Goal: Task Accomplishment & Management: Use online tool/utility

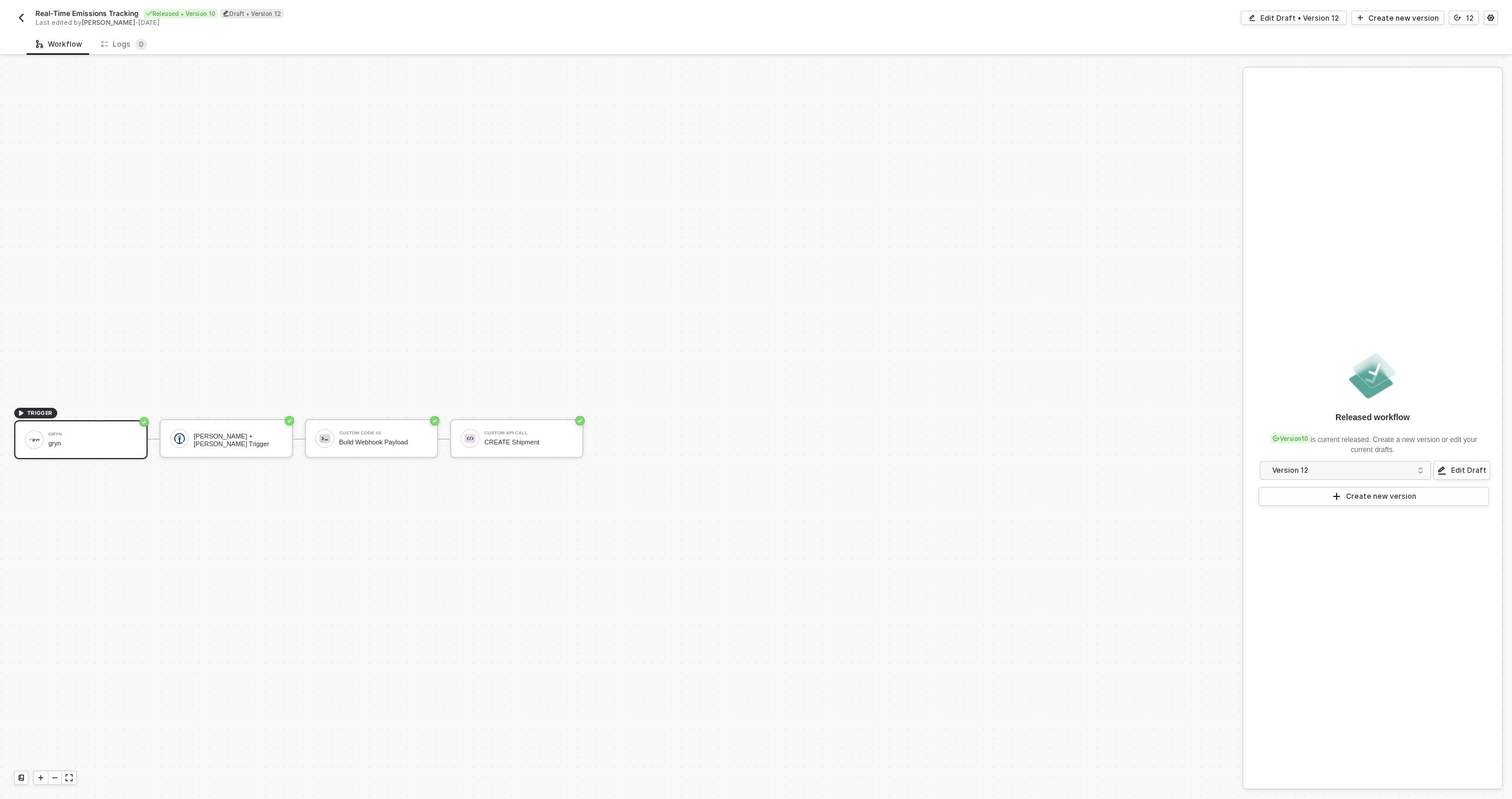
scroll to position [22, 0]
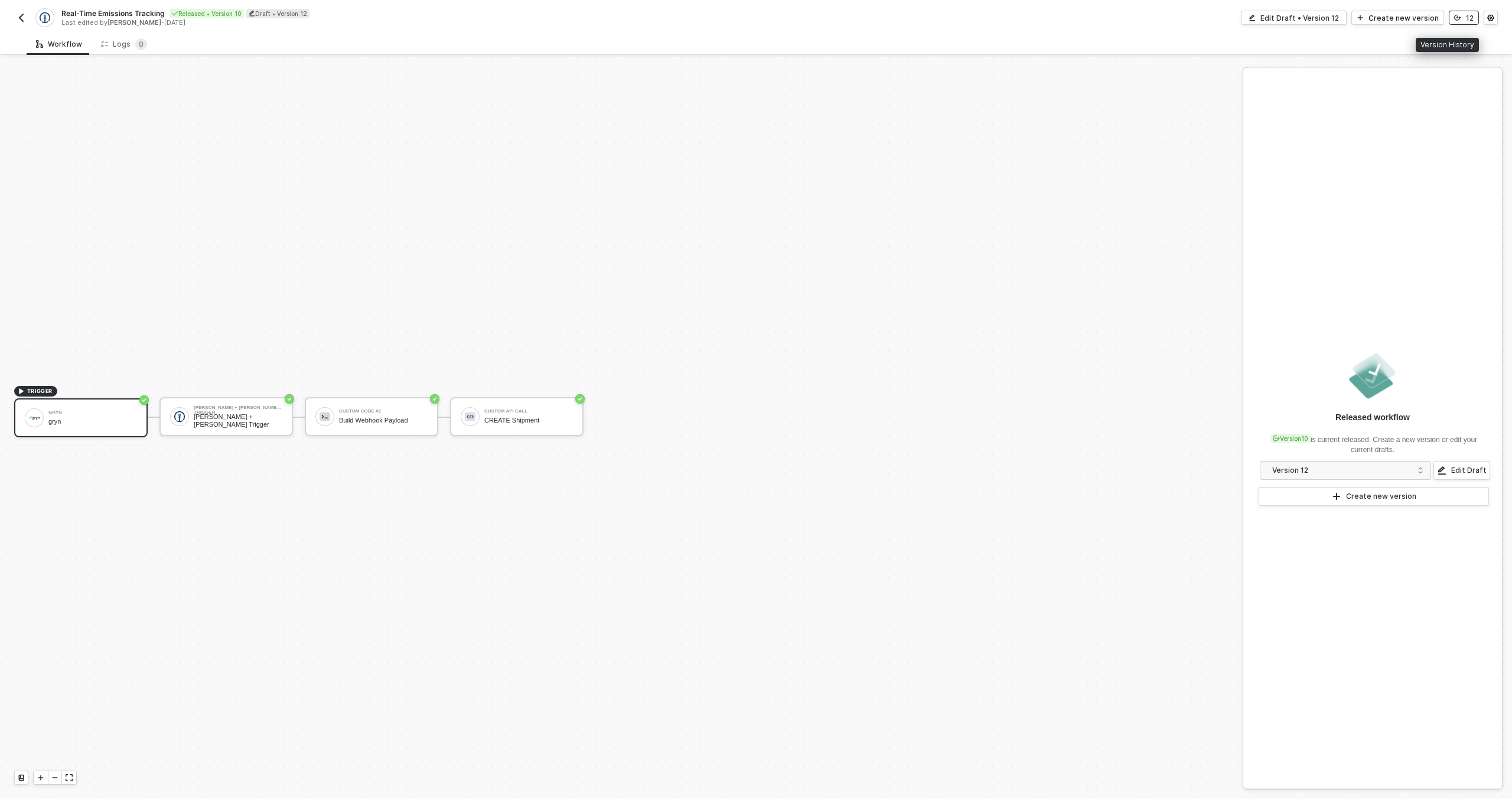
click at [1464, 22] on button "12" at bounding box center [1464, 17] width 30 height 14
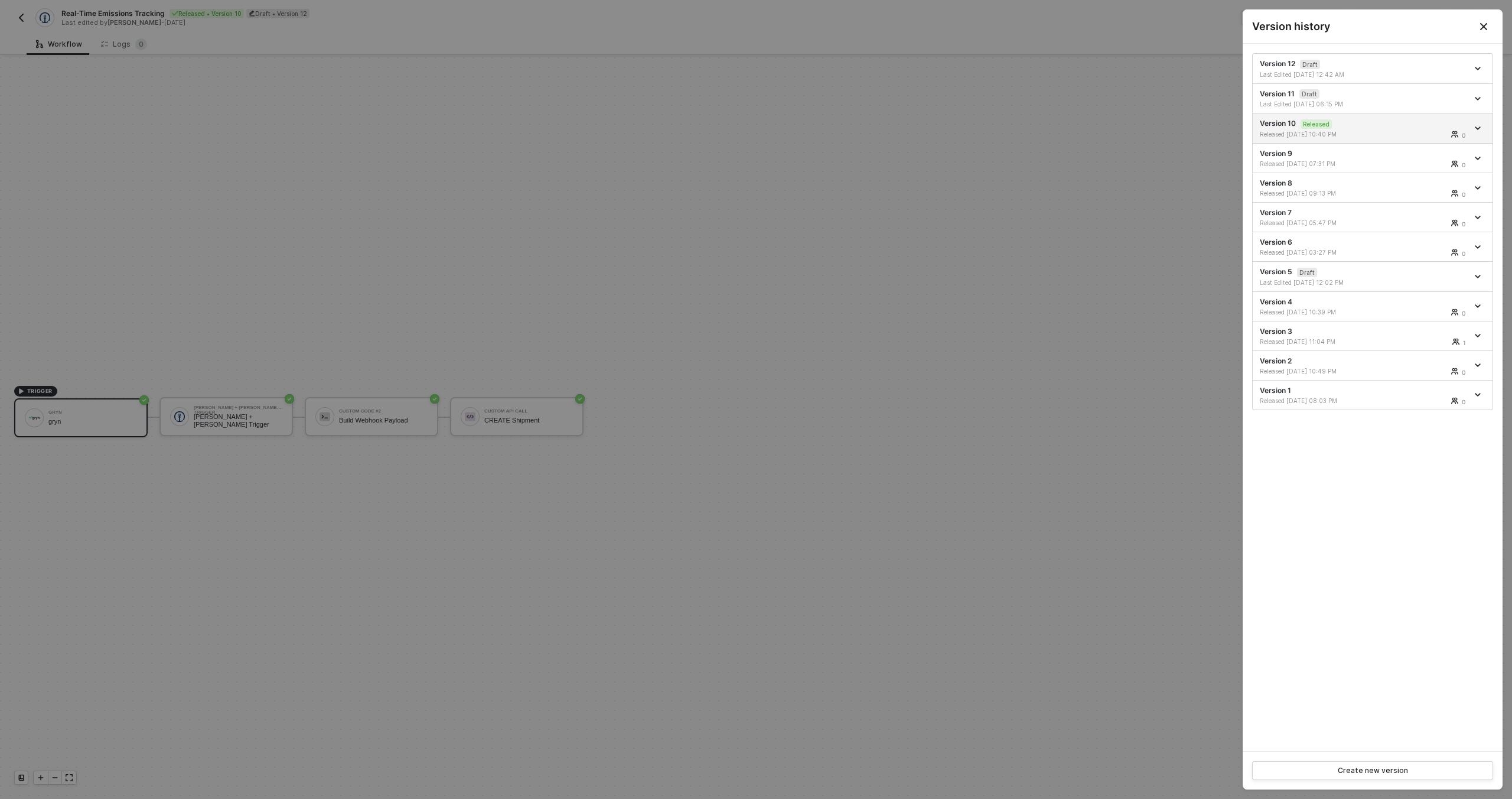
click at [1182, 63] on div at bounding box center [756, 399] width 1512 height 799
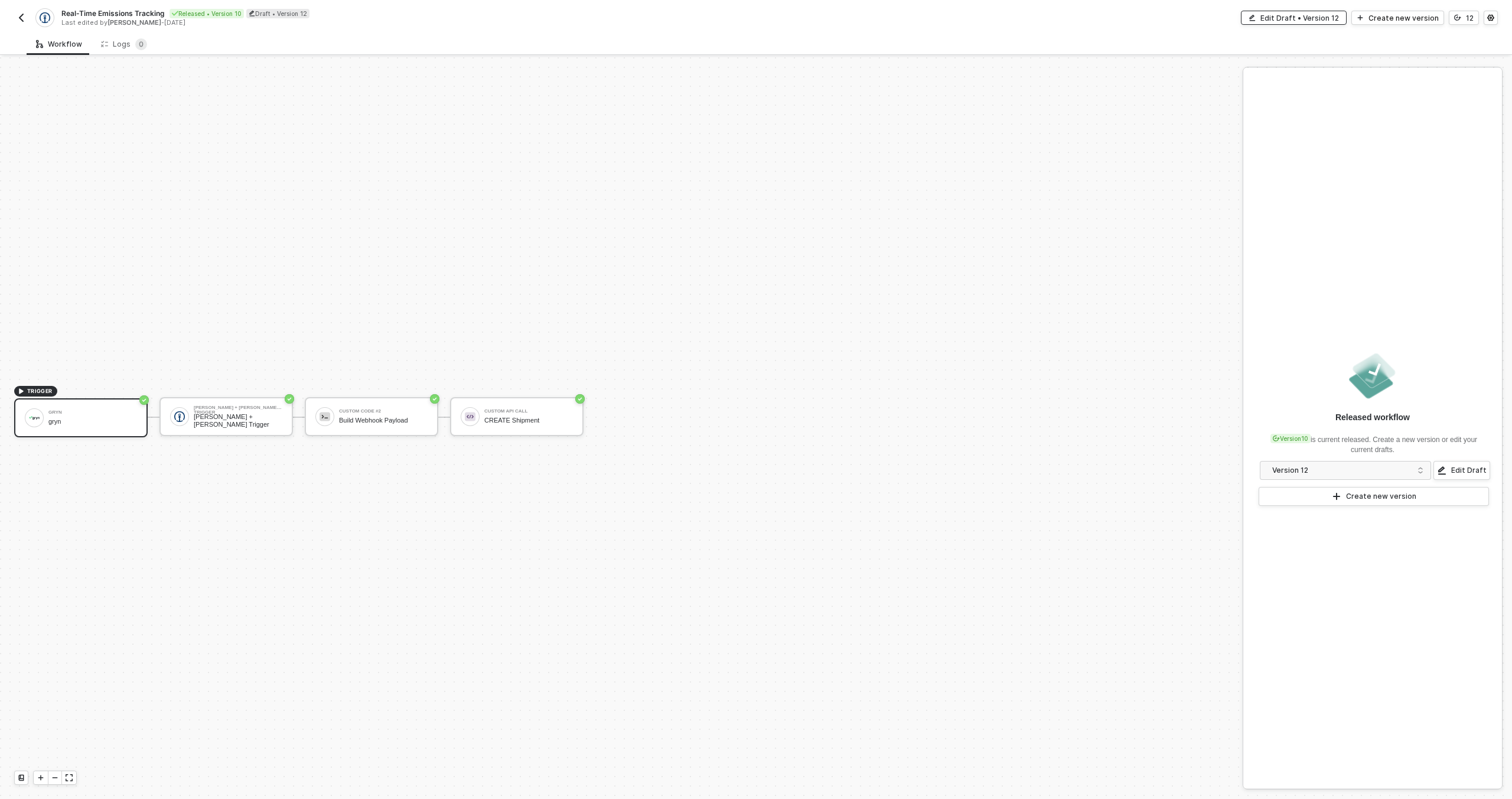
click at [1272, 20] on div "Edit Draft • Version 12" at bounding box center [1300, 17] width 79 height 10
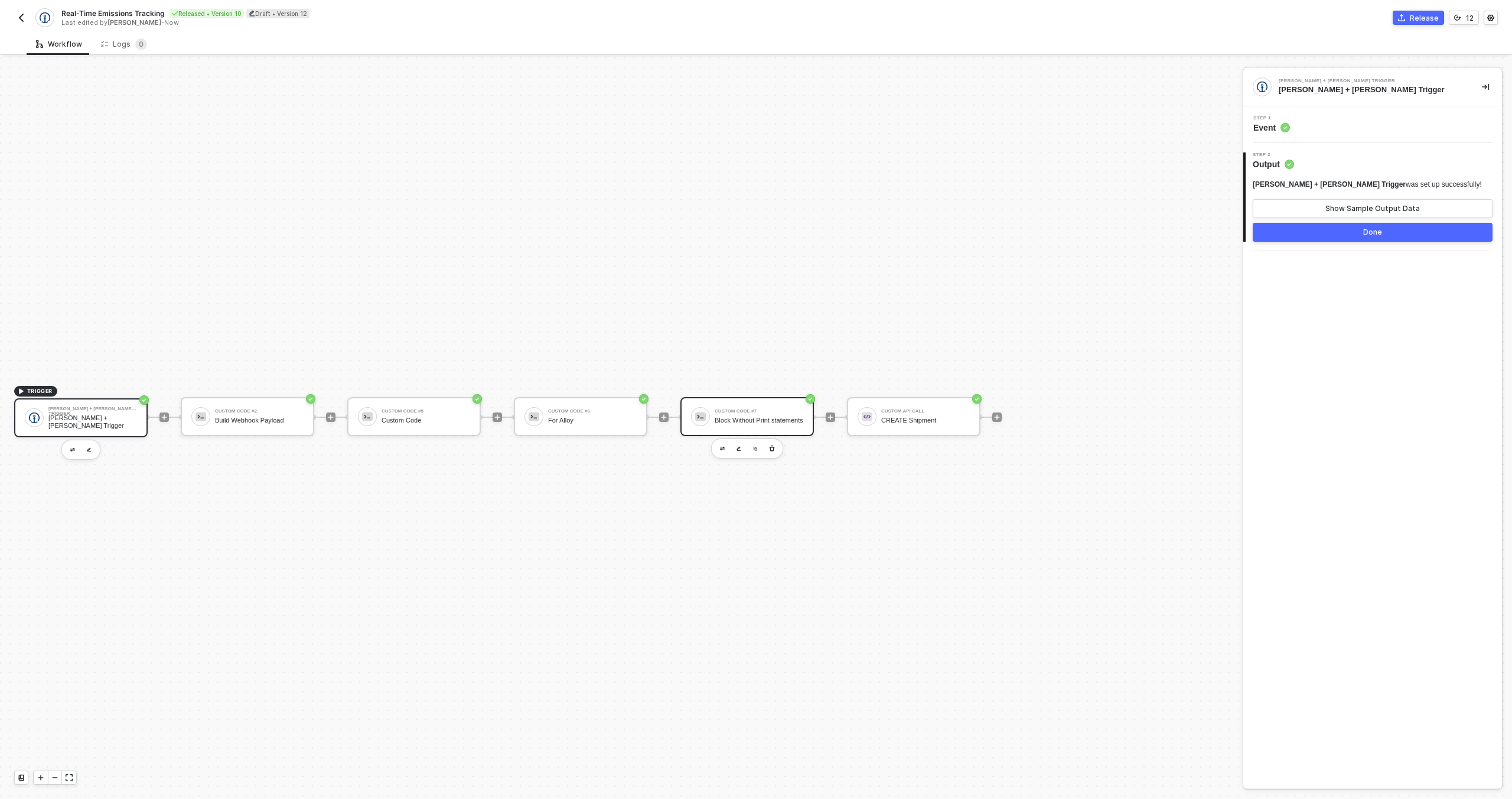
click at [718, 401] on div "Custom Code #7 Block Without Print statements" at bounding box center [747, 417] width 134 height 39
click at [1310, 132] on div "Step 1 Inputs" at bounding box center [1374, 124] width 256 height 17
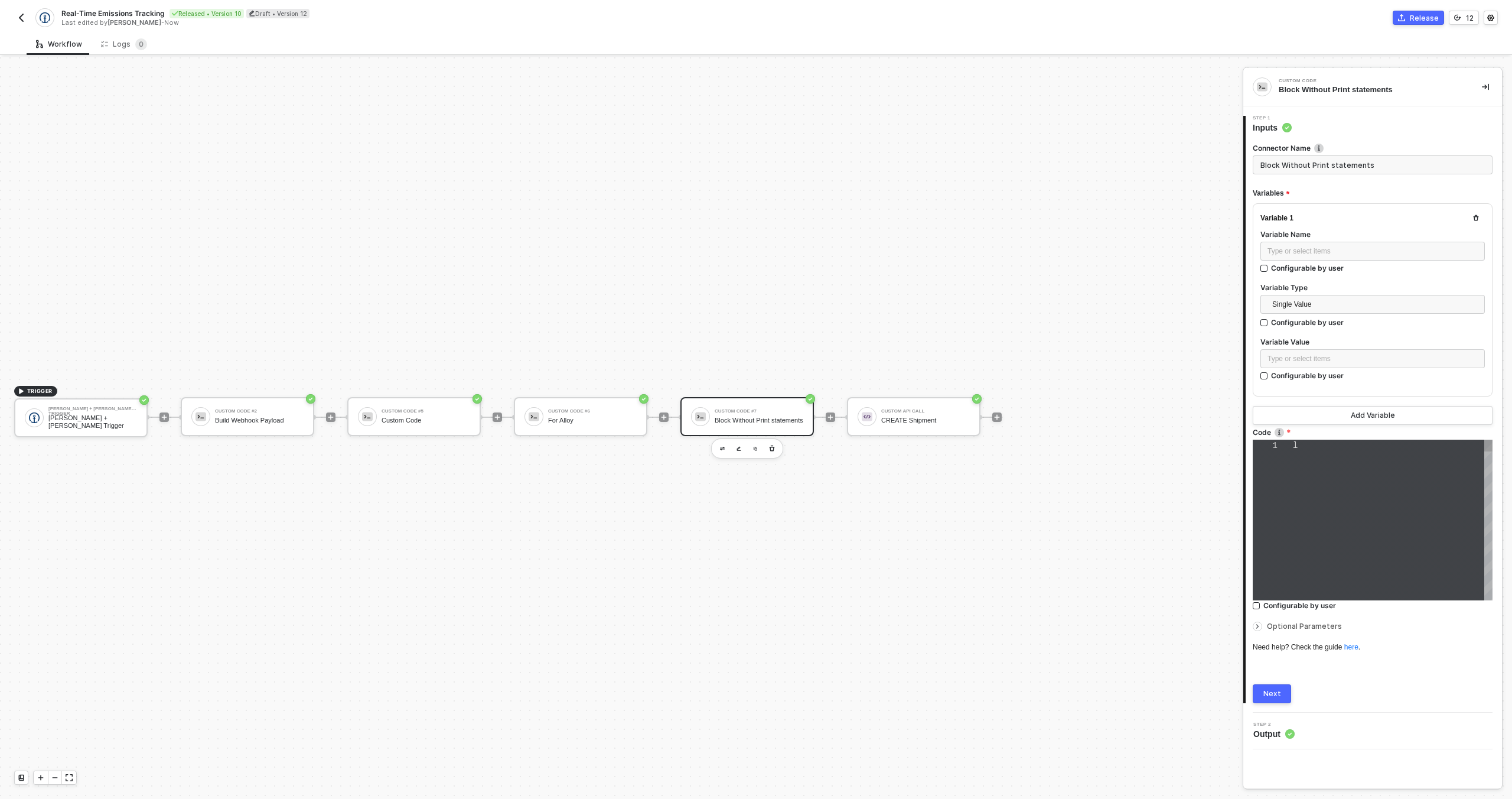
scroll to position [87, 0]
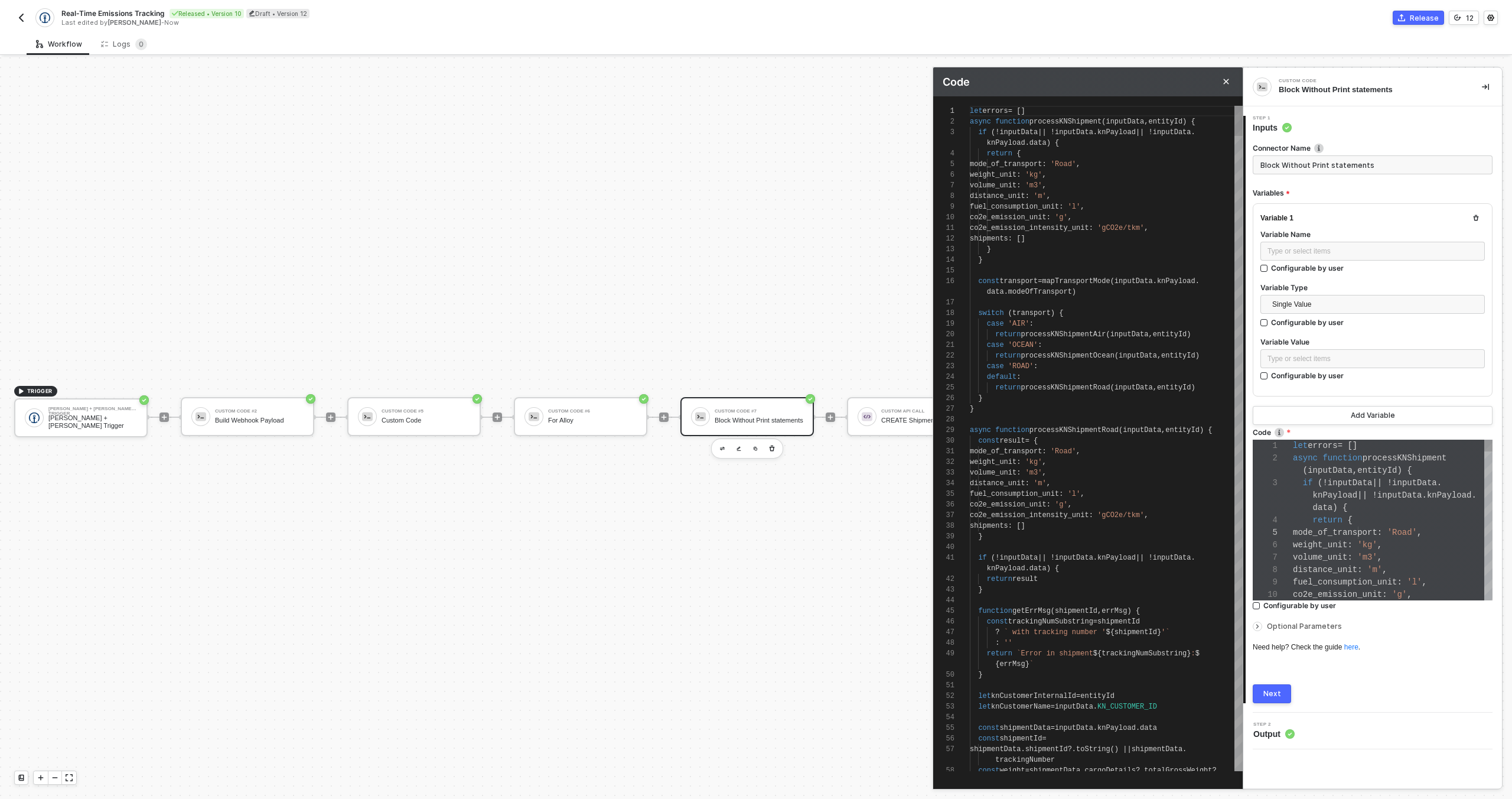
scroll to position [95, 0]
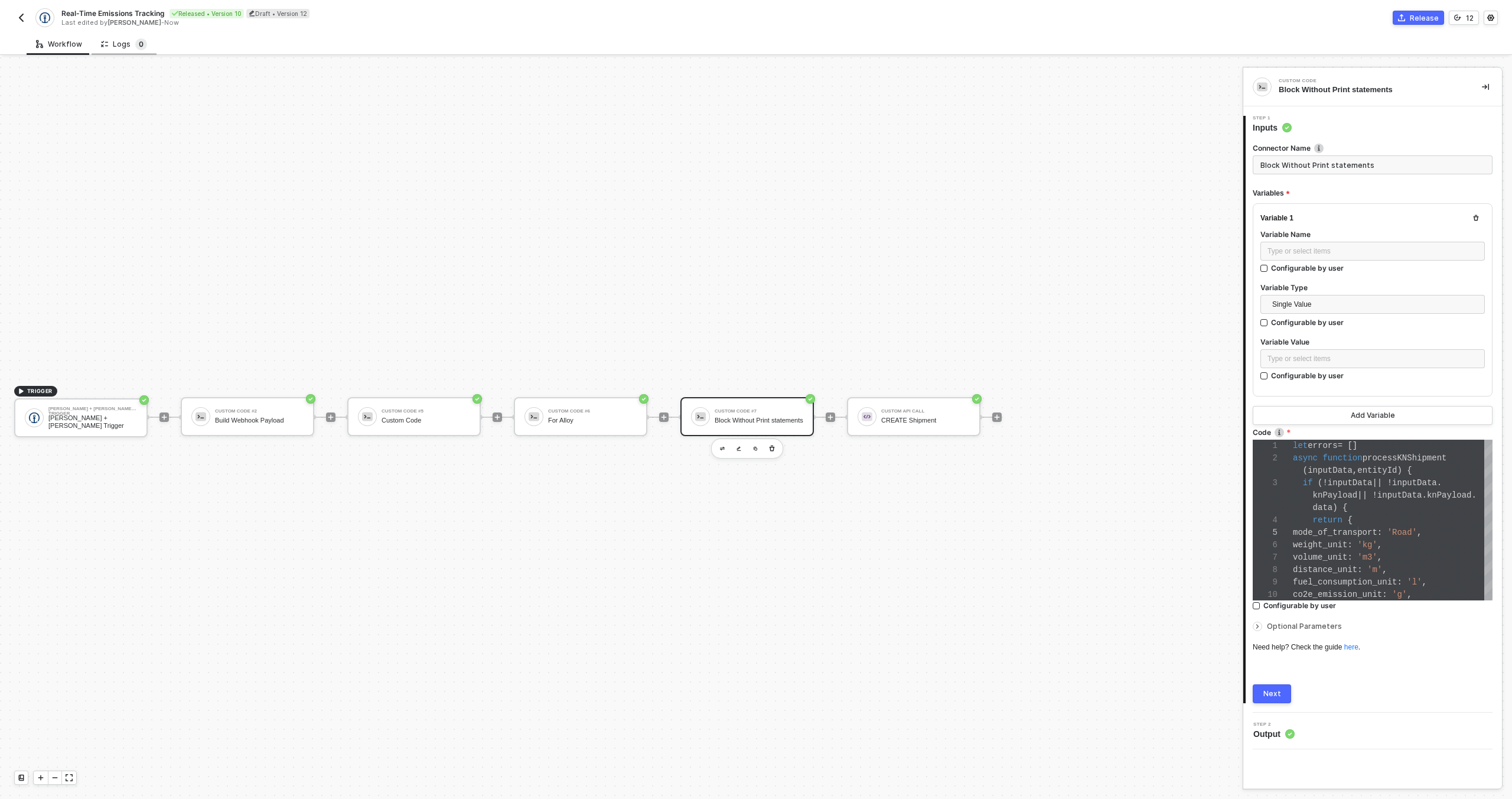
click at [138, 46] on sup "0" at bounding box center [141, 44] width 12 height 12
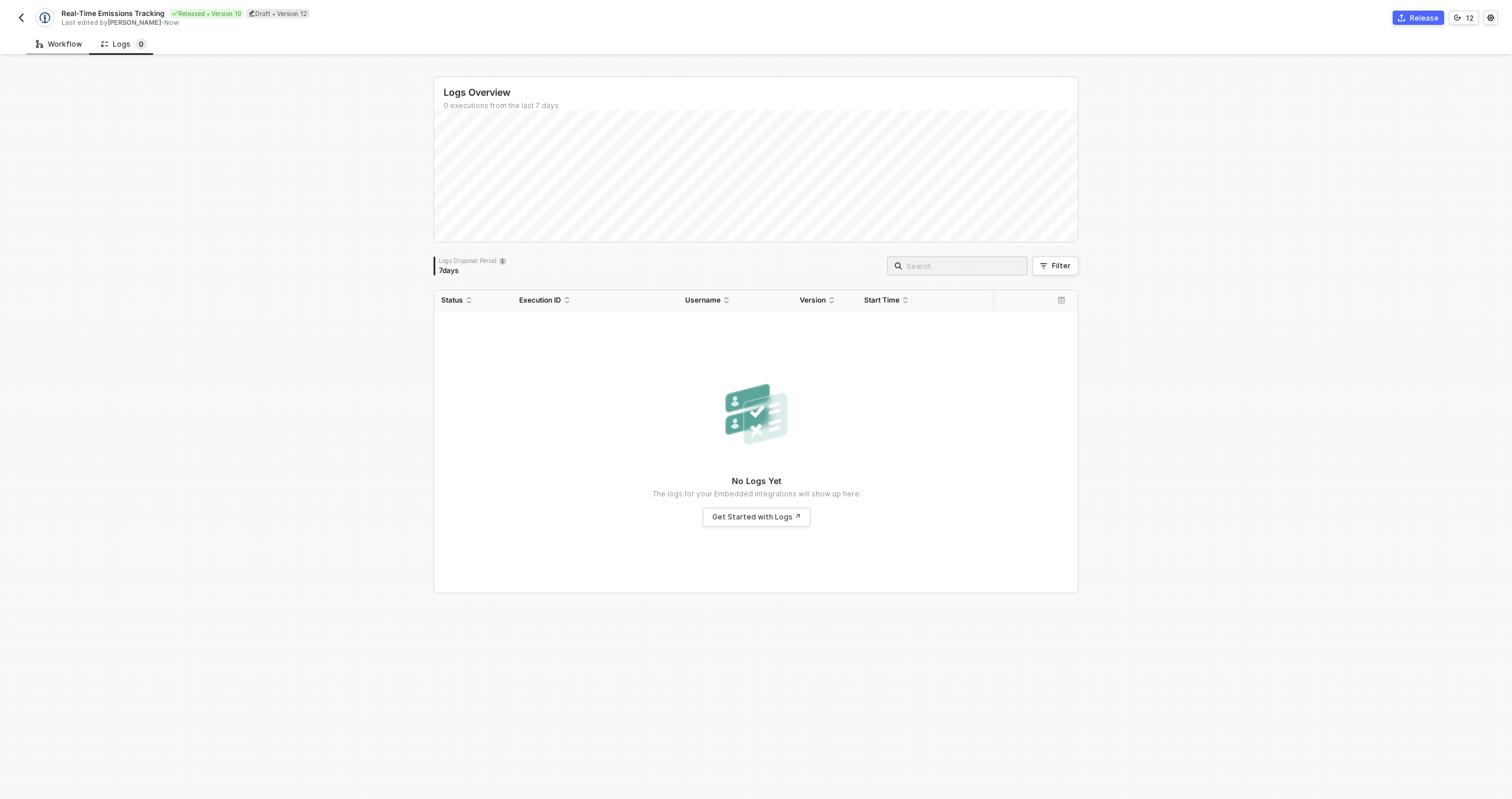
click at [78, 49] on div "Workflow" at bounding box center [59, 44] width 65 height 22
type textarea "let errors = [] async function processKNShipment(inputData, entityId) { if (!in…"
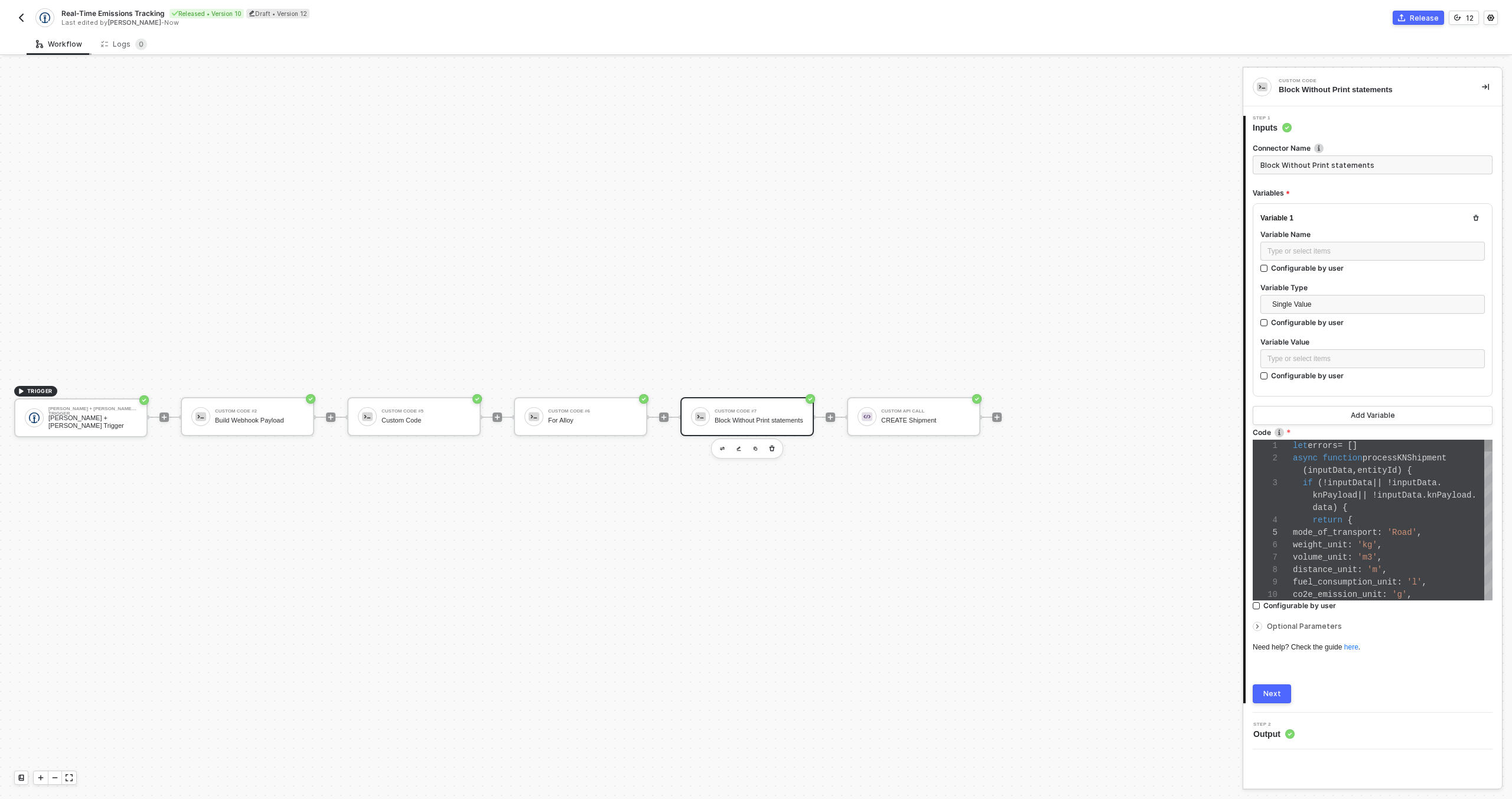
scroll to position [87, 65]
click at [602, 423] on div "For Alloy" at bounding box center [592, 420] width 89 height 7
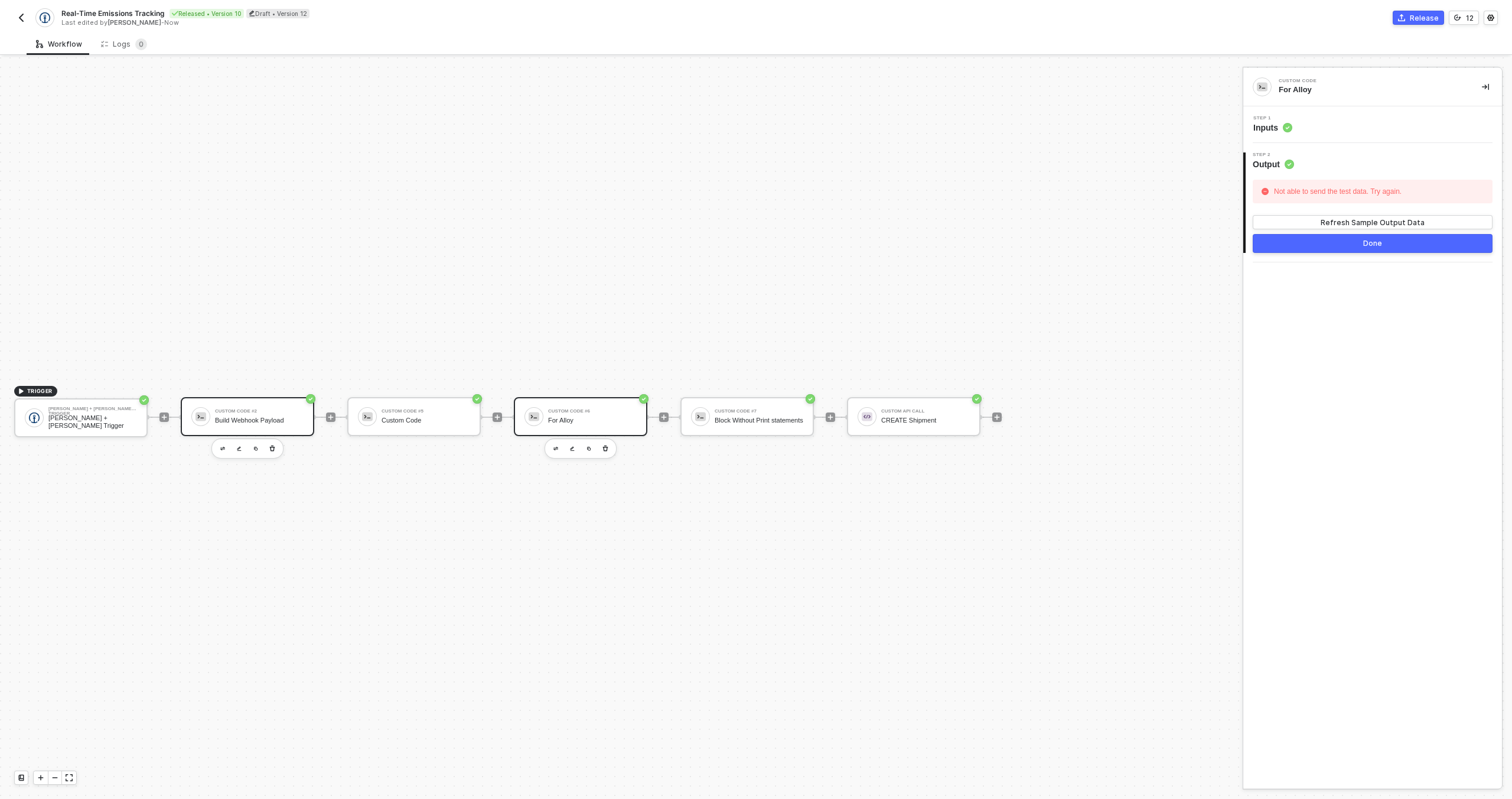
click at [254, 409] on div "Custom Code #2" at bounding box center [259, 411] width 89 height 5
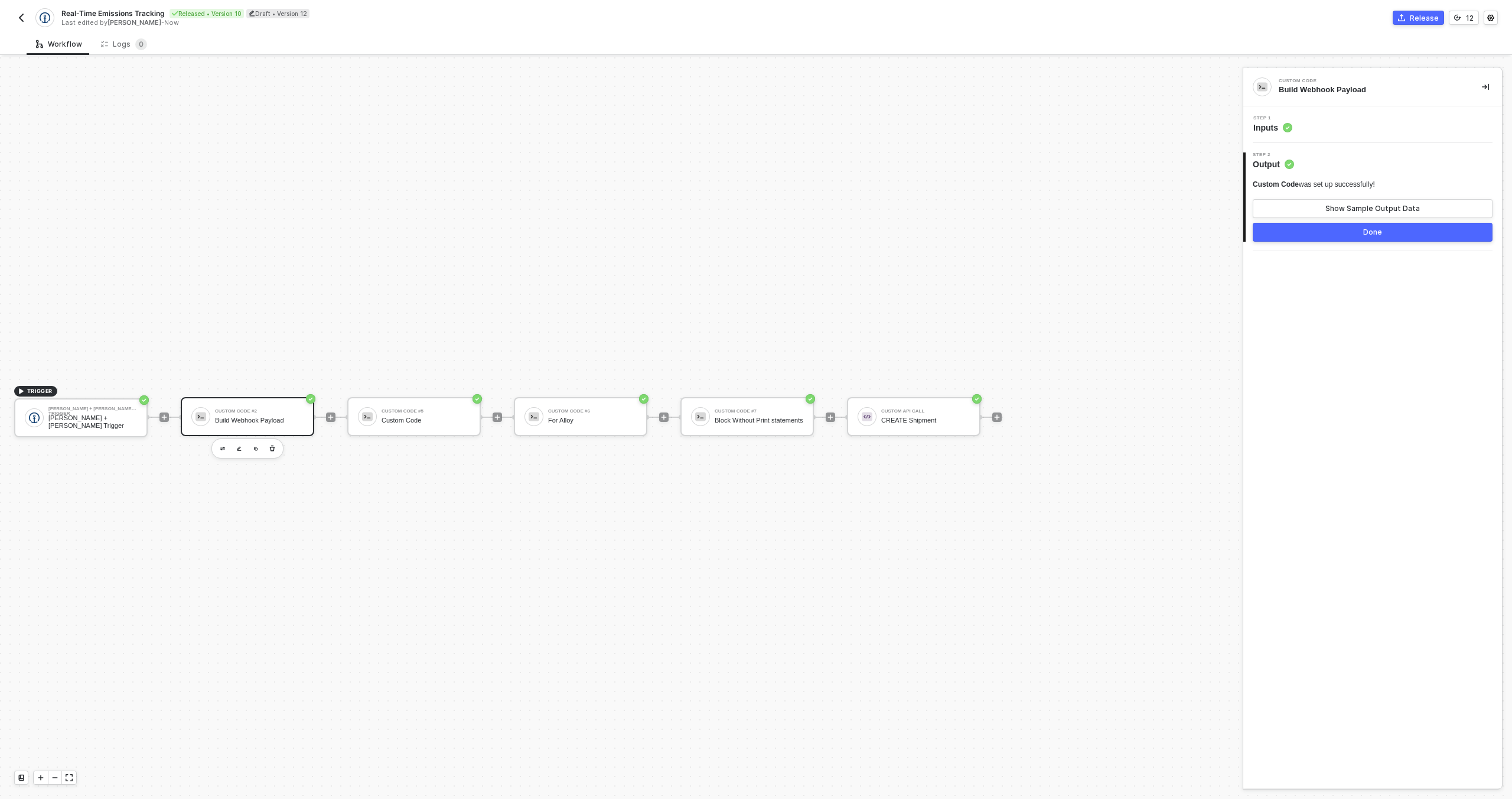
click at [1331, 144] on div "2 Step 2 Output Custom Code was set up successfully! Show Sample Output Data Do…" at bounding box center [1372, 197] width 259 height 108
click at [1333, 131] on div "Step 1 Inputs" at bounding box center [1374, 124] width 256 height 17
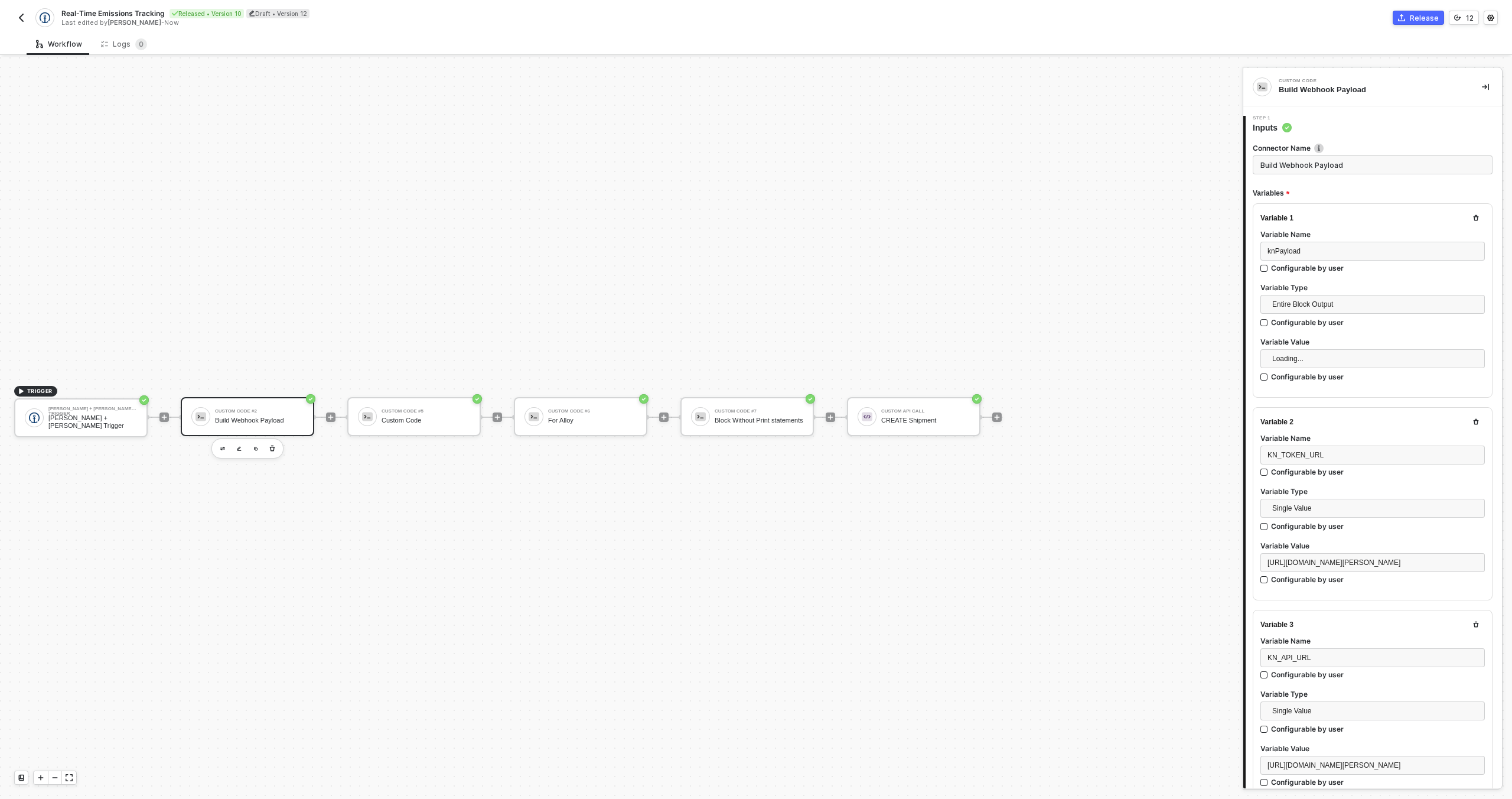
type textarea "let errors = [] async function processKNShipment(inputData, entityId) { if (!in…"
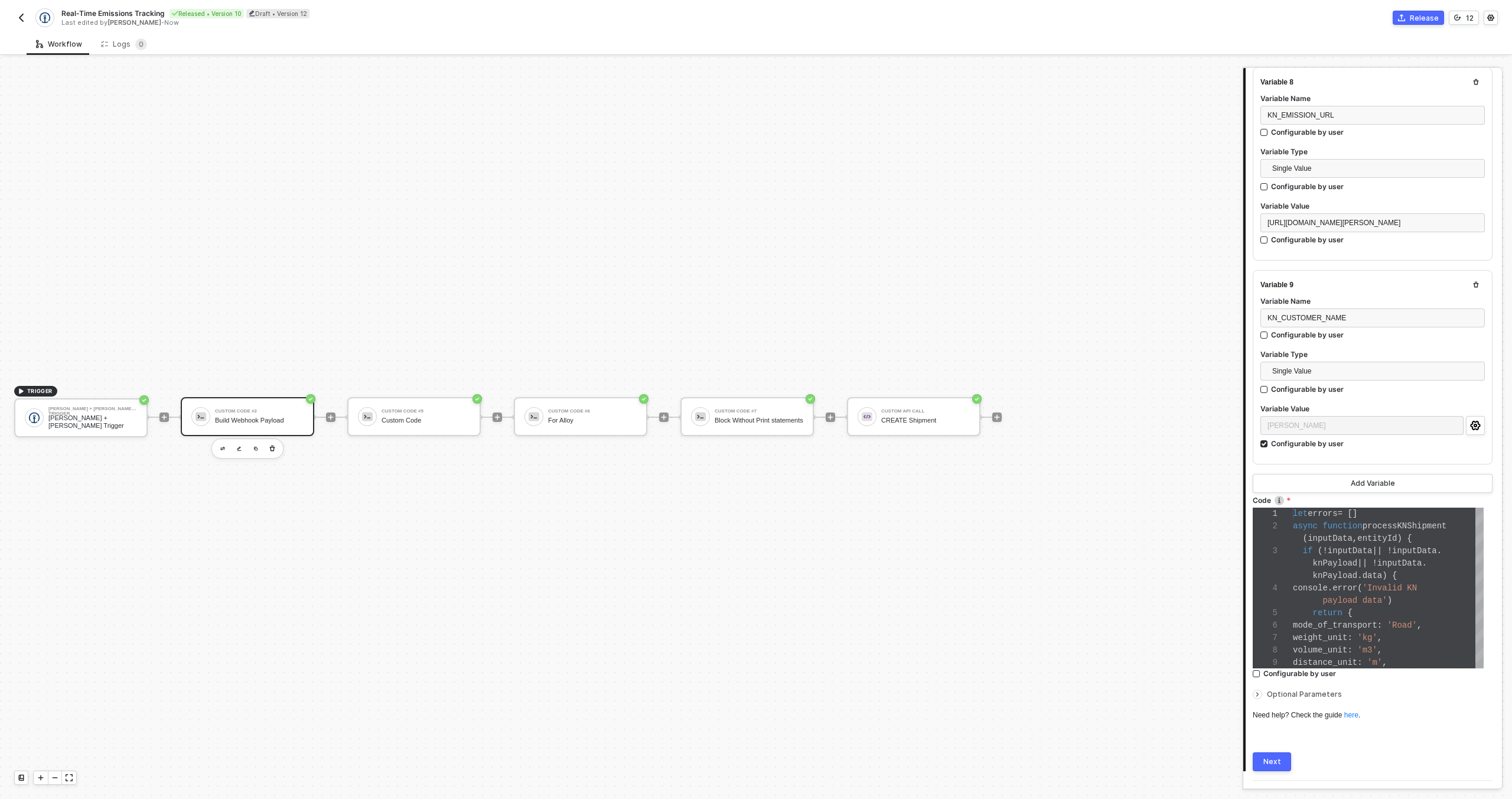
scroll to position [1594, 0]
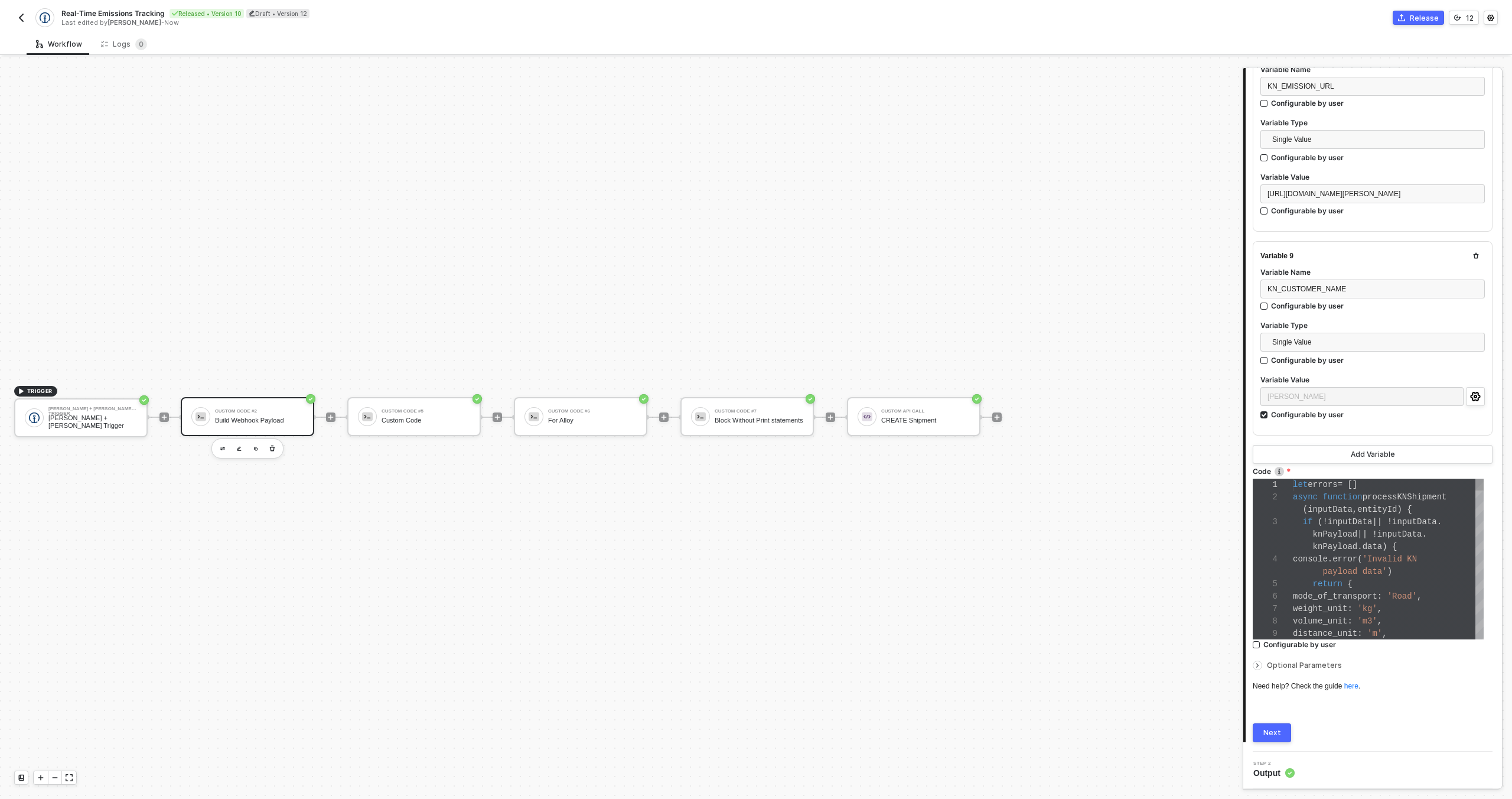
click at [1335, 597] on span "mode_of_transport" at bounding box center [1335, 596] width 85 height 9
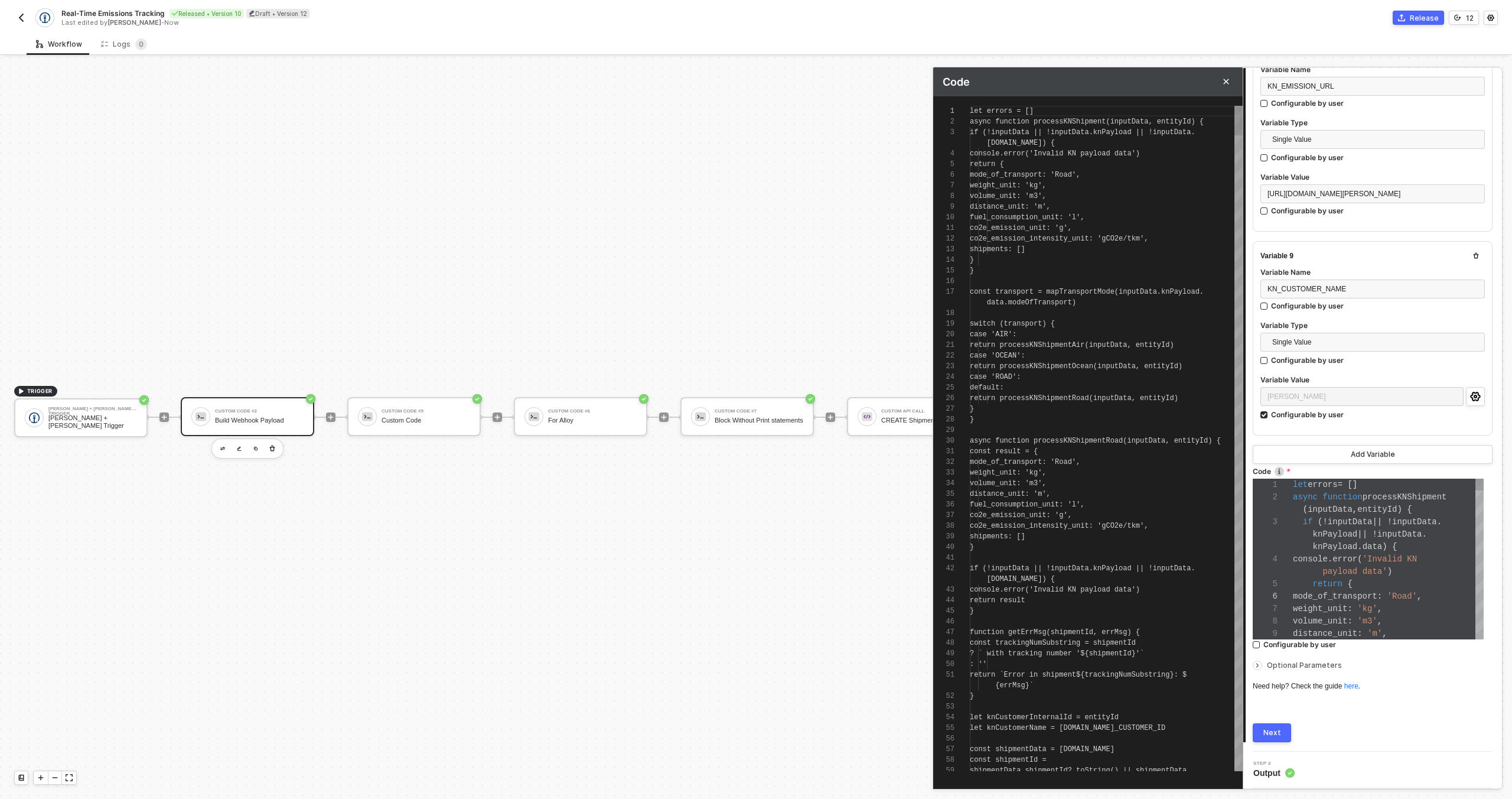
scroll to position [95, 0]
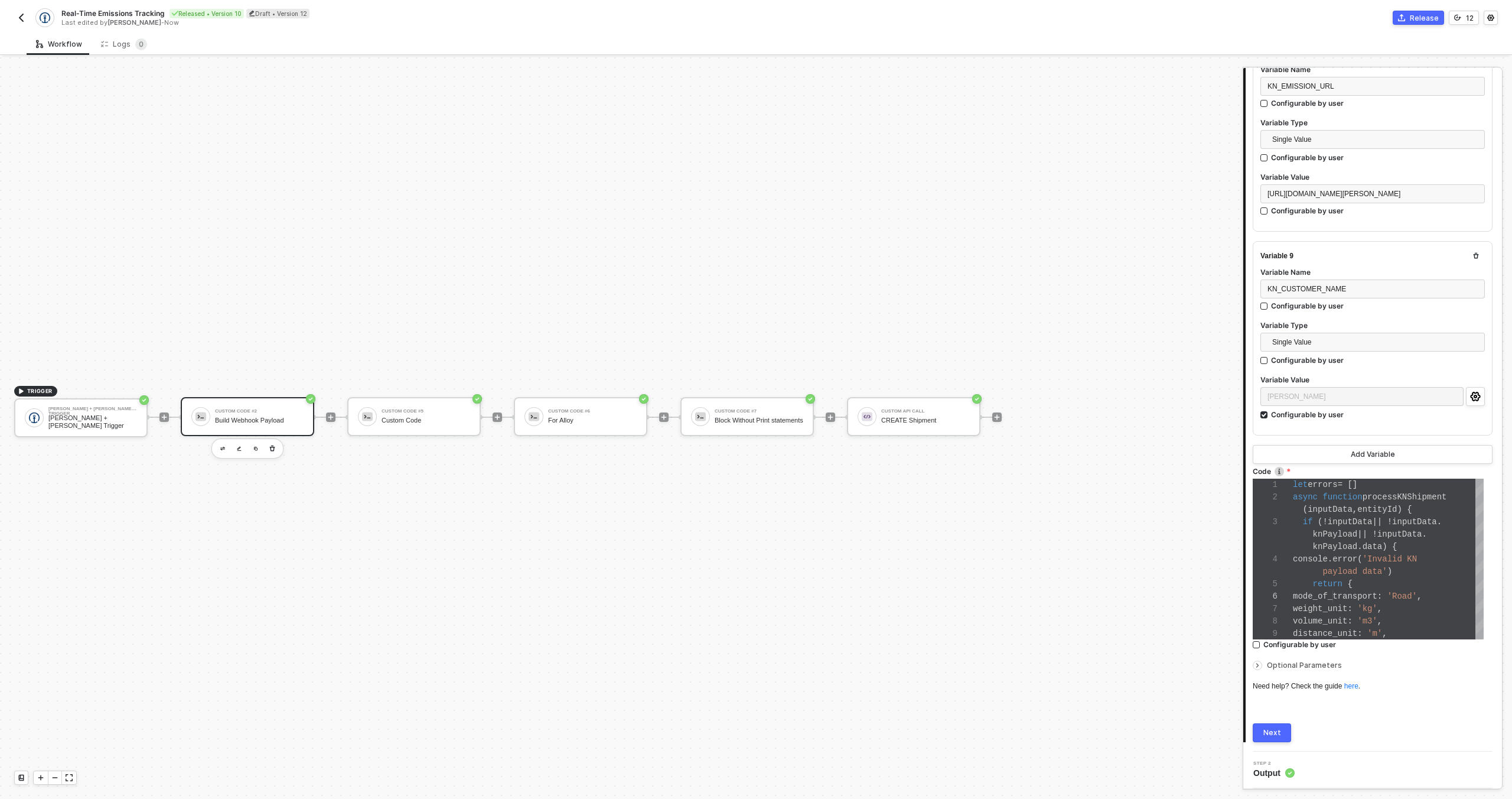
click at [1276, 739] on button "Next" at bounding box center [1272, 732] width 38 height 19
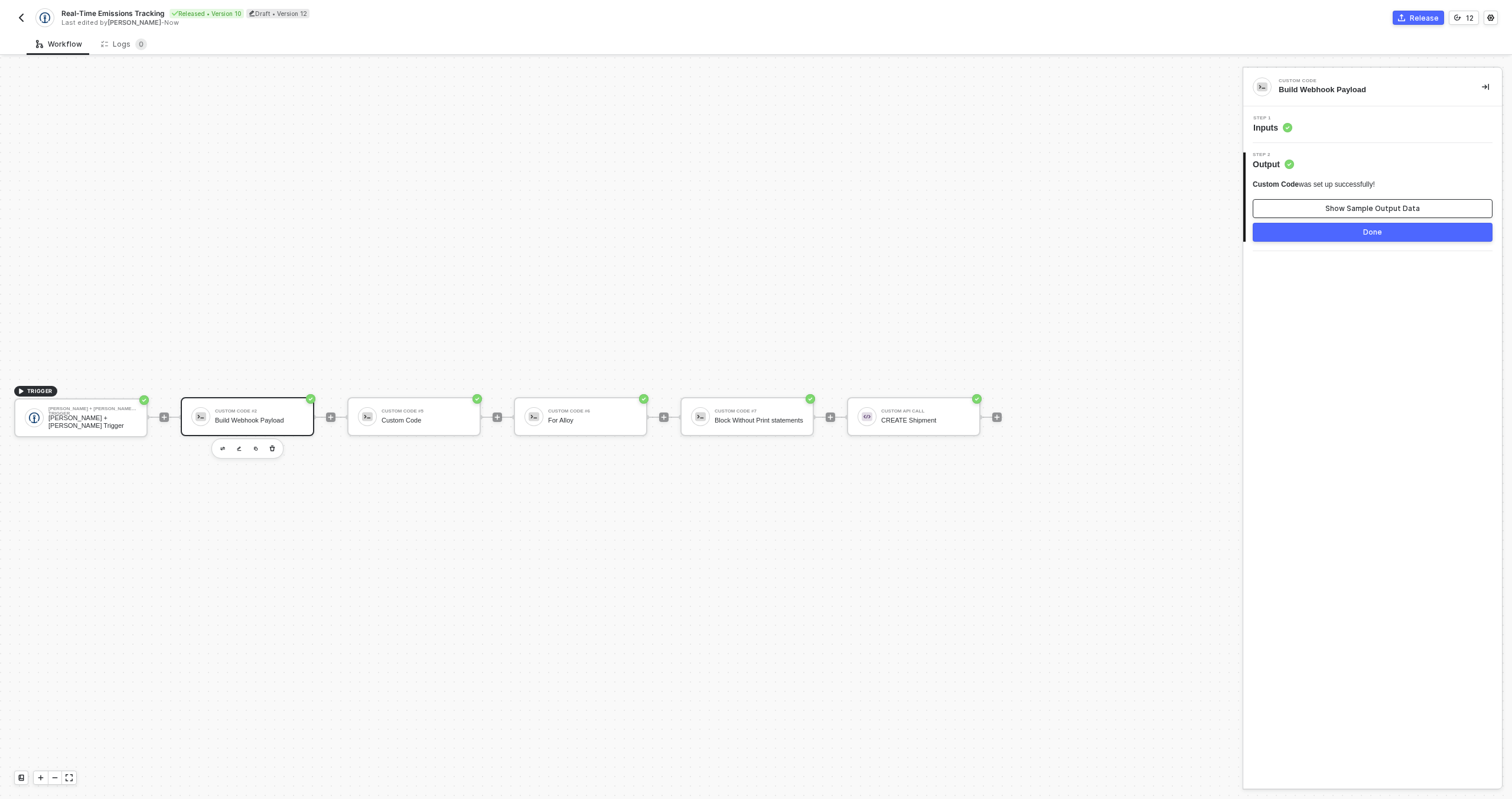
click at [1388, 201] on button "Show Sample Output Data" at bounding box center [1372, 208] width 240 height 19
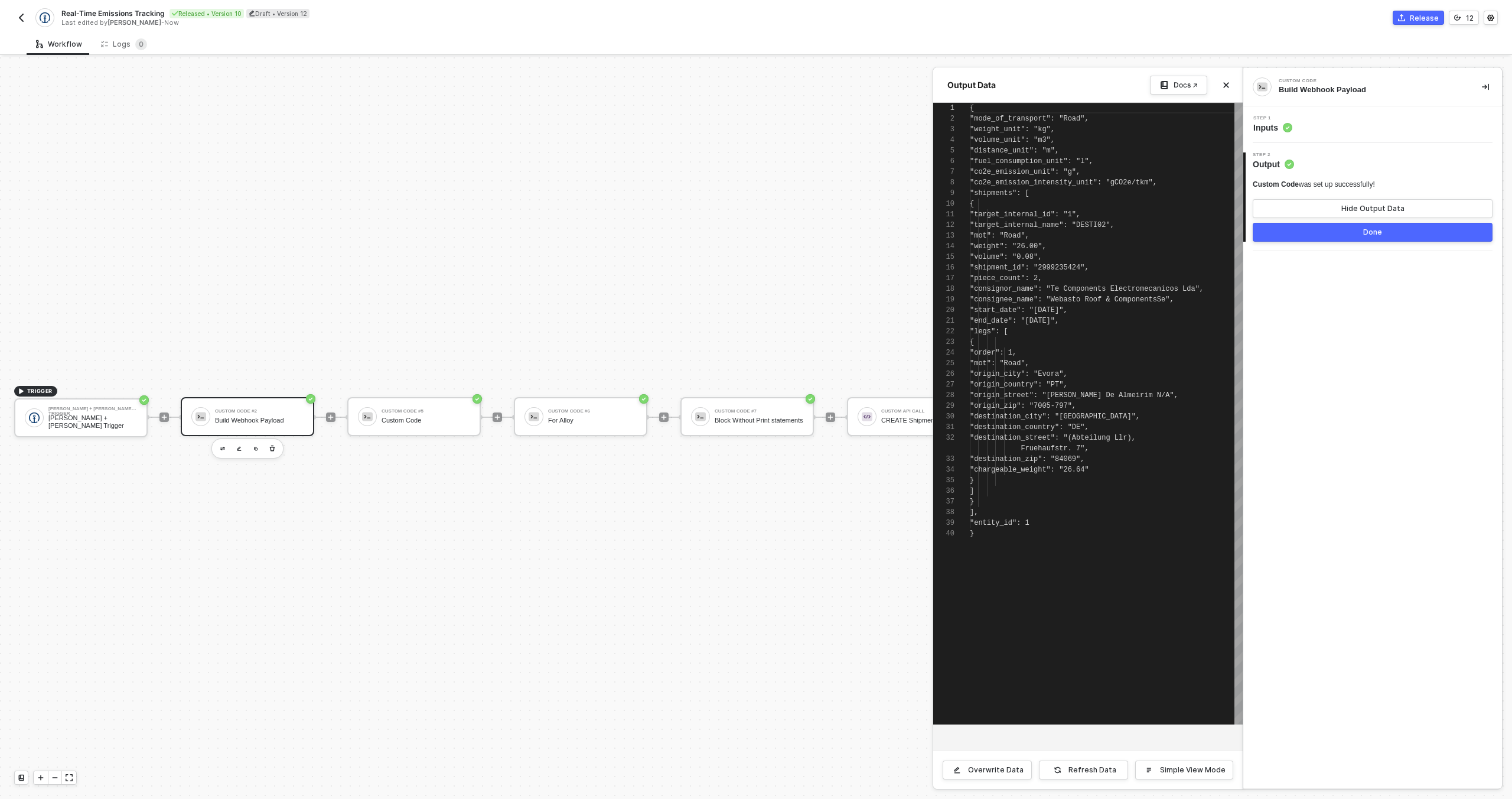
scroll to position [106, 0]
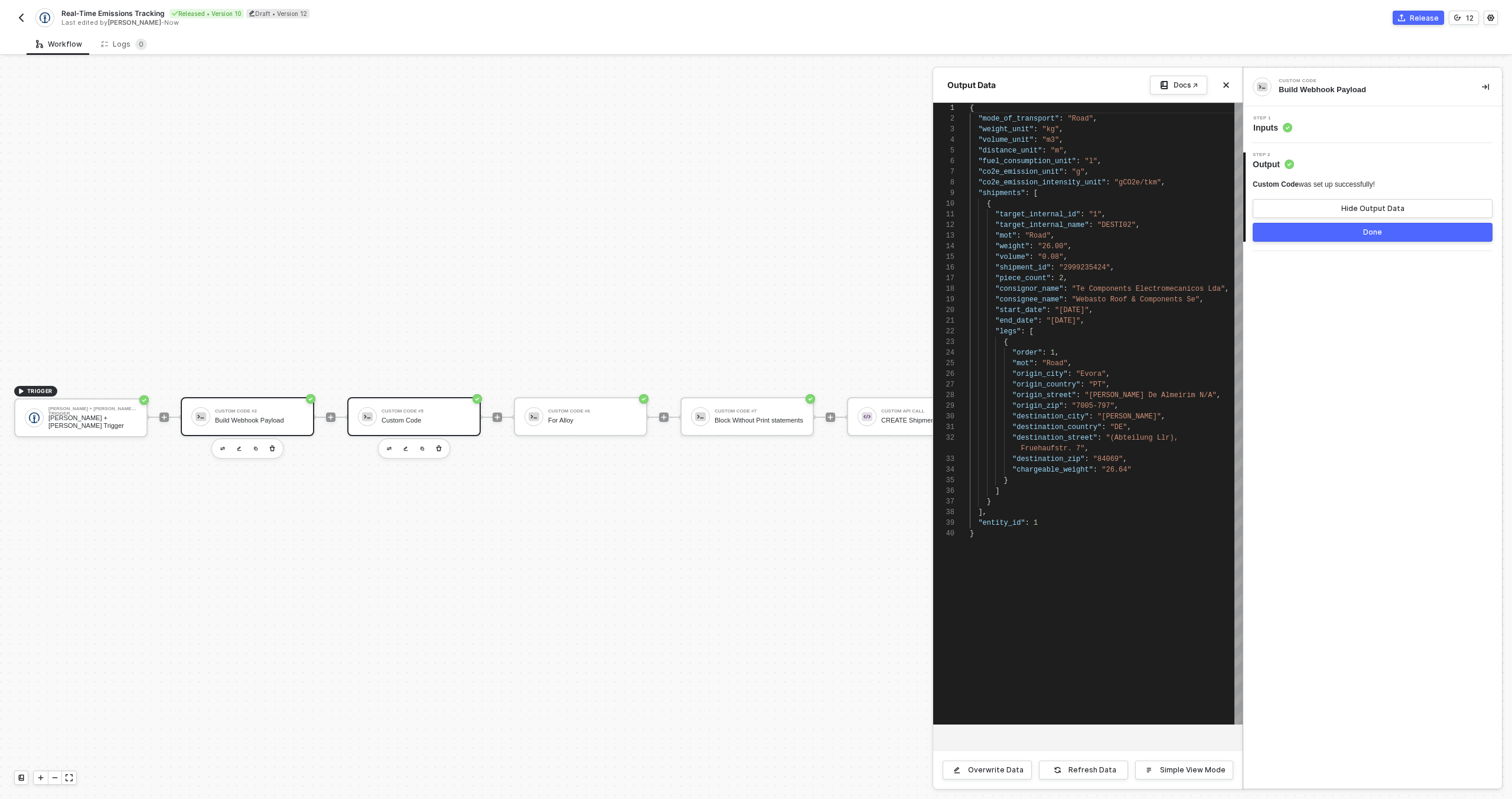
click at [386, 413] on div at bounding box center [756, 428] width 1512 height 742
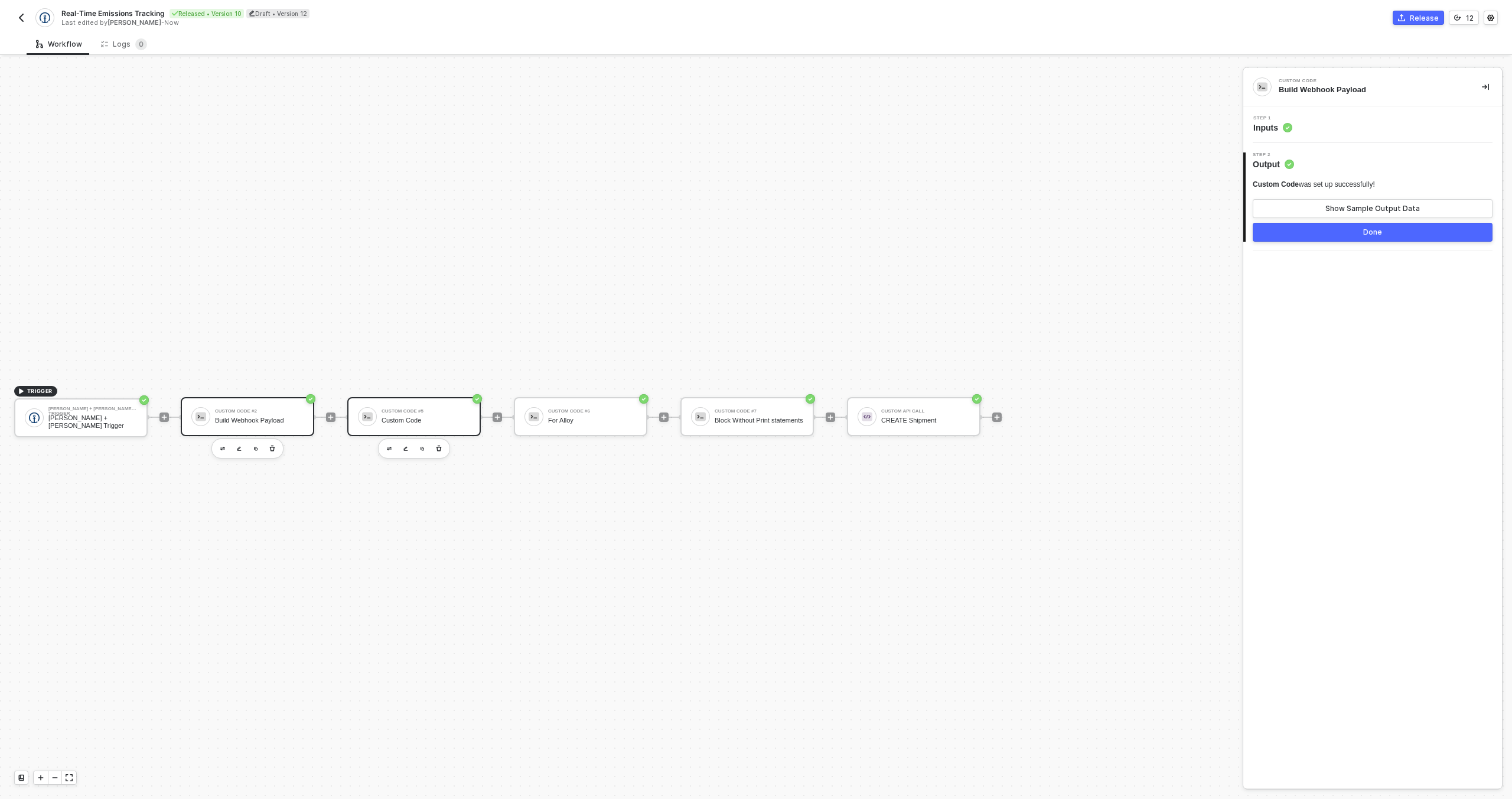
click at [390, 415] on div "Custom Code #5 Custom Code" at bounding box center [426, 416] width 89 height 22
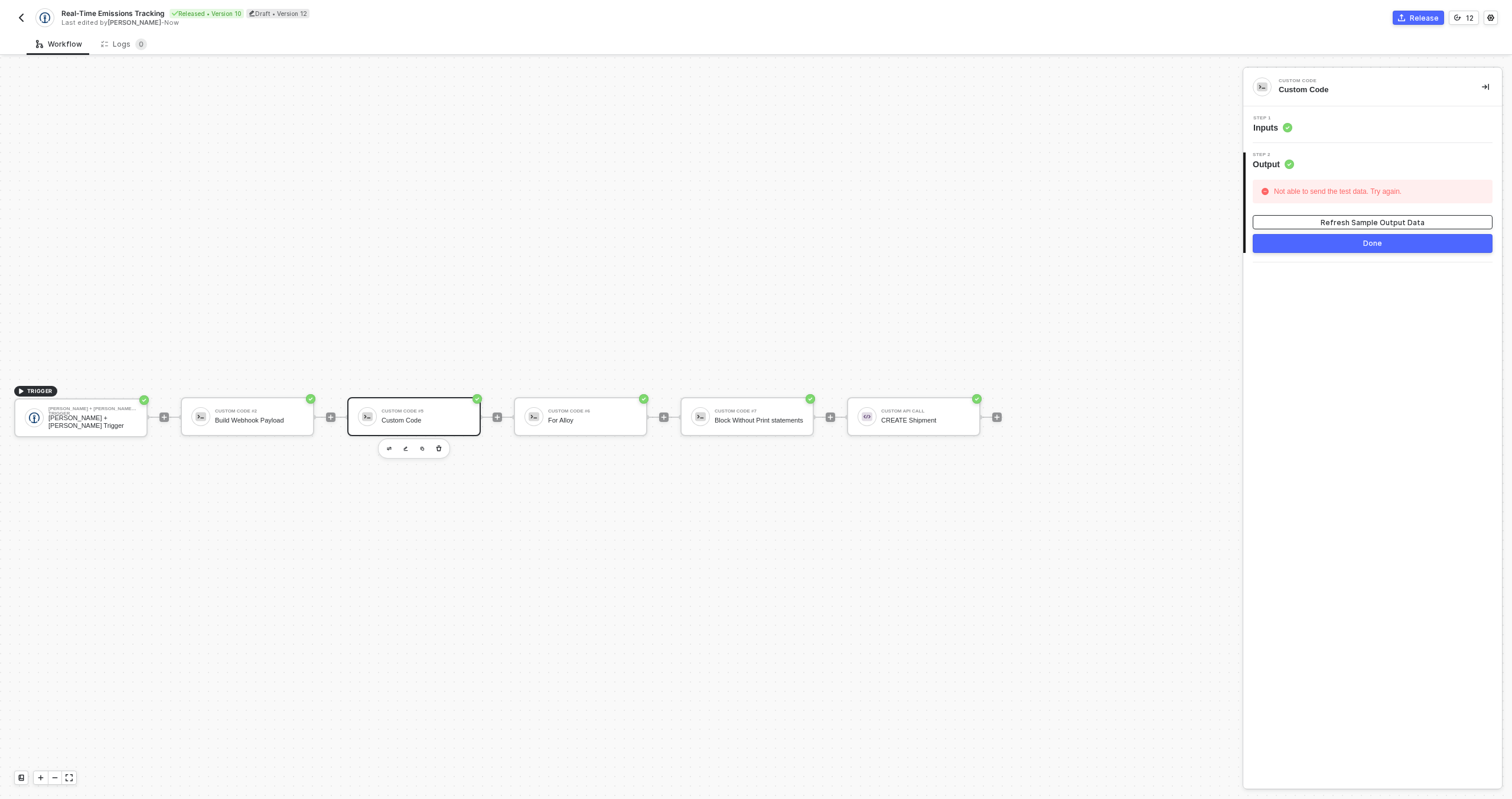
click at [1284, 226] on button "Refresh Sample Output Data" at bounding box center [1372, 222] width 240 height 14
click at [597, 421] on div "For Alloy" at bounding box center [592, 420] width 89 height 7
click at [717, 424] on div "Block Without Print statements" at bounding box center [759, 420] width 89 height 7
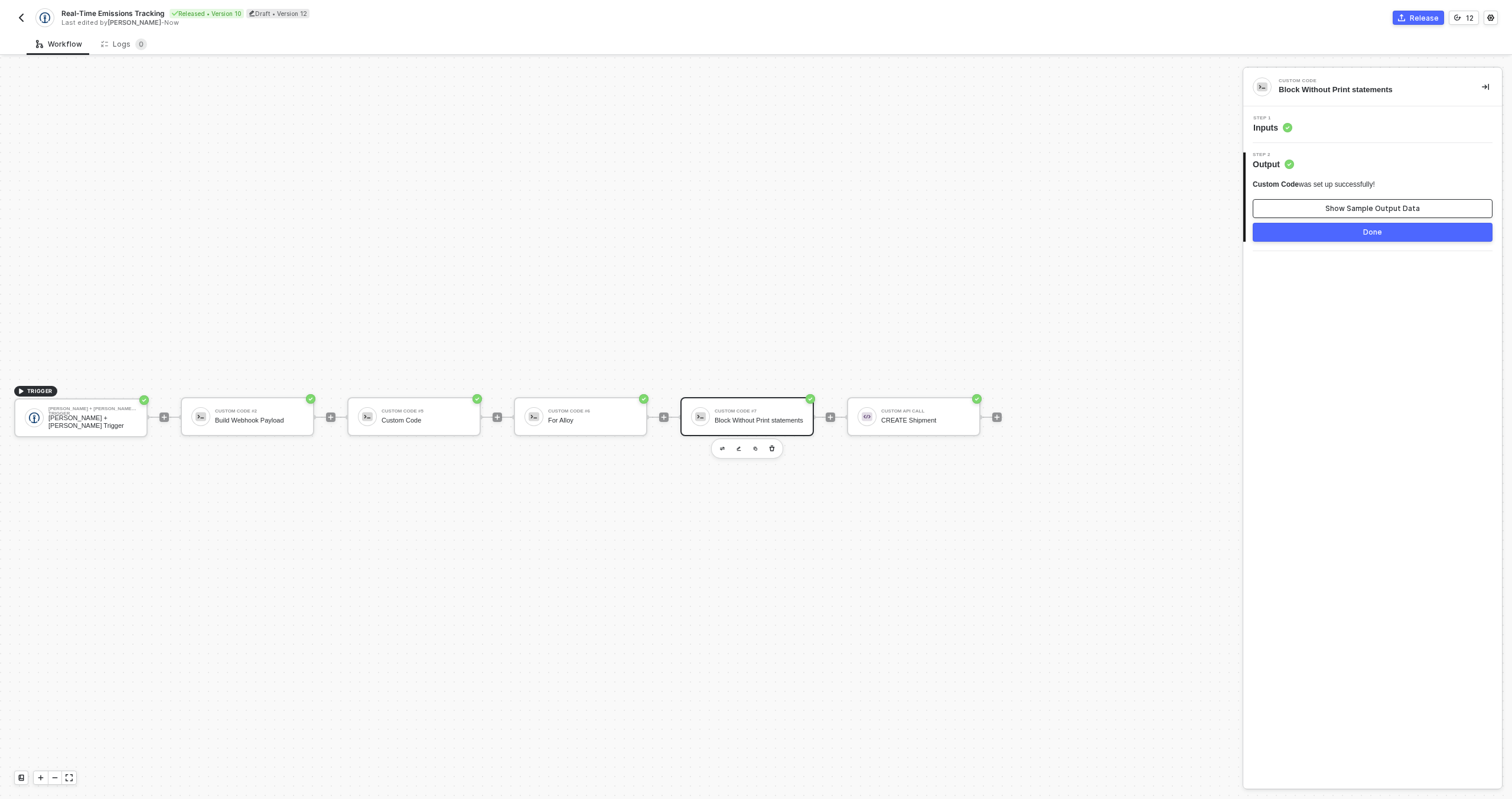
click at [1329, 212] on div "Show Sample Output Data" at bounding box center [1372, 208] width 95 height 9
click at [878, 419] on div at bounding box center [756, 428] width 1512 height 742
click at [439, 425] on div "Custom Code #5 Custom Code" at bounding box center [426, 416] width 89 height 22
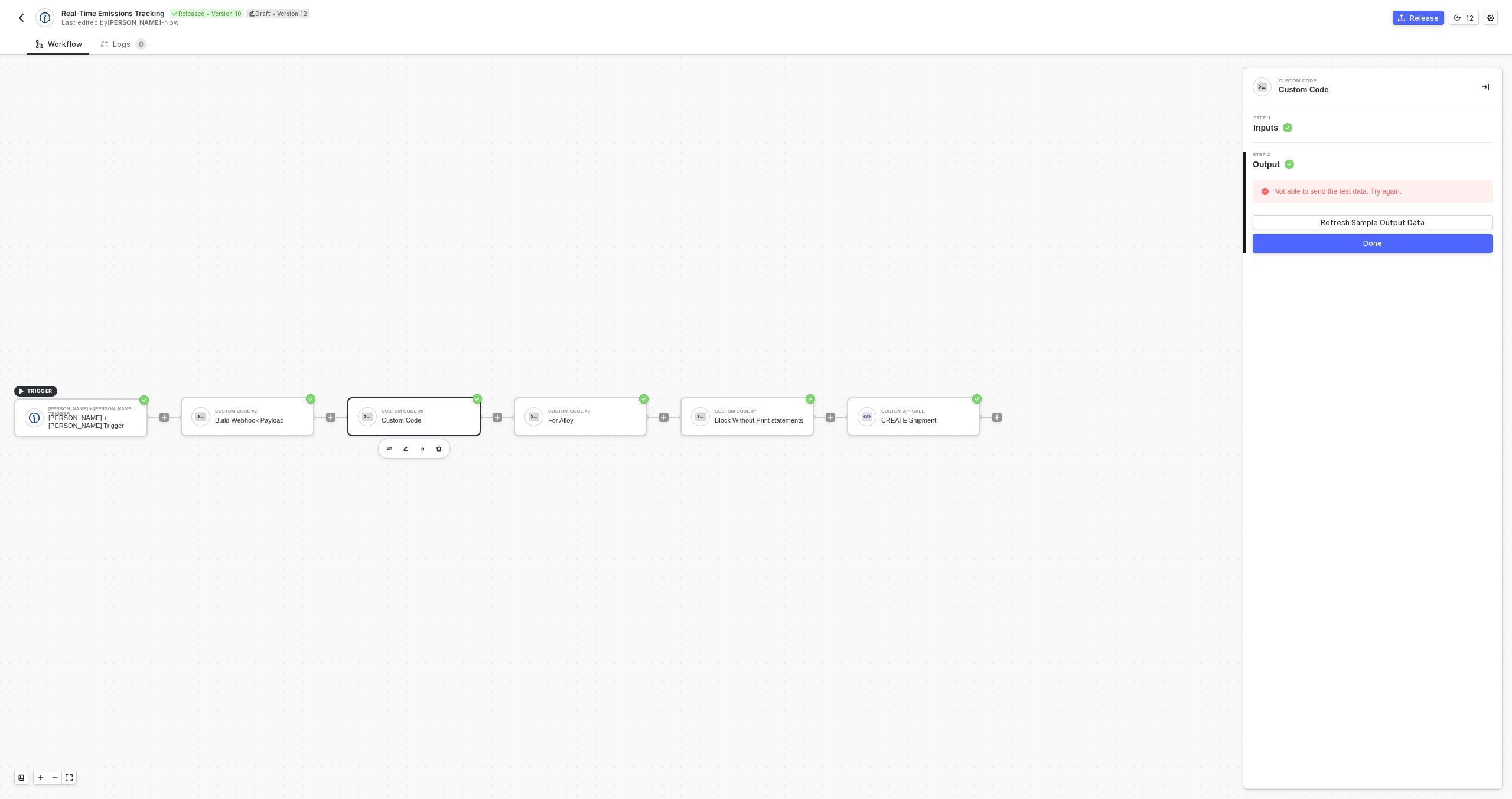
click at [1353, 129] on div "Step 1 Inputs" at bounding box center [1374, 124] width 256 height 17
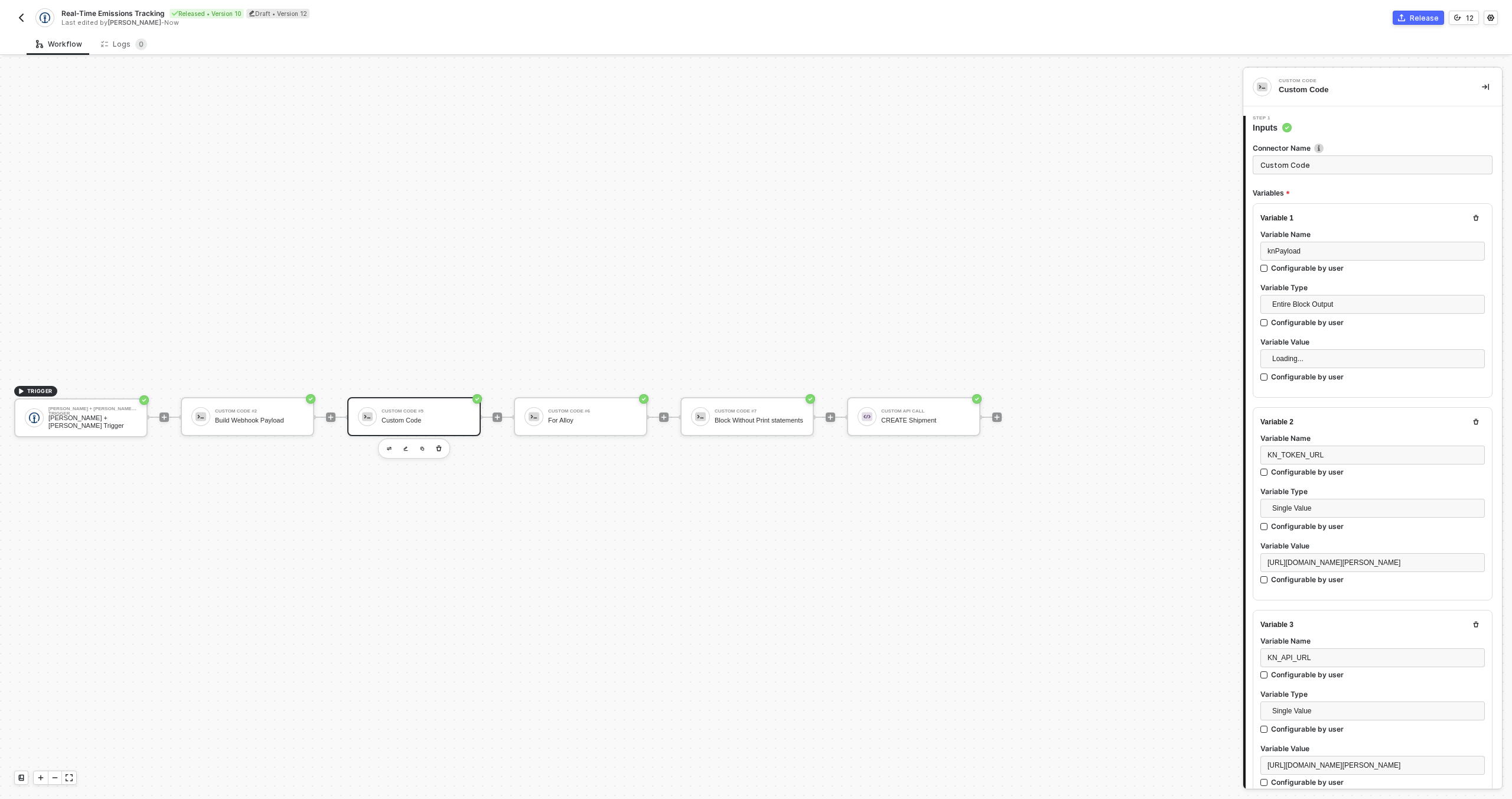
type textarea "let errors = [] async function processKNShipment(inputData, entityId) { if (!in…"
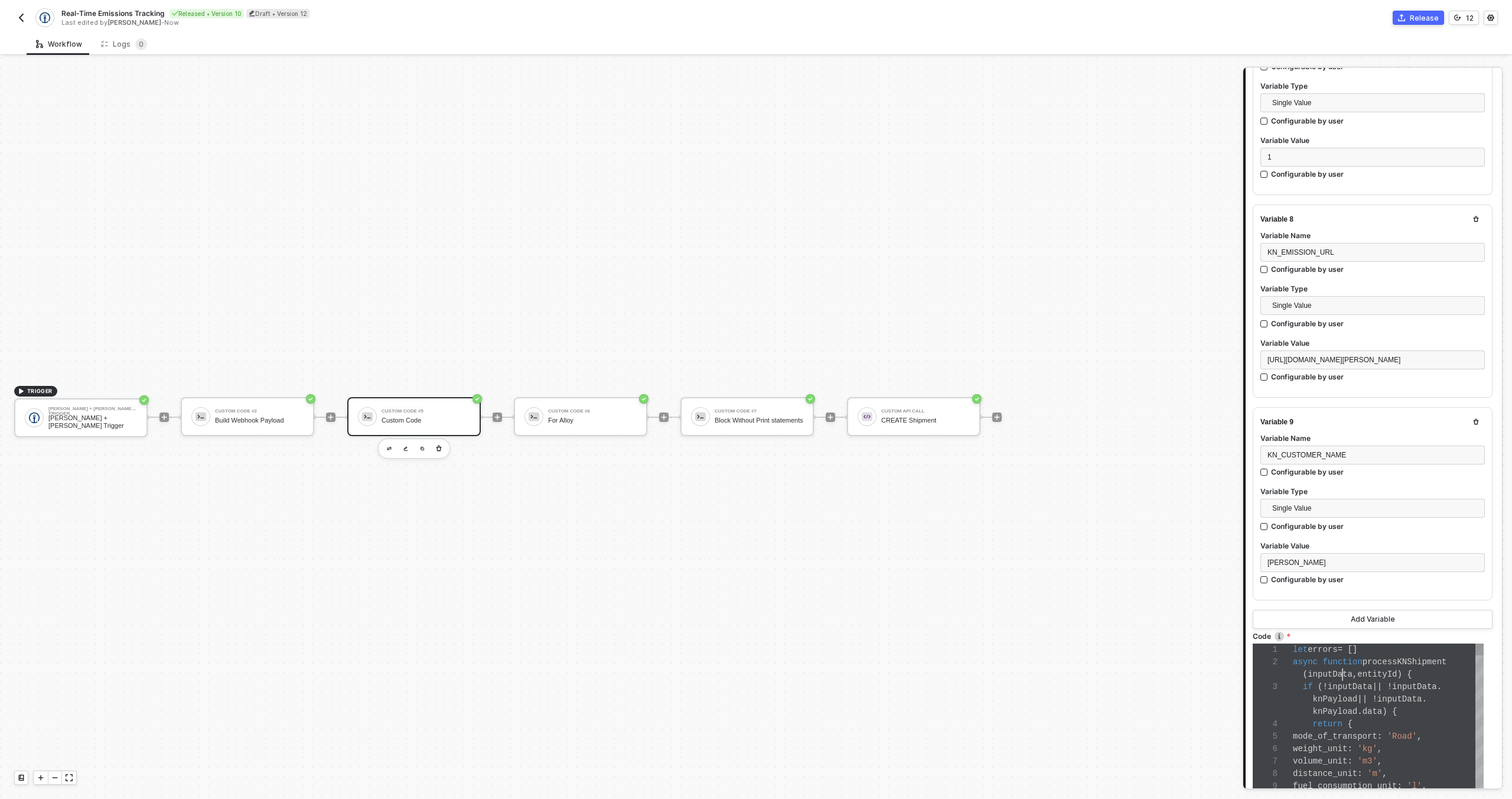
scroll to position [12, 50]
click at [1343, 677] on div "1 2 3 4 5 6 7 8 9 10 let errors = [] async function processKNShipment ( inputDa…" at bounding box center [1368, 724] width 231 height 161
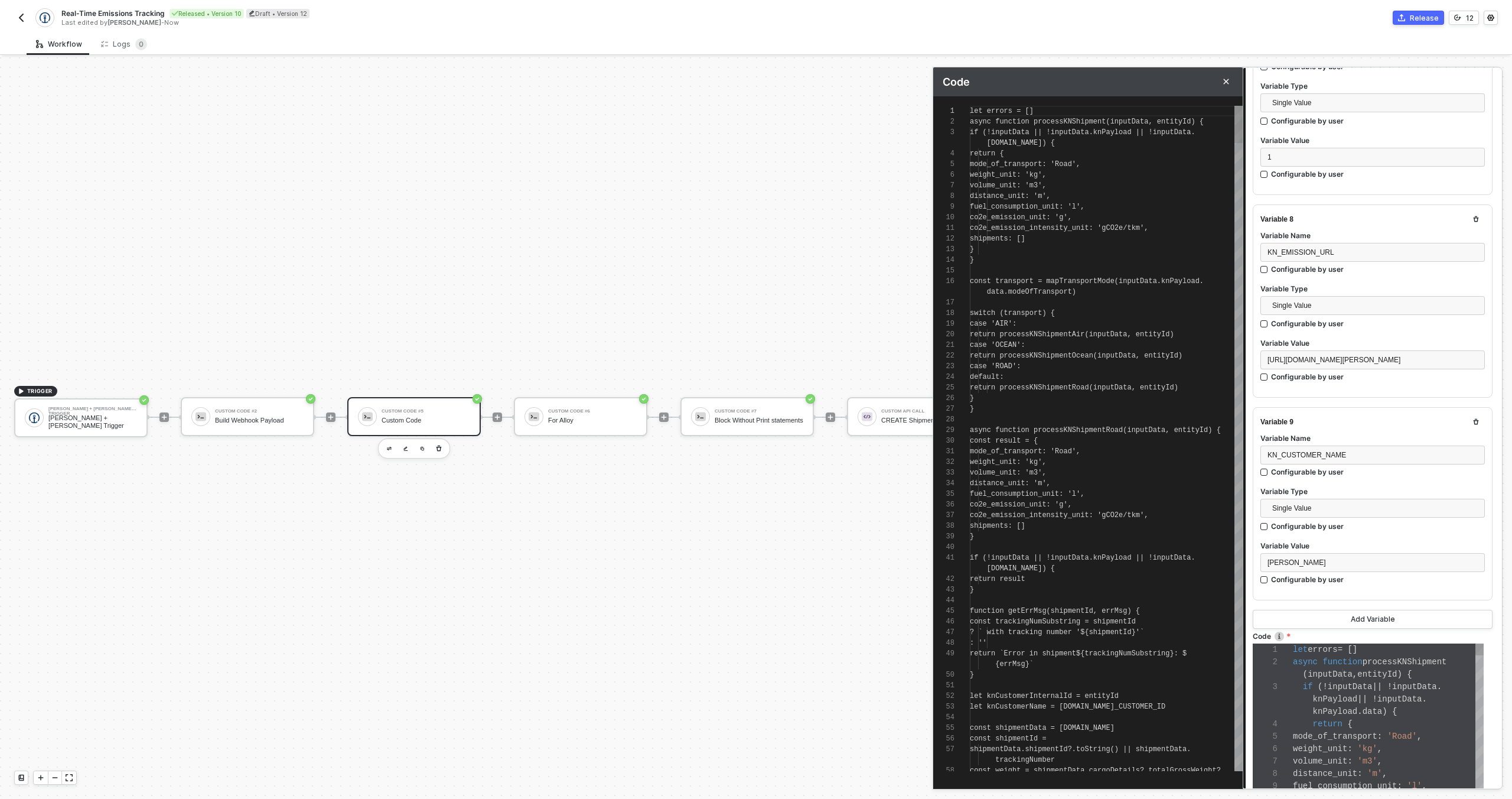
scroll to position [95, 0]
click at [1120, 405] on div "}" at bounding box center [1106, 409] width 273 height 11
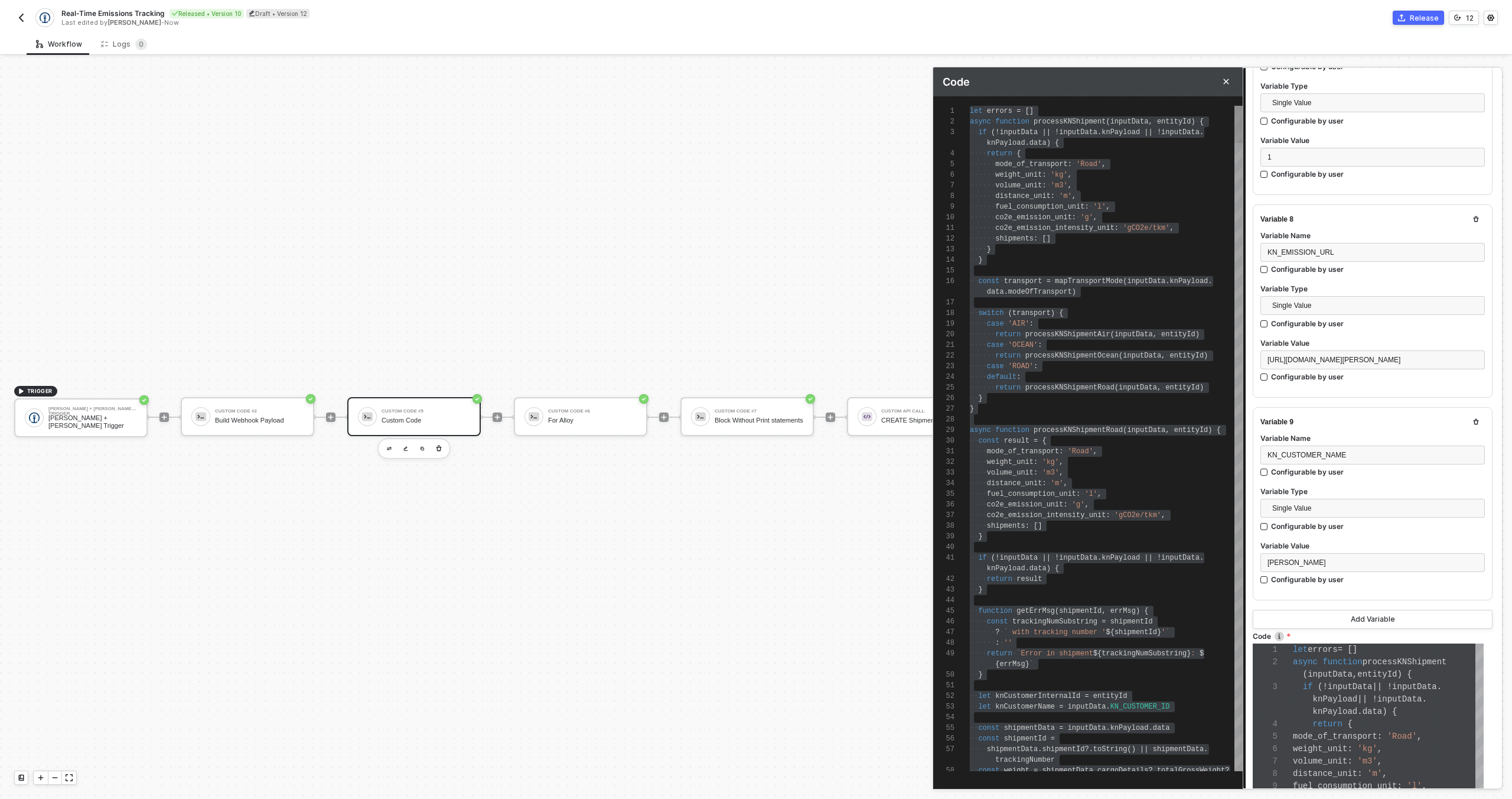
click at [1059, 425] on div "async · function · processKNShipmentRoad ( inputData , · entityId ) · {" at bounding box center [1106, 430] width 273 height 11
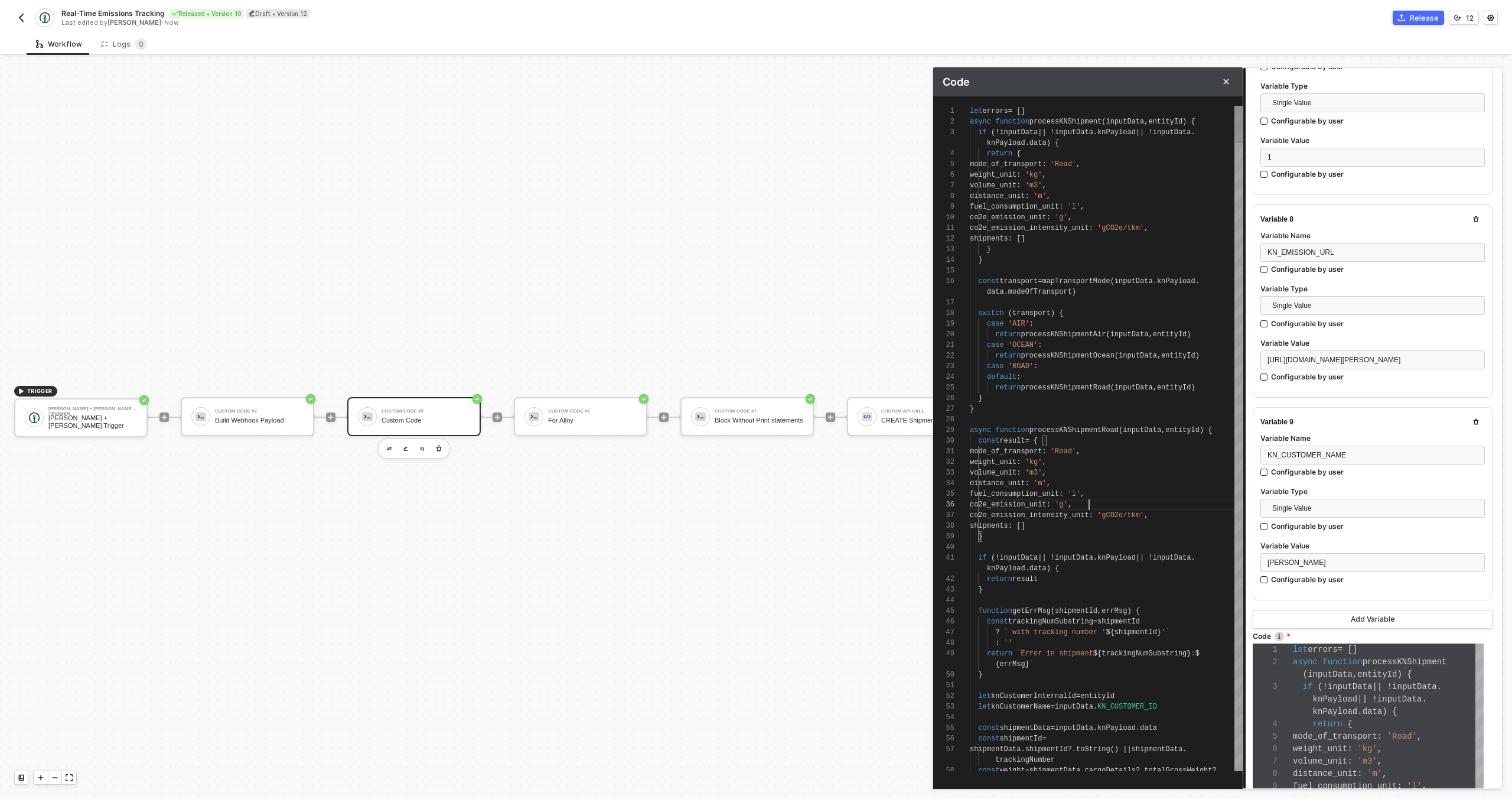
scroll to position [75, 120]
click at [1153, 503] on div "co2e_emission_unit : 'g' ," at bounding box center [1106, 505] width 273 height 11
type textarea "let errors = [] async function processKNShipment(inputData, entityId) { if (!in…"
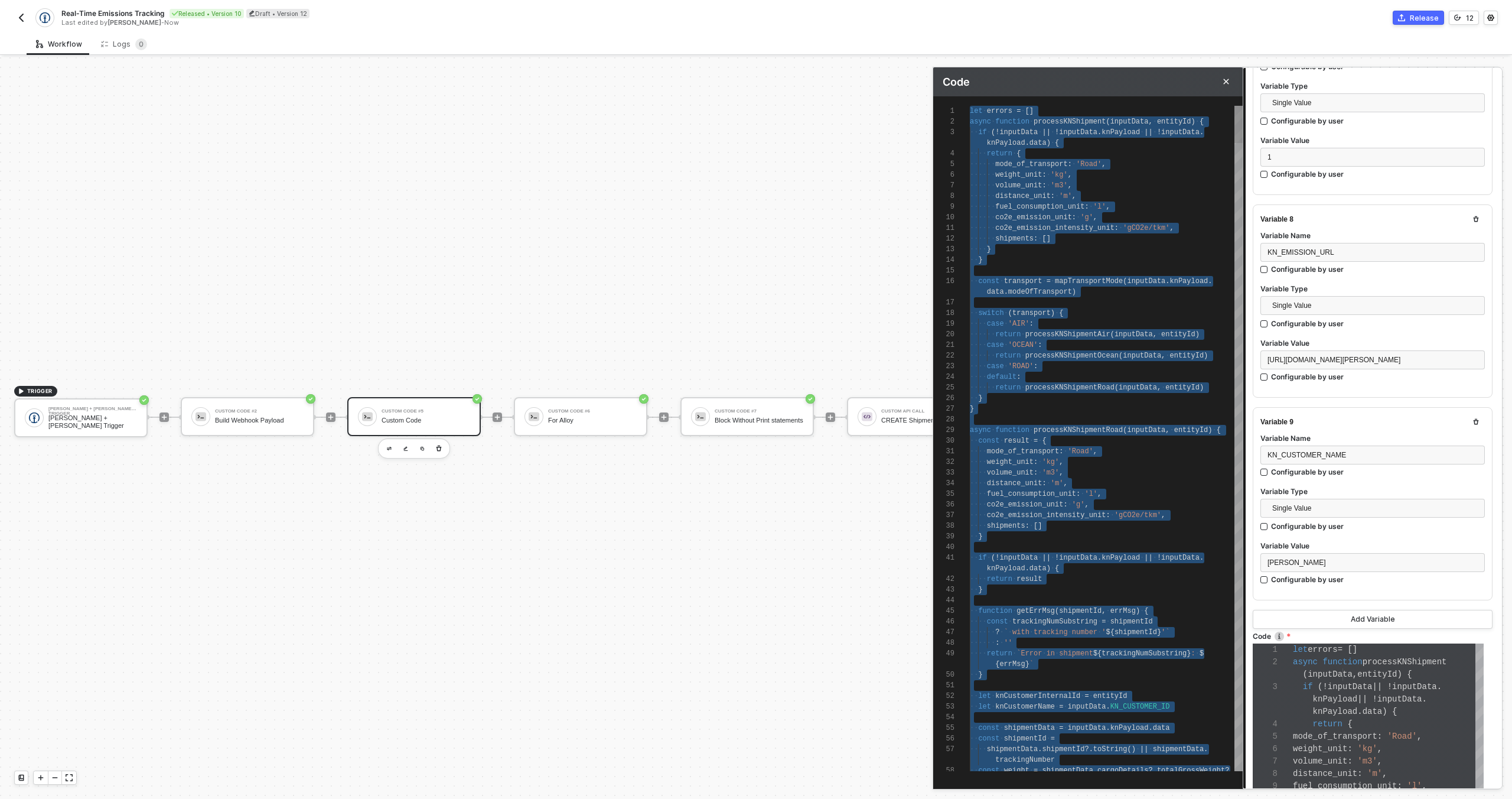
paste textarea "try { const emissionsData = await processKNShipmentEmissions(0, 0, inputData) r…"
type textarea "let errors = []; async function processKNShipment(inputData, entityId) { if (!i…"
type textarea "try { const emissionsData = await processKNShipmentEmissions(0, 0, inputData) r…"
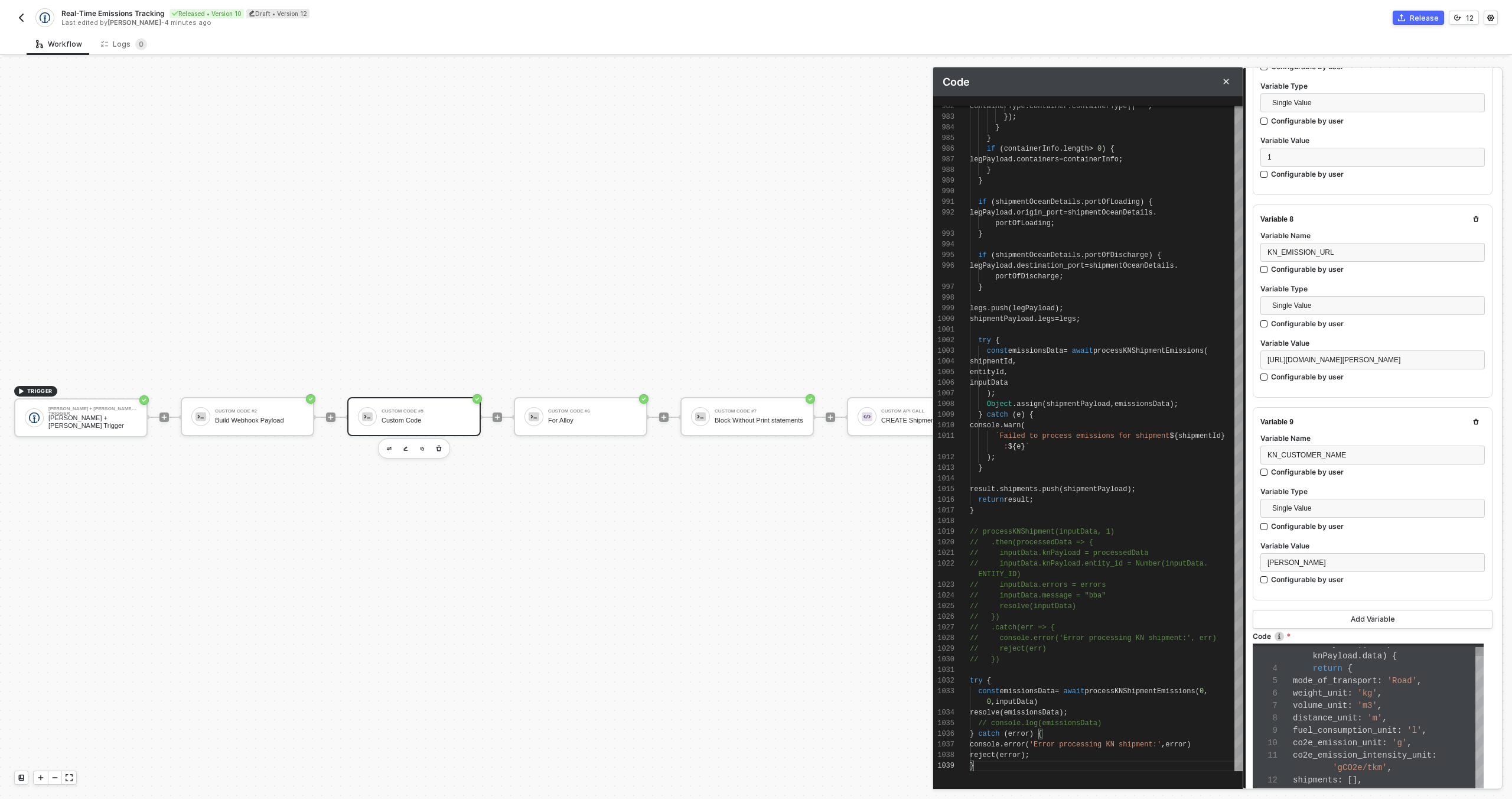
scroll to position [1588, 0]
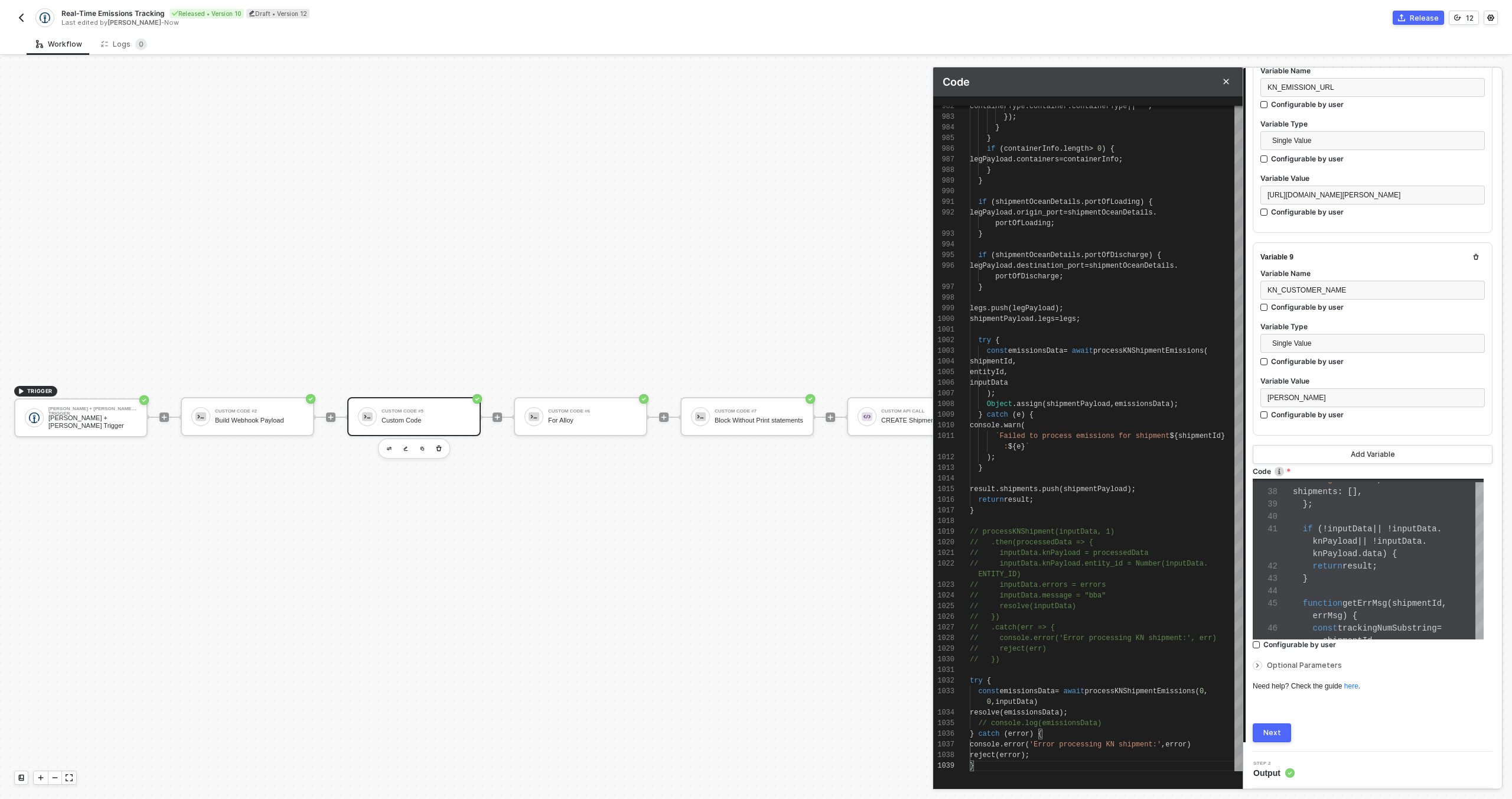
click at [1274, 726] on button "Next" at bounding box center [1272, 732] width 38 height 19
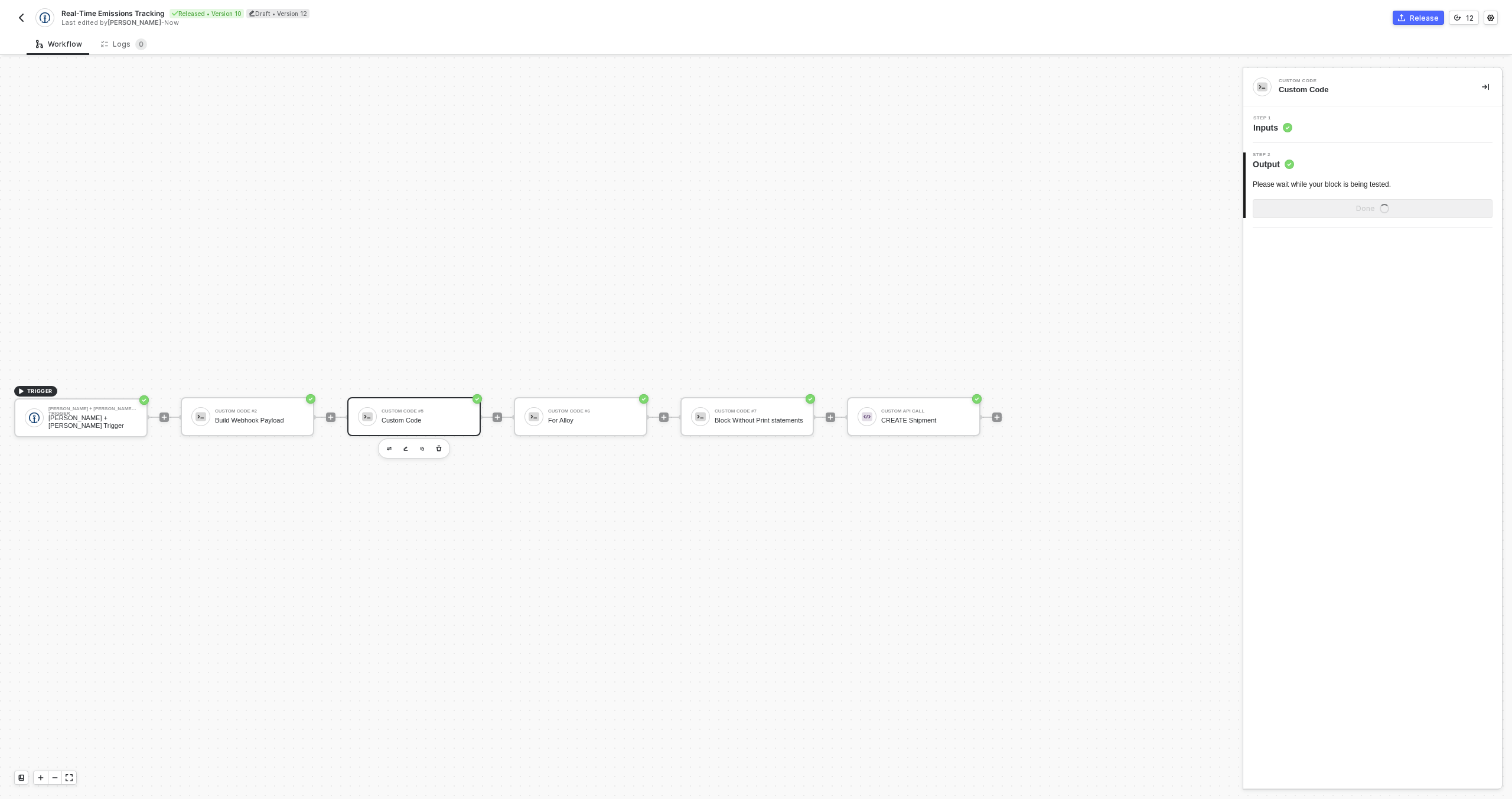
scroll to position [0, 0]
click at [1285, 206] on button "Show Sample Output Data" at bounding box center [1372, 208] width 240 height 19
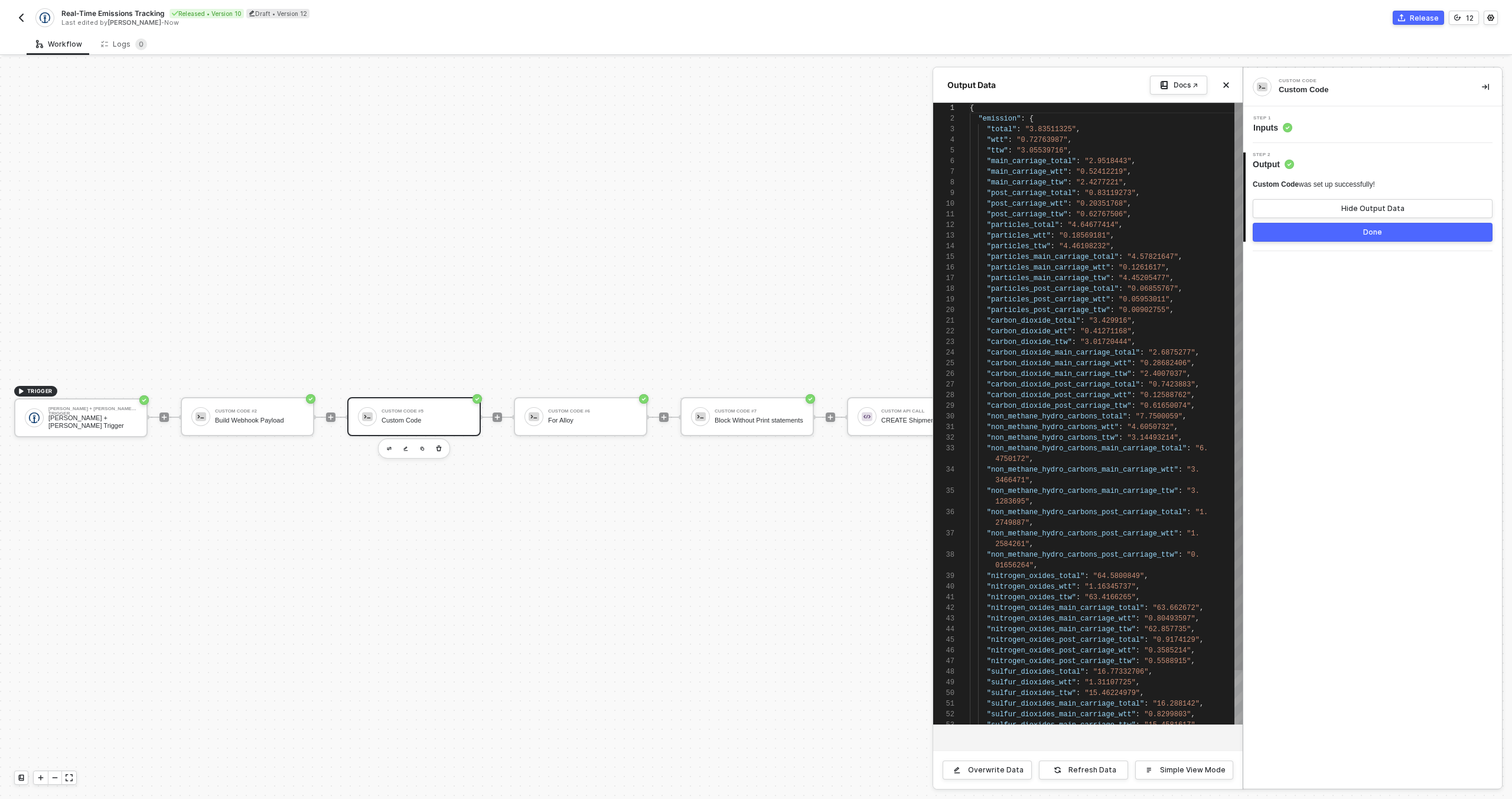
scroll to position [106, 0]
click at [593, 407] on div at bounding box center [756, 428] width 1512 height 742
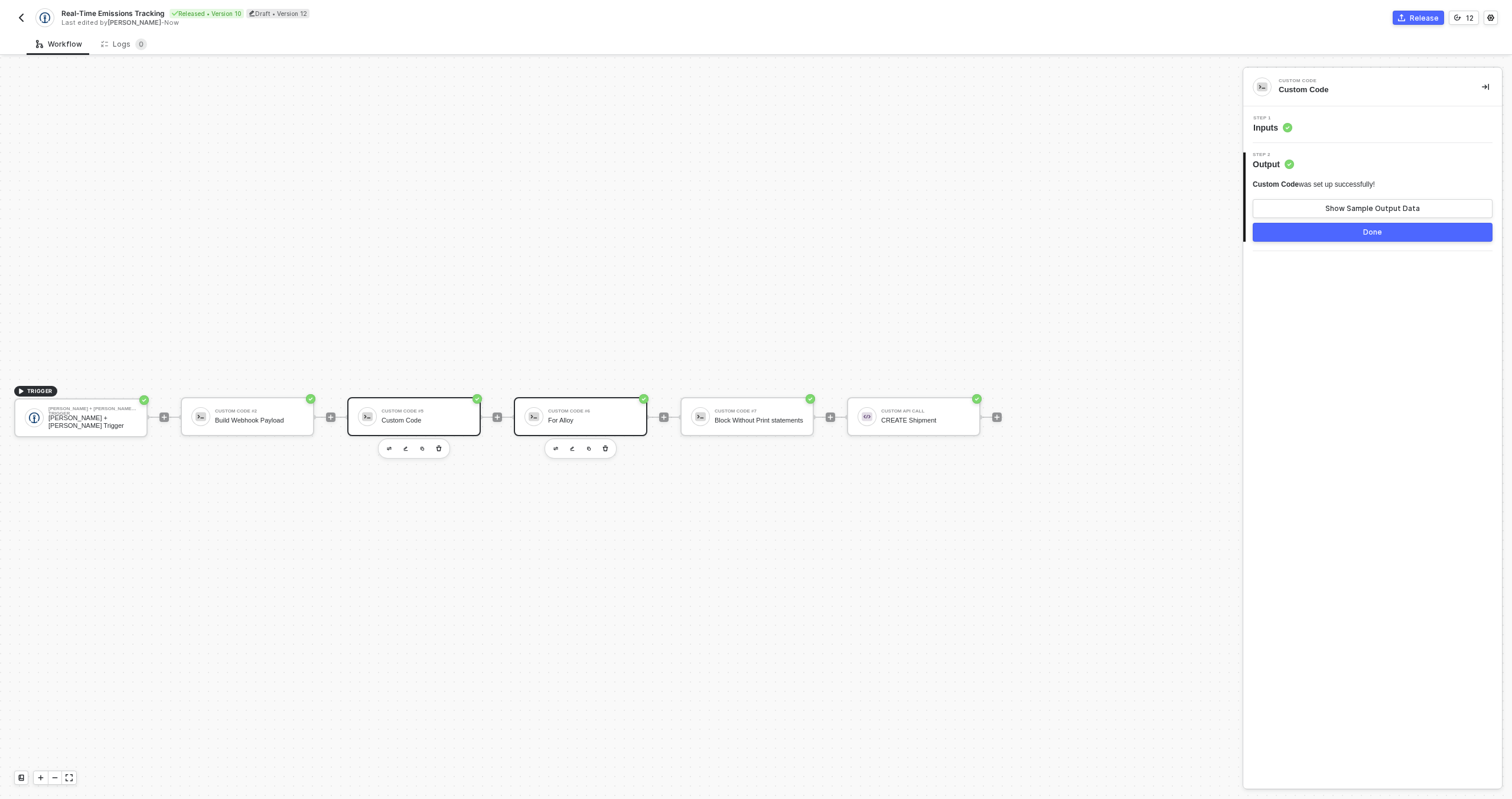
click at [592, 414] on div "Custom Code #6" at bounding box center [592, 411] width 89 height 5
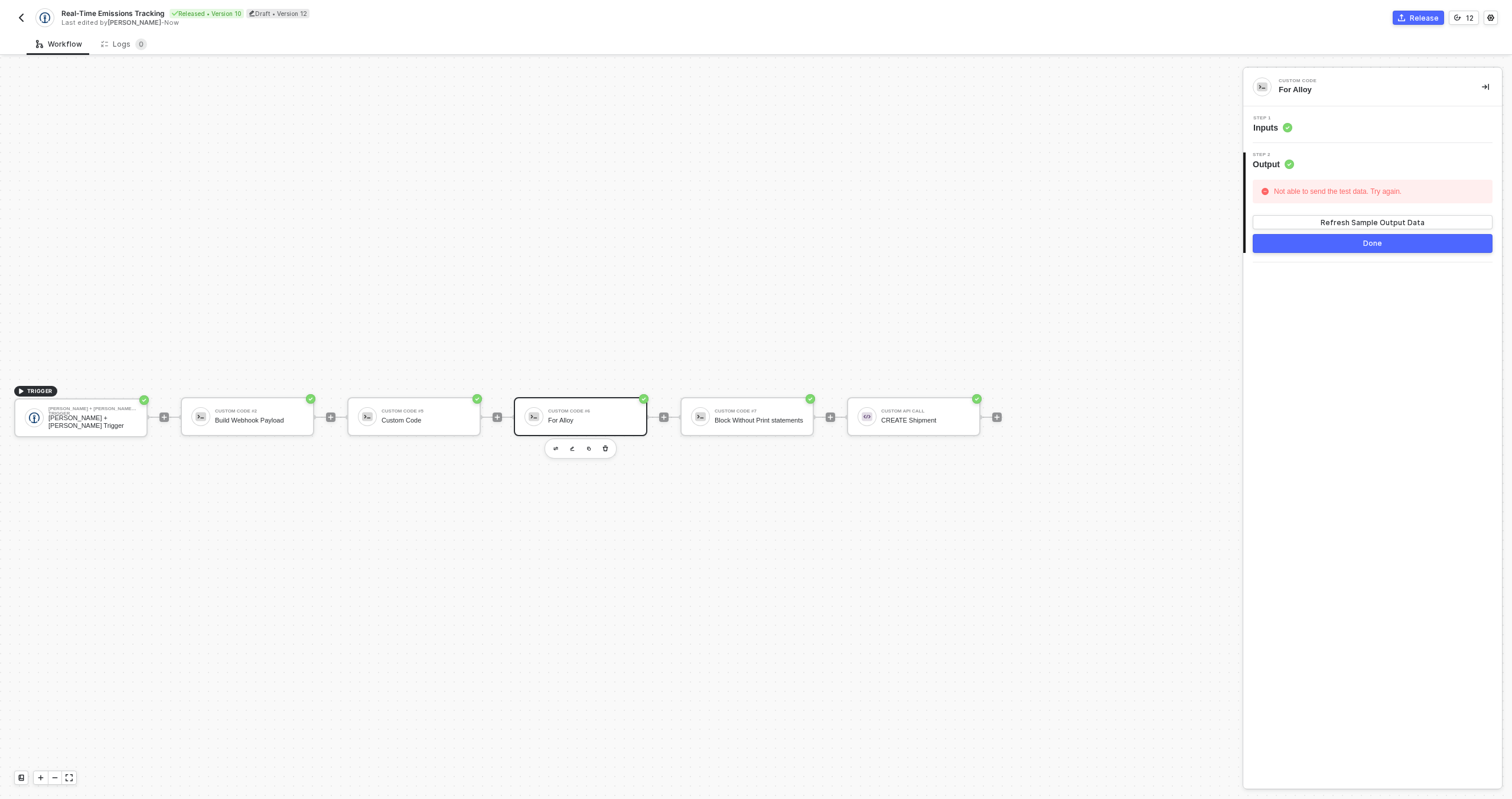
click at [1374, 132] on div "Step 1 Inputs" at bounding box center [1374, 124] width 256 height 17
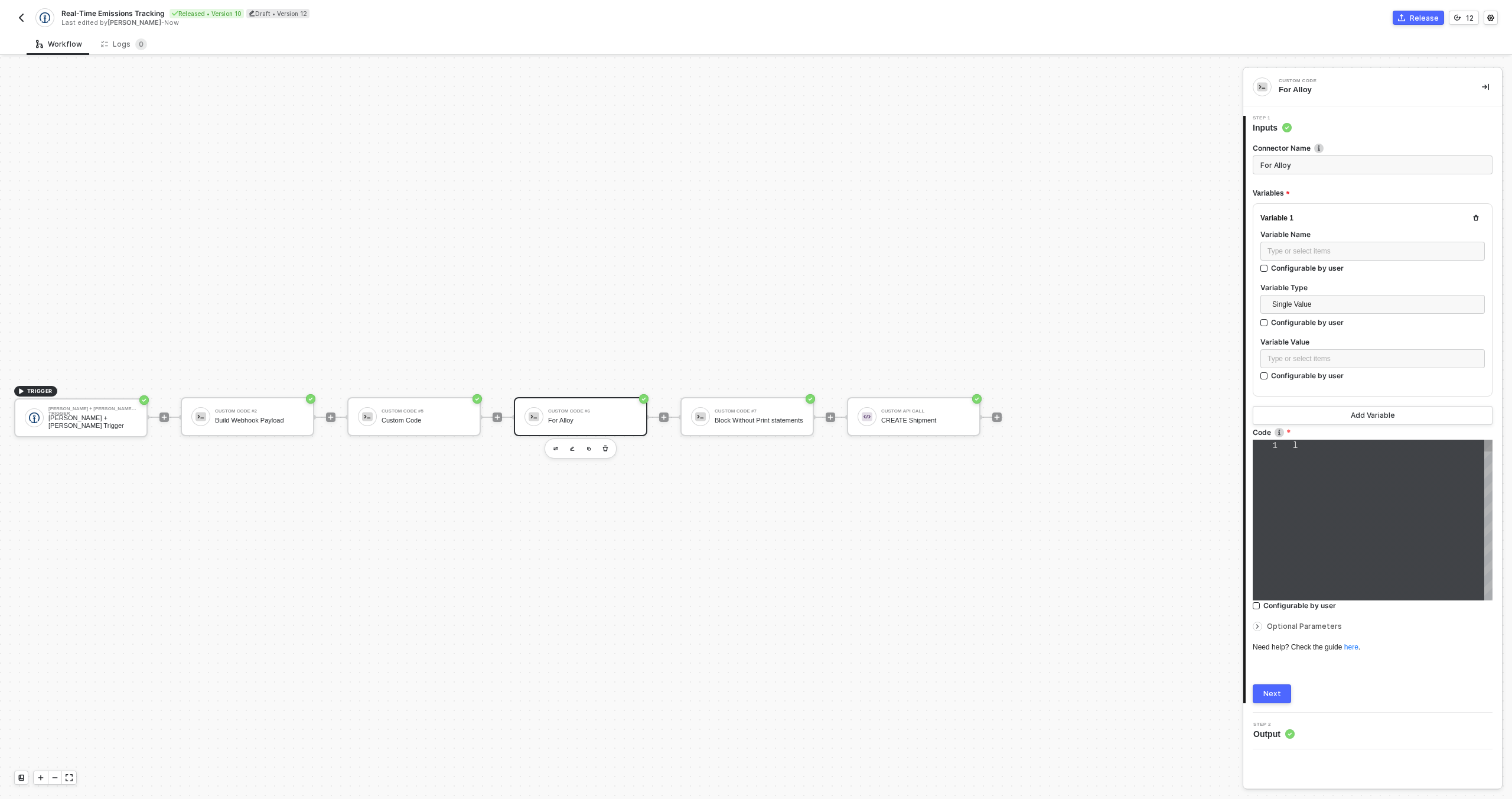
type textarea "let errors = [] async function processKNShipment(inputData, entityId) { if (!in…"
click at [1344, 536] on span "mode_of_transport" at bounding box center [1335, 532] width 85 height 9
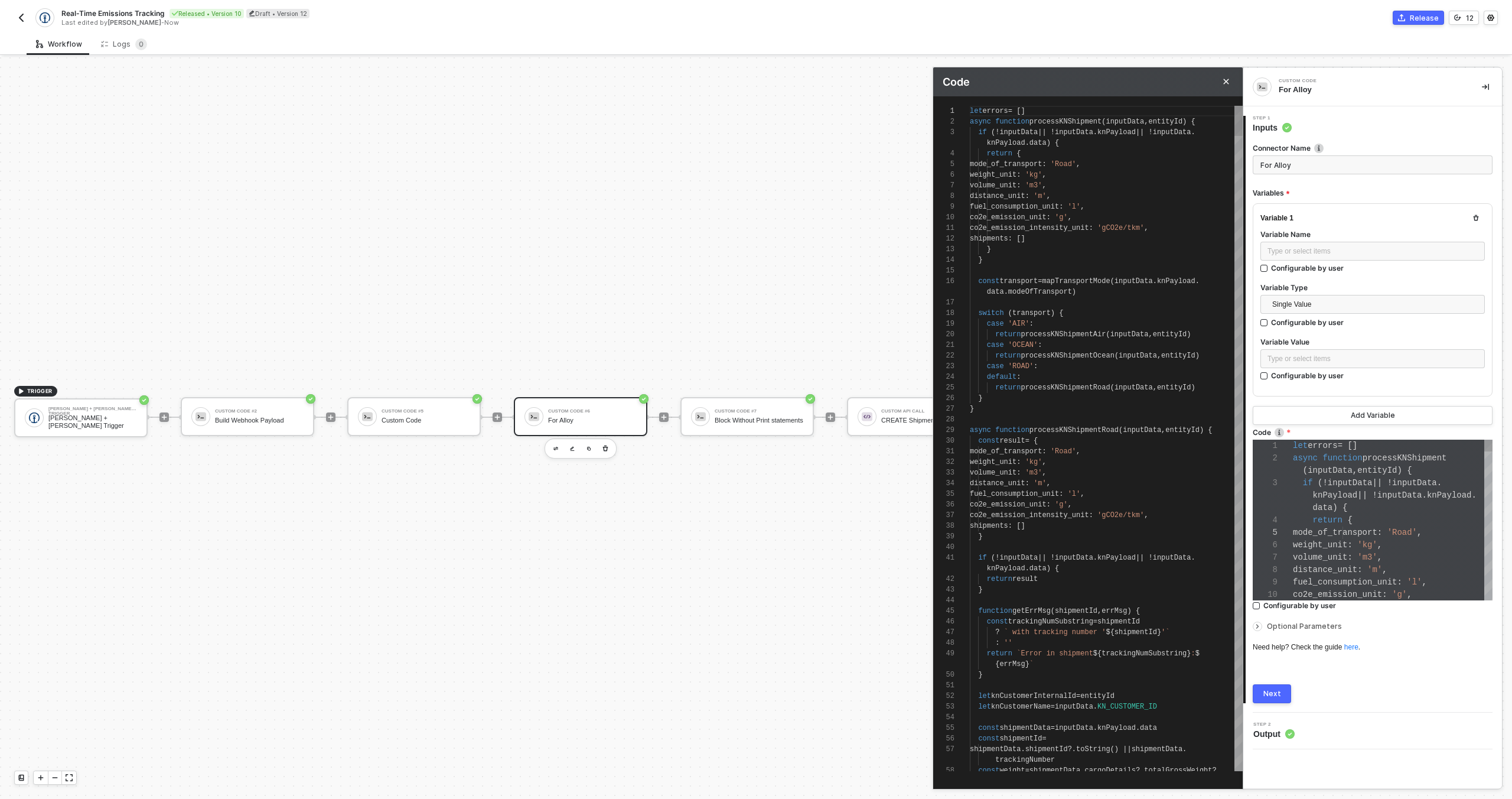
scroll to position [95, 0]
click at [1161, 526] on div "shipments : []" at bounding box center [1106, 526] width 273 height 11
type textarea "let errors = [] async function processKNShipment(inputData, entityId) { if (!in…"
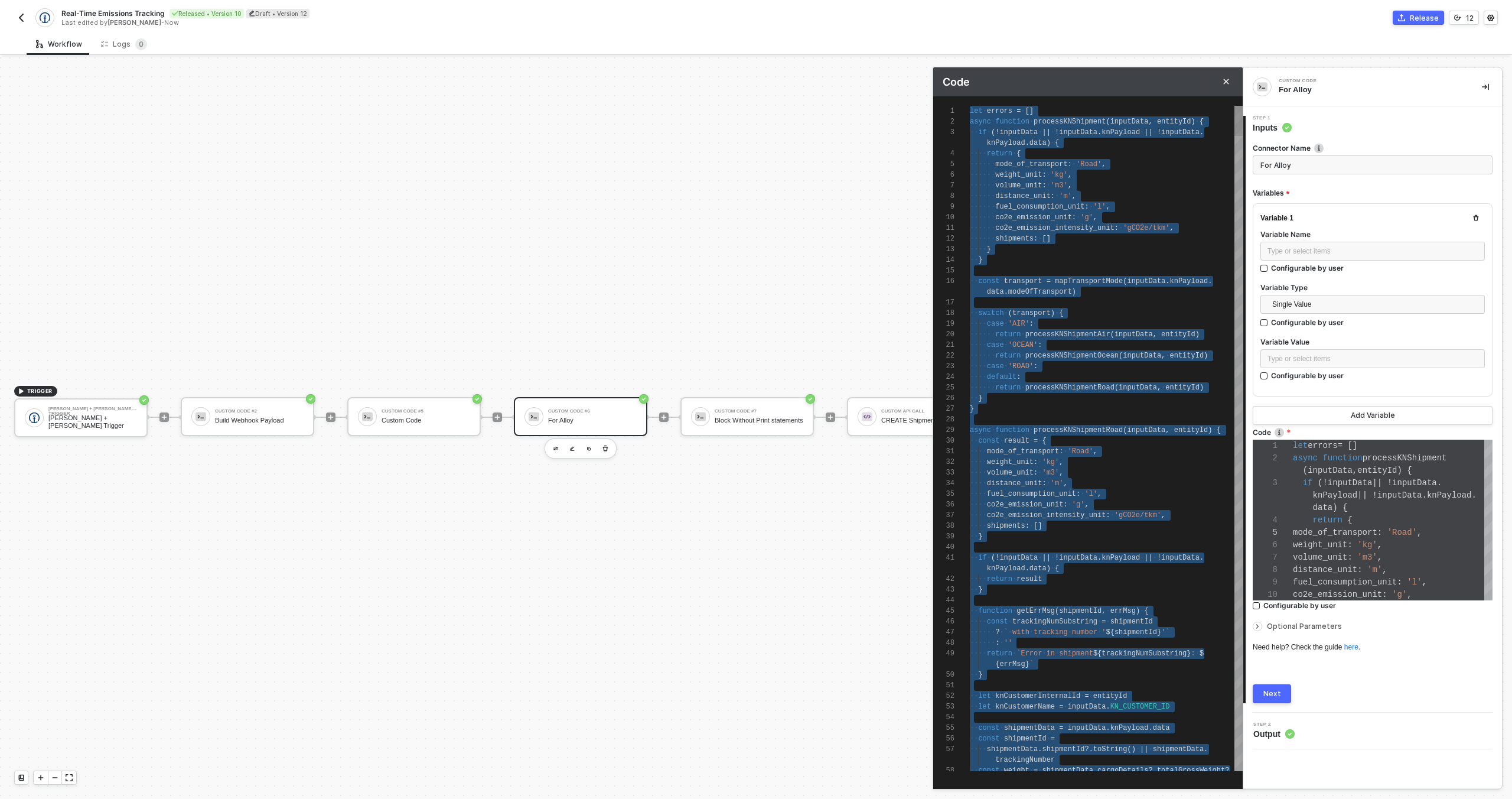
paste textarea "reject(e); }"
type textarea "let errors = []; async function processKNShipment(inputData, entityId) { if (!i…"
type textarea "reject(e); }"
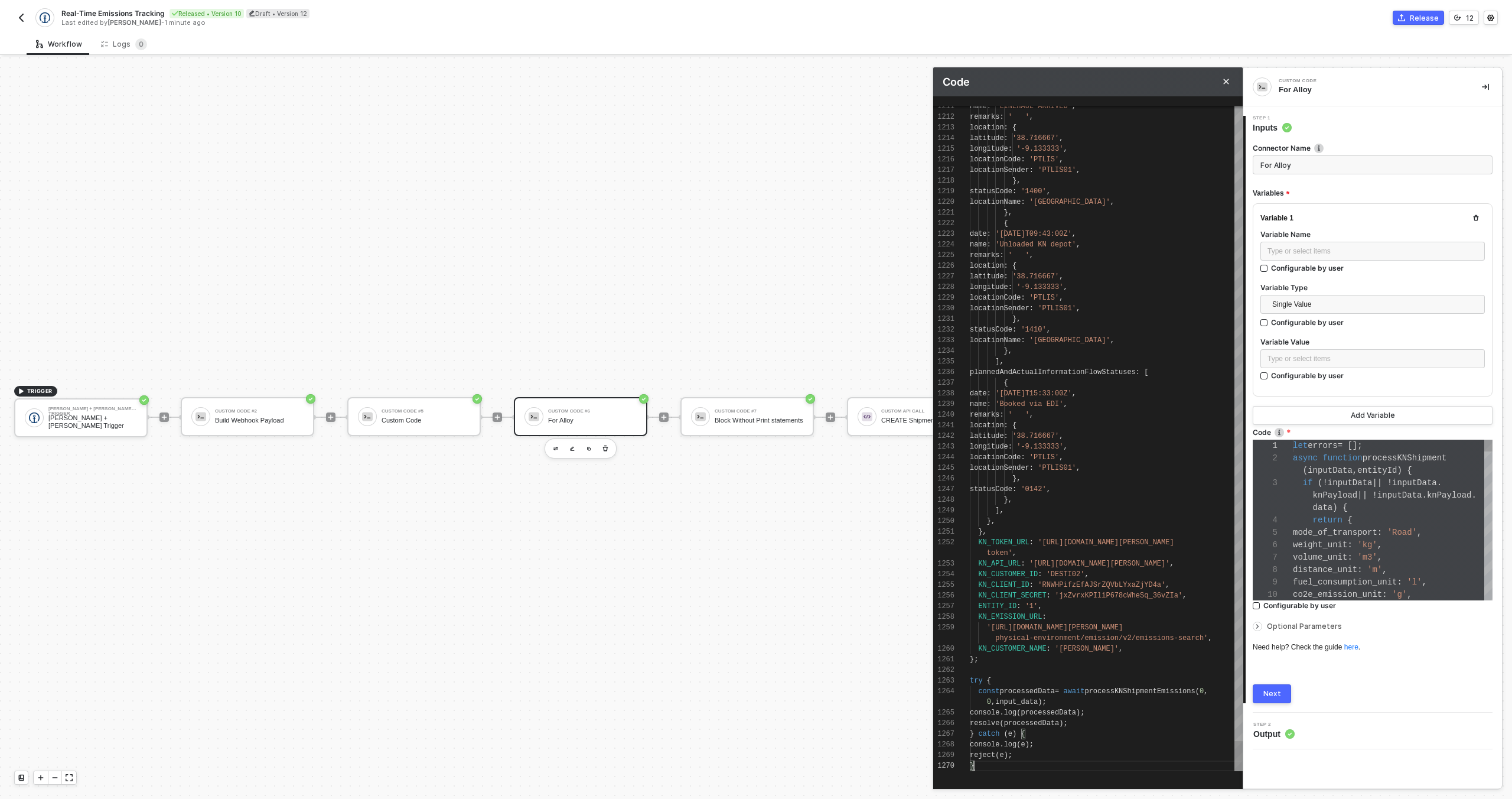
scroll to position [87, 0]
click at [1295, 673] on div "Connector Name For Alloy Variables Variable 1 Variable Name Type or select item…" at bounding box center [1372, 419] width 240 height 570
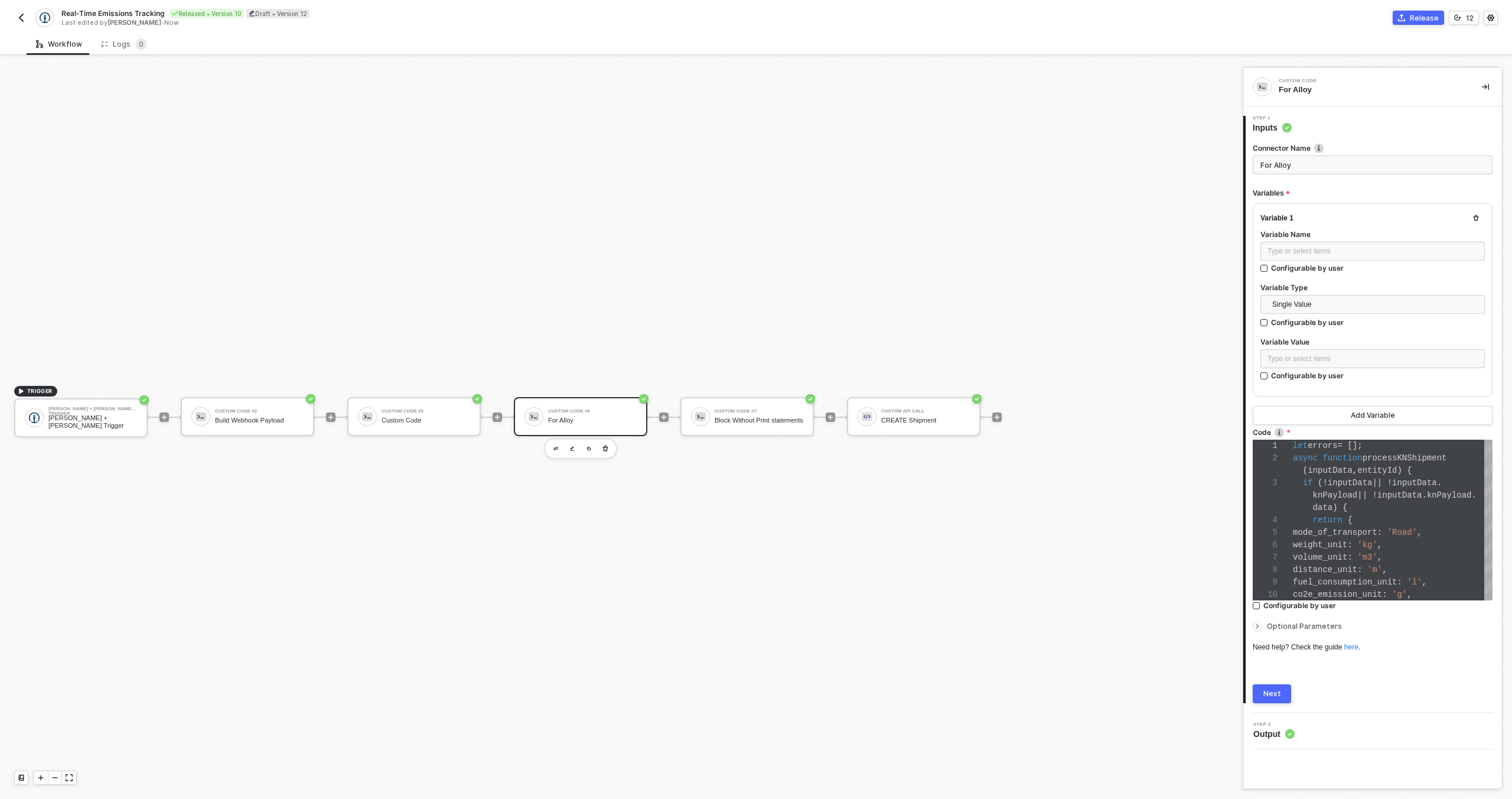
click at [1282, 688] on button "Next" at bounding box center [1272, 693] width 38 height 19
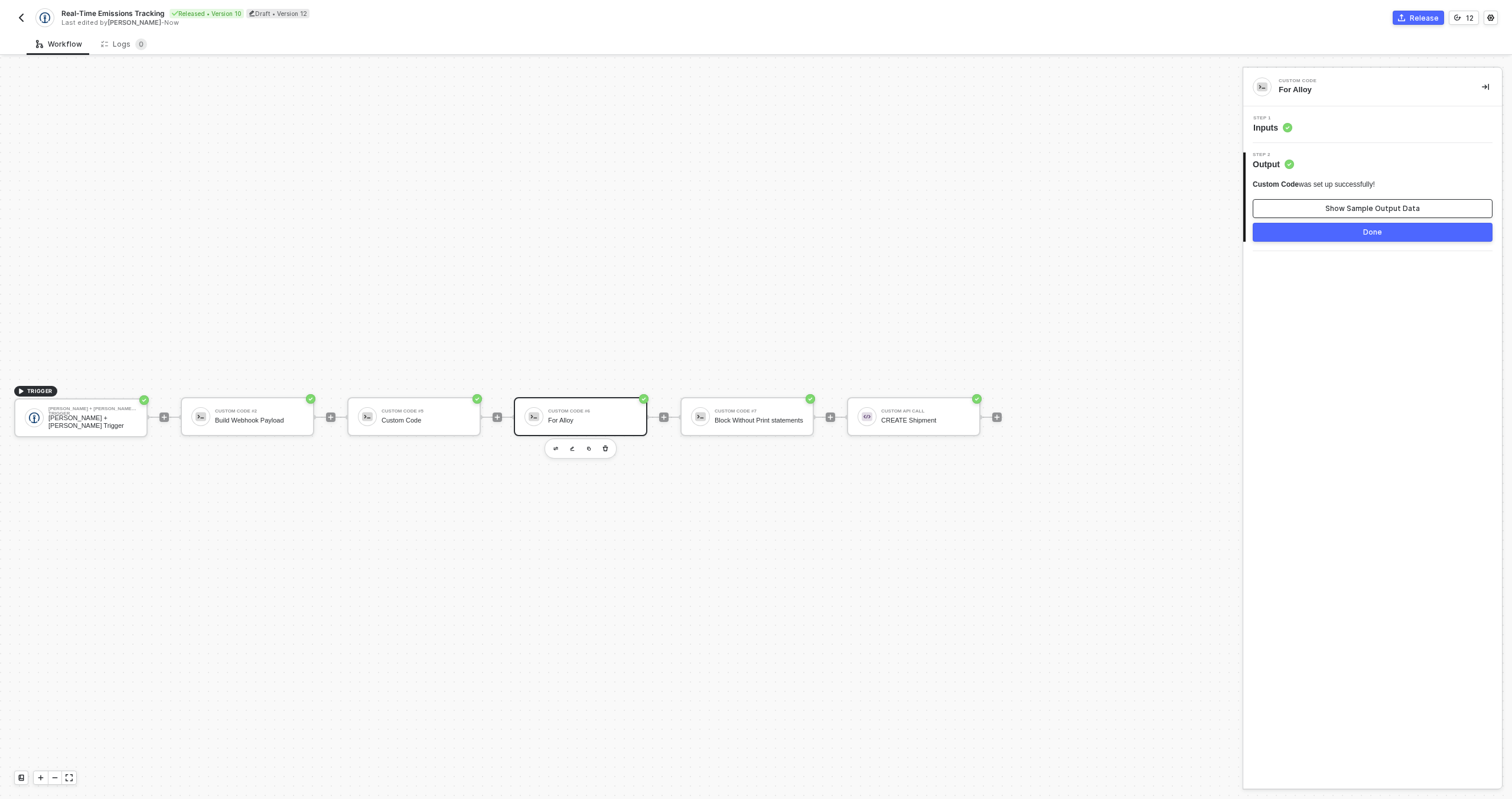
click at [1339, 216] on button "Show Sample Output Data" at bounding box center [1372, 208] width 240 height 19
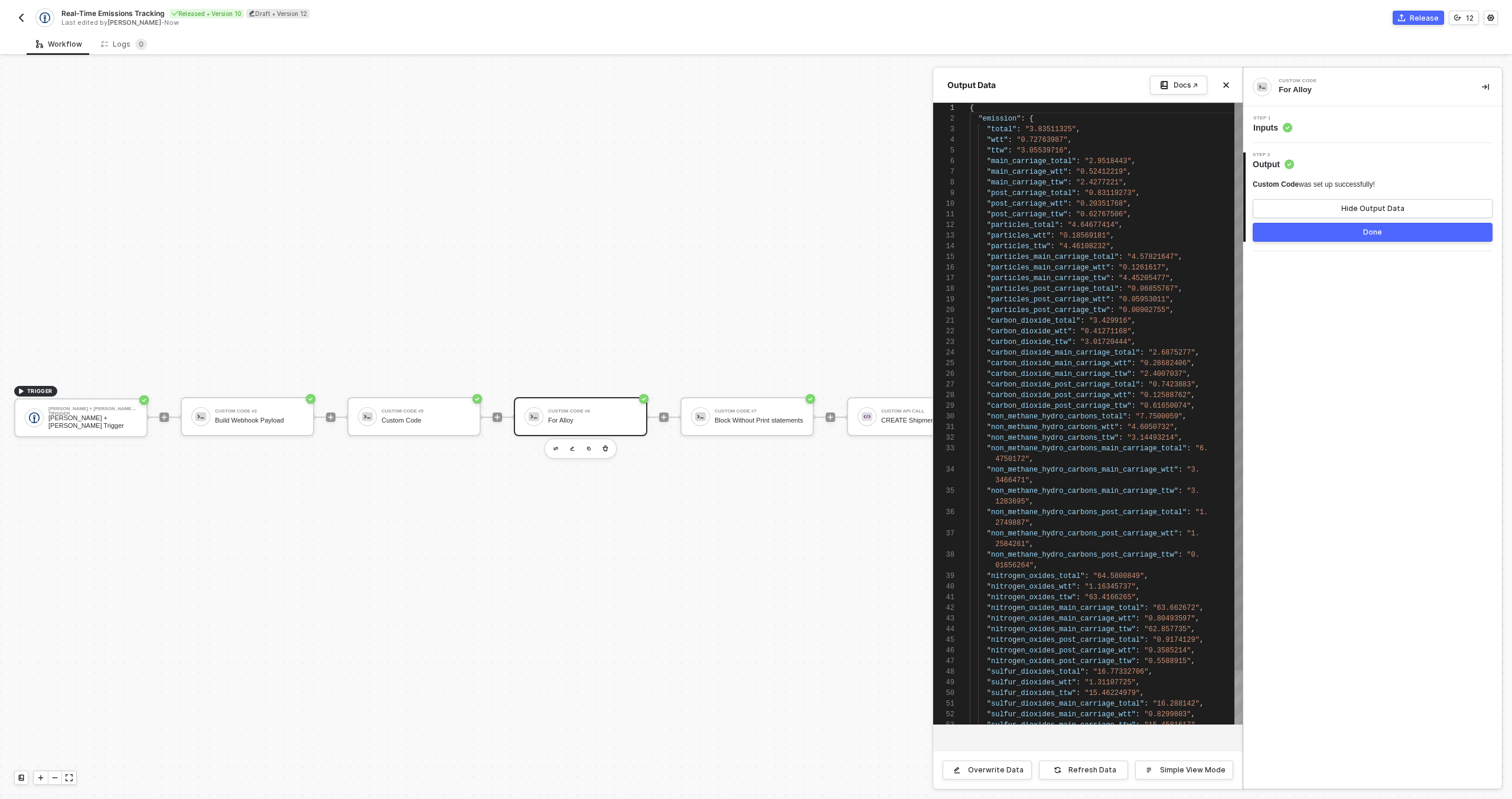
scroll to position [106, 0]
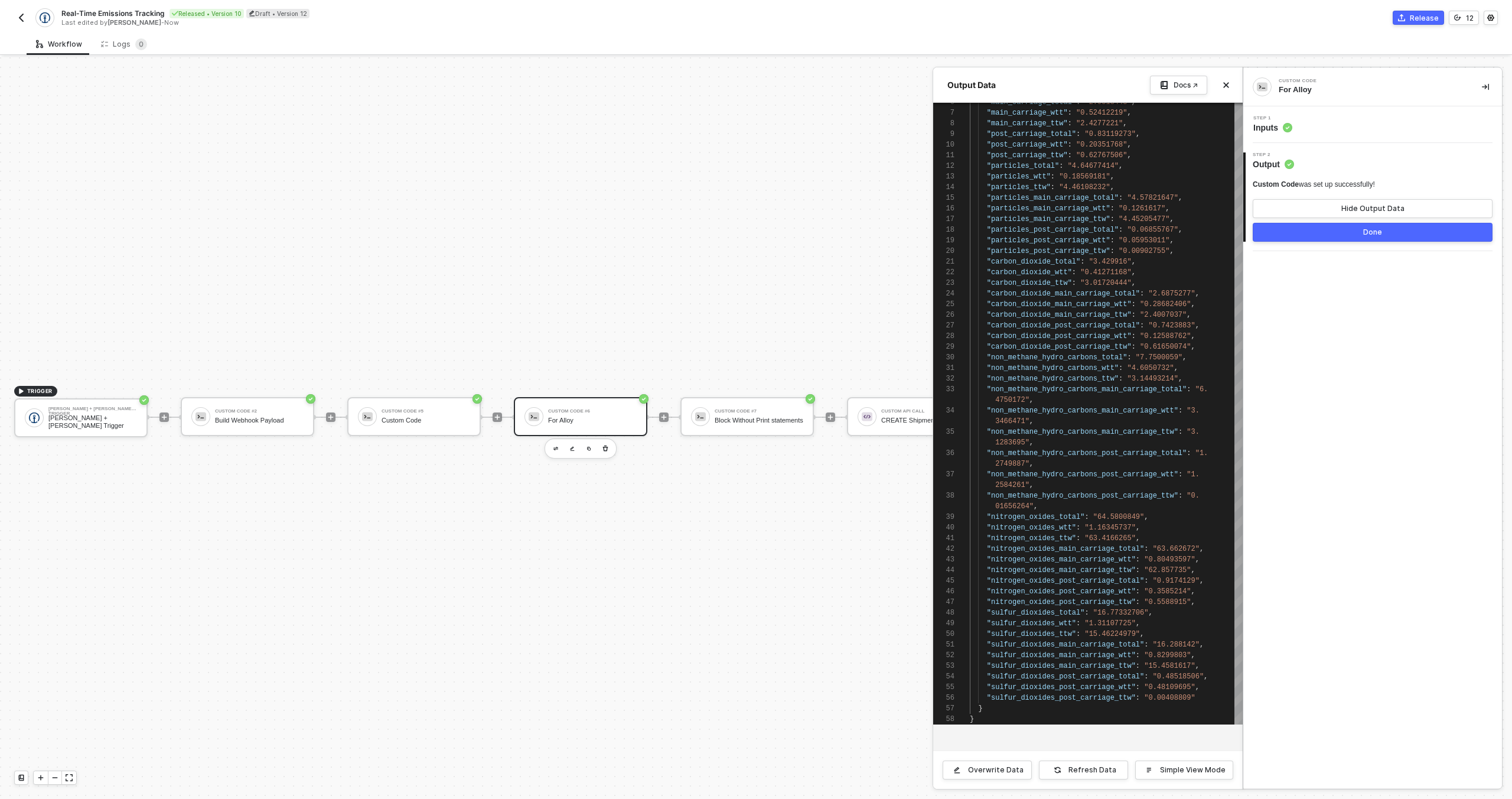
click at [784, 448] on div at bounding box center [756, 428] width 1512 height 742
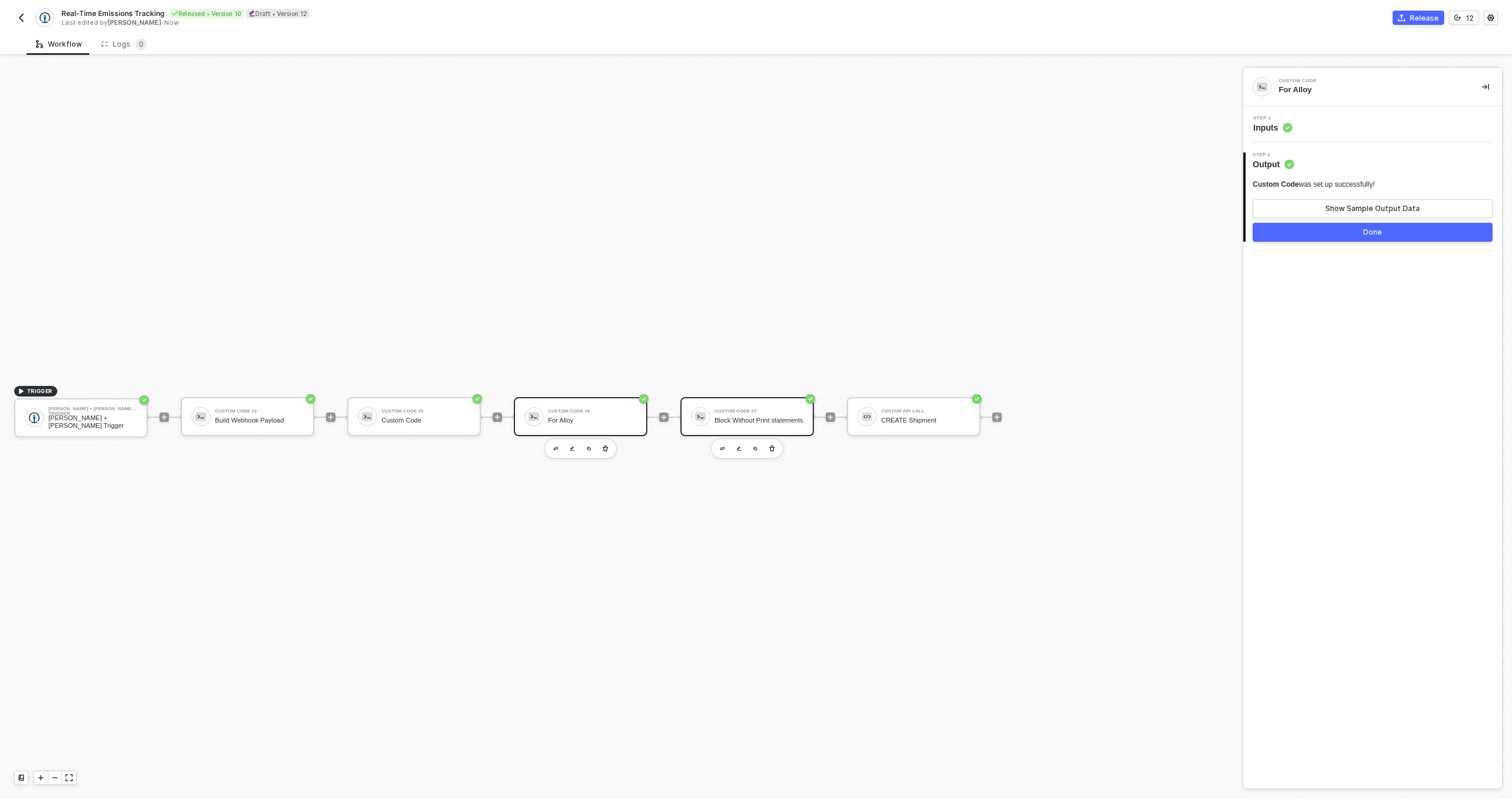
click at [772, 417] on div "Block Without Print statements" at bounding box center [759, 420] width 89 height 7
click at [1300, 126] on div "Step 1 Inputs" at bounding box center [1374, 124] width 256 height 17
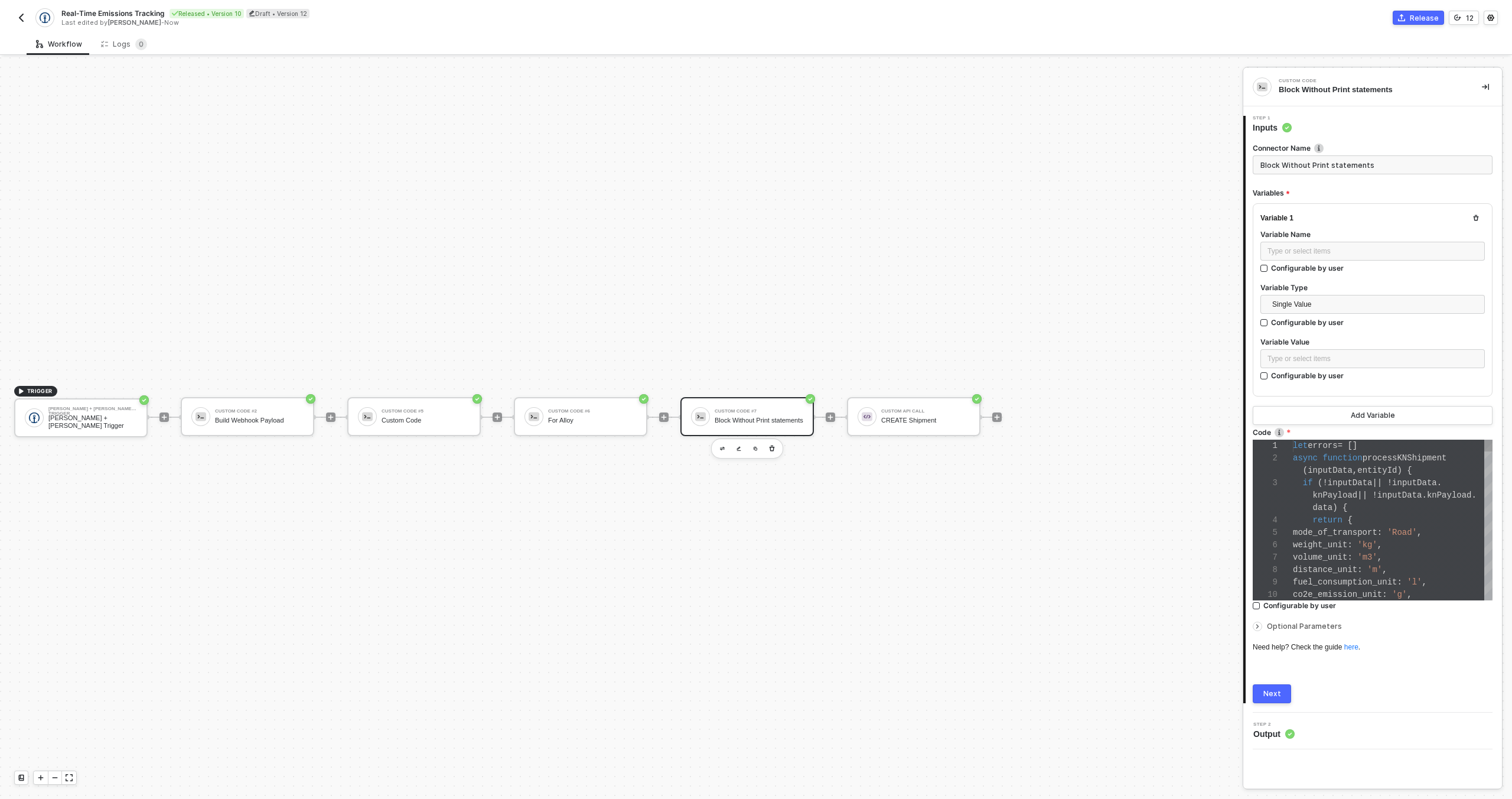
scroll to position [87, 0]
type textarea "distance_unit: 'm', fuel_consumption_unit: 'l', co2e_emission_unit: 'g', co2e_e…"
click at [1310, 590] on span "co2e_emission_unit" at bounding box center [1337, 595] width 89 height 9
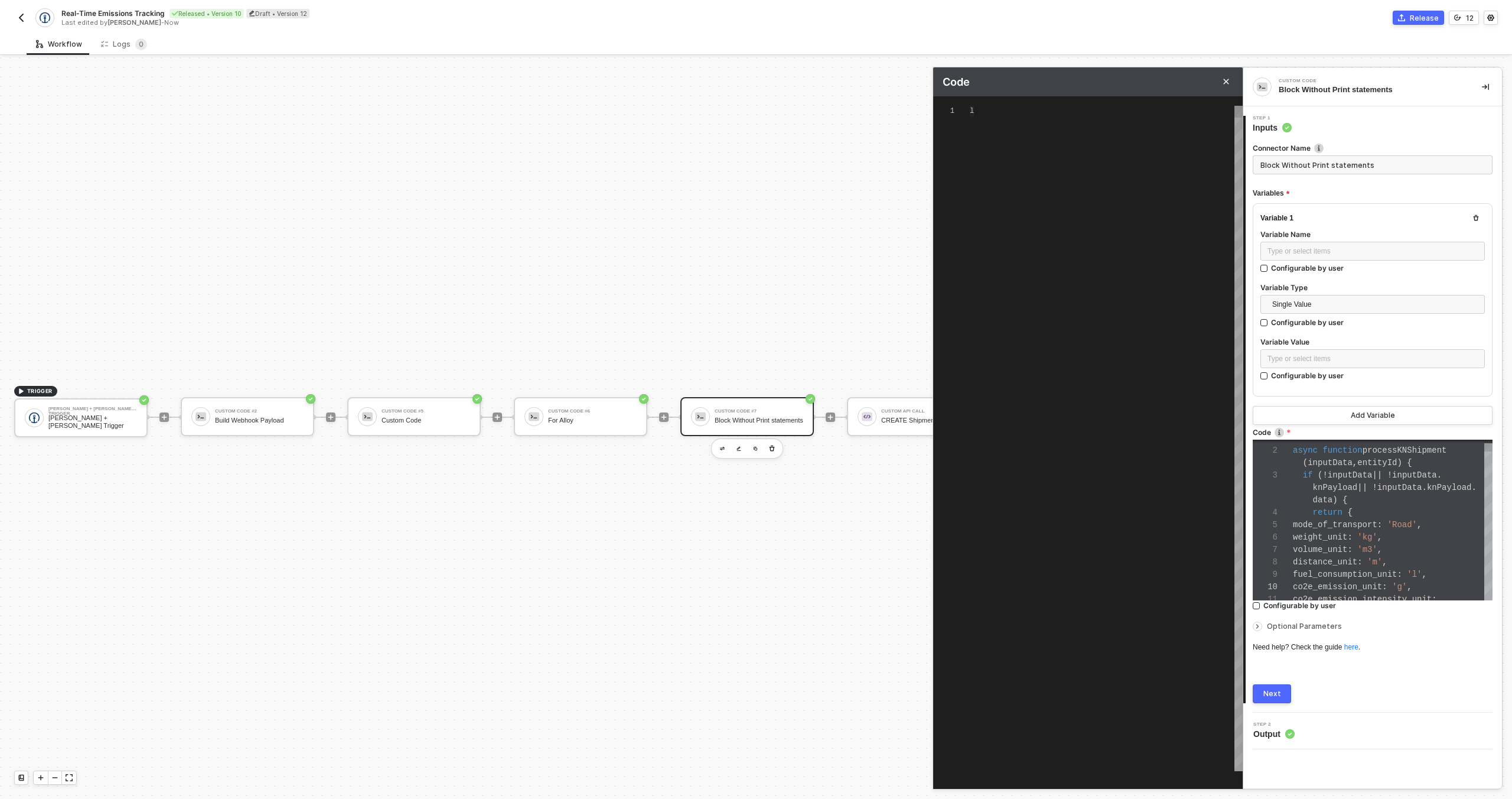
scroll to position [95, 0]
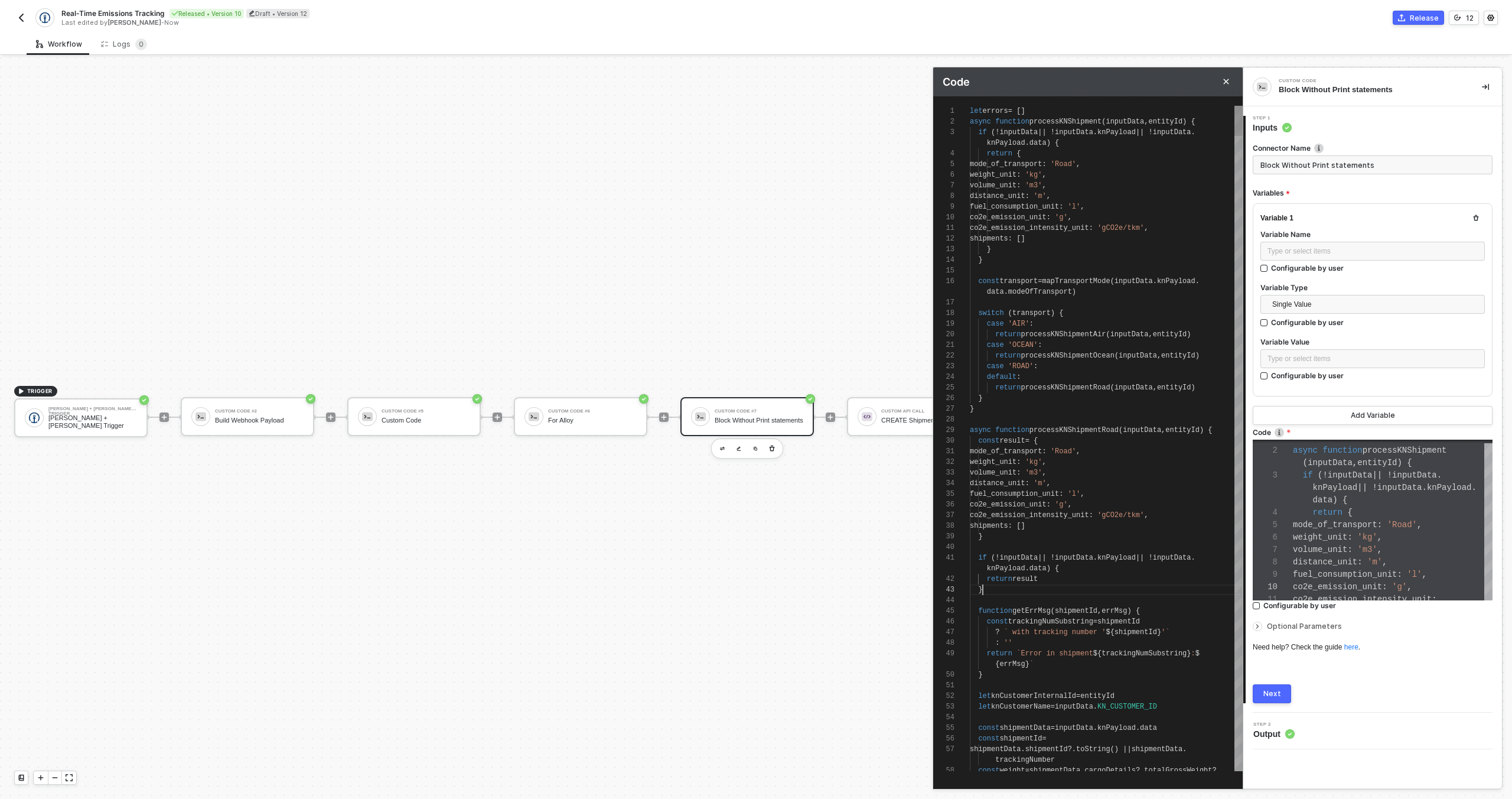
click at [1139, 587] on div "}" at bounding box center [1106, 590] width 273 height 11
type textarea "let errors = [] async function processKNShipment(inputData, entityId) { if (!in…"
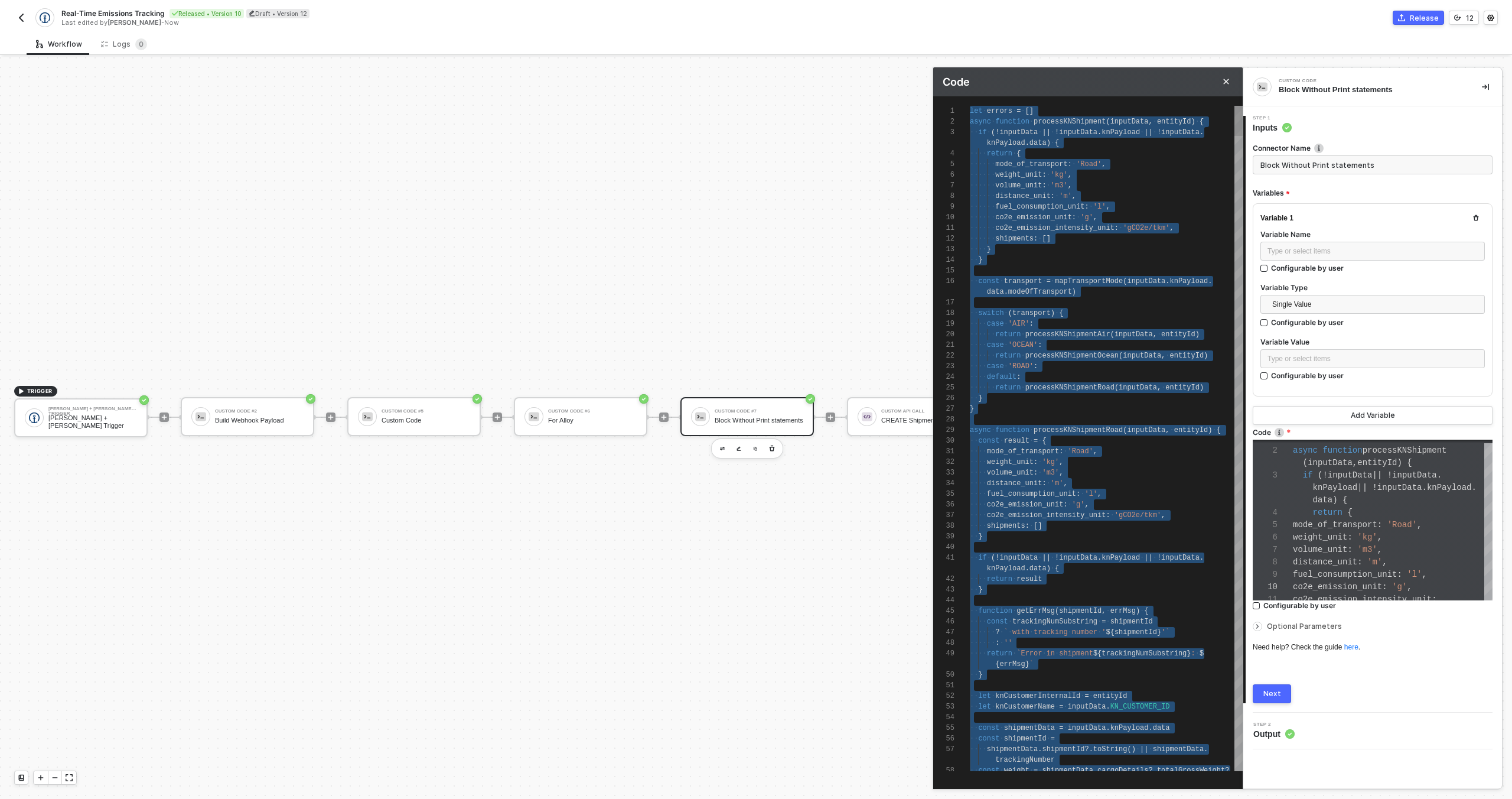
paste textarea "KN_CUSTOMER_NAME: '[PERSON_NAME]', }; try { const processedData = await process…"
type textarea "let errors = []; async function processKNShipment(inputData, entityId) { if (!i…"
type textarea "KN_CUSTOMER_NAME: '[PERSON_NAME]', }; try { const processedData = await process…"
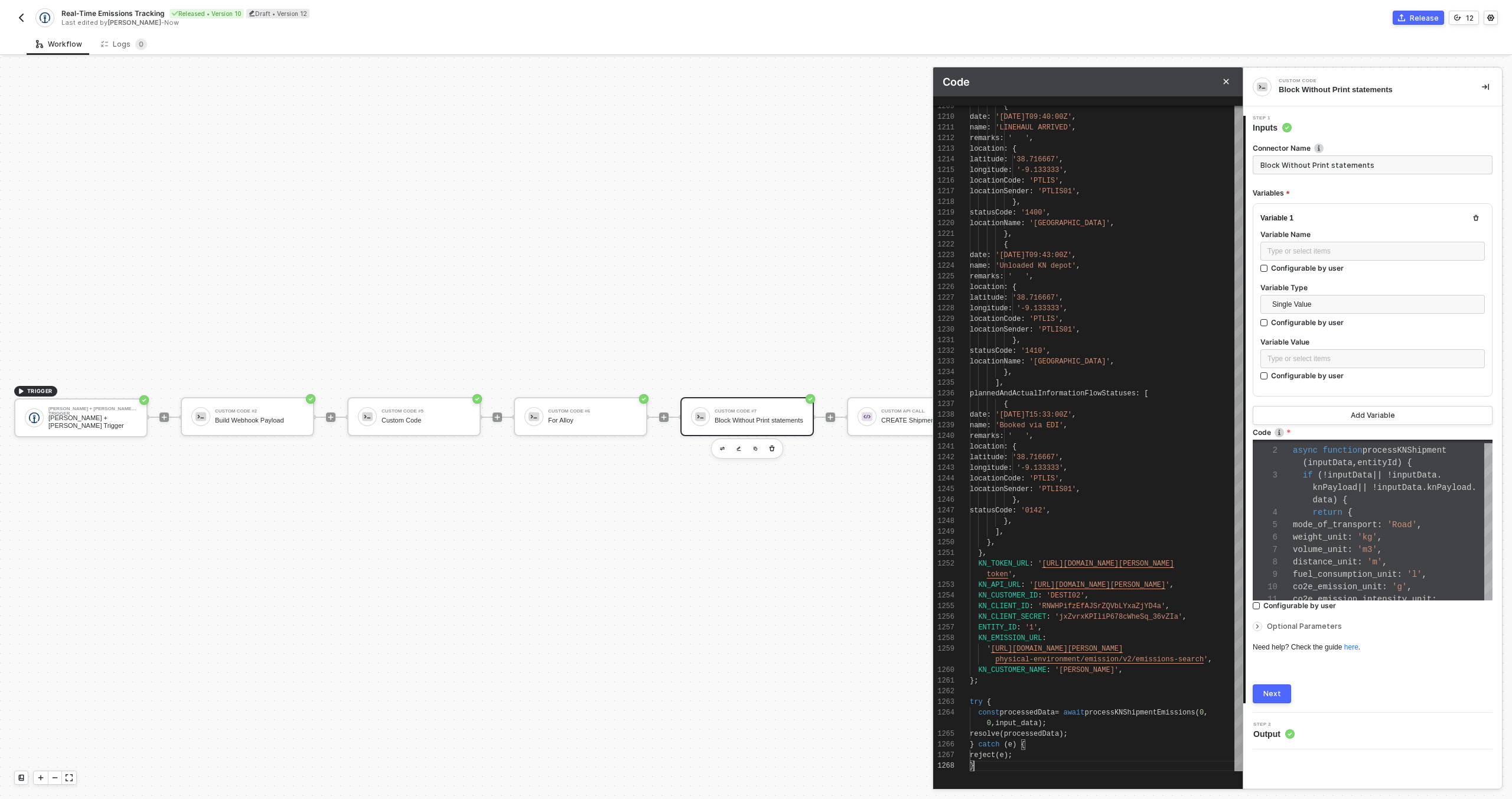
click at [1325, 714] on div "2 Step 2 Output" at bounding box center [1372, 730] width 259 height 37
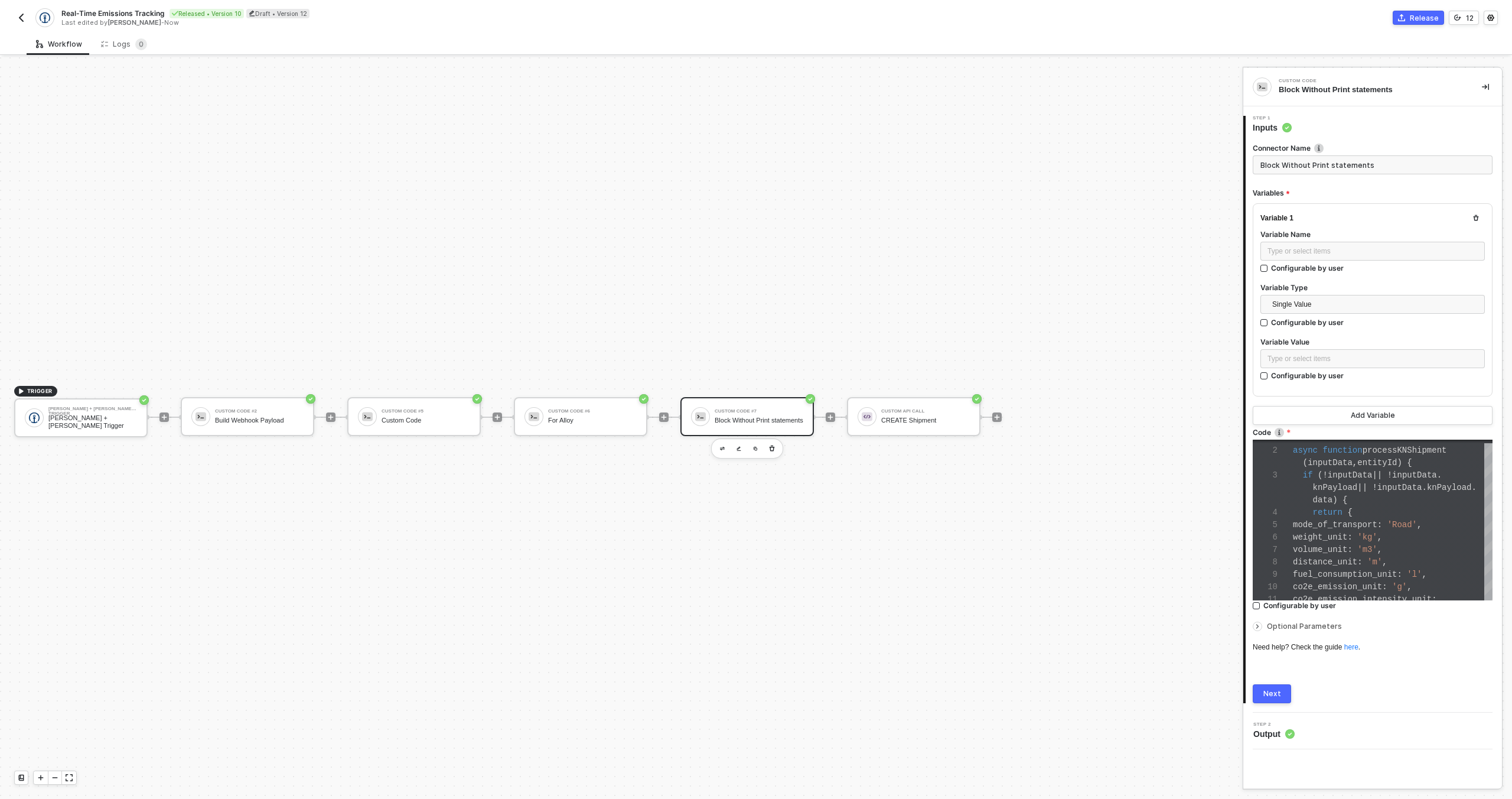
click at [1278, 696] on div "Next" at bounding box center [1272, 693] width 17 height 9
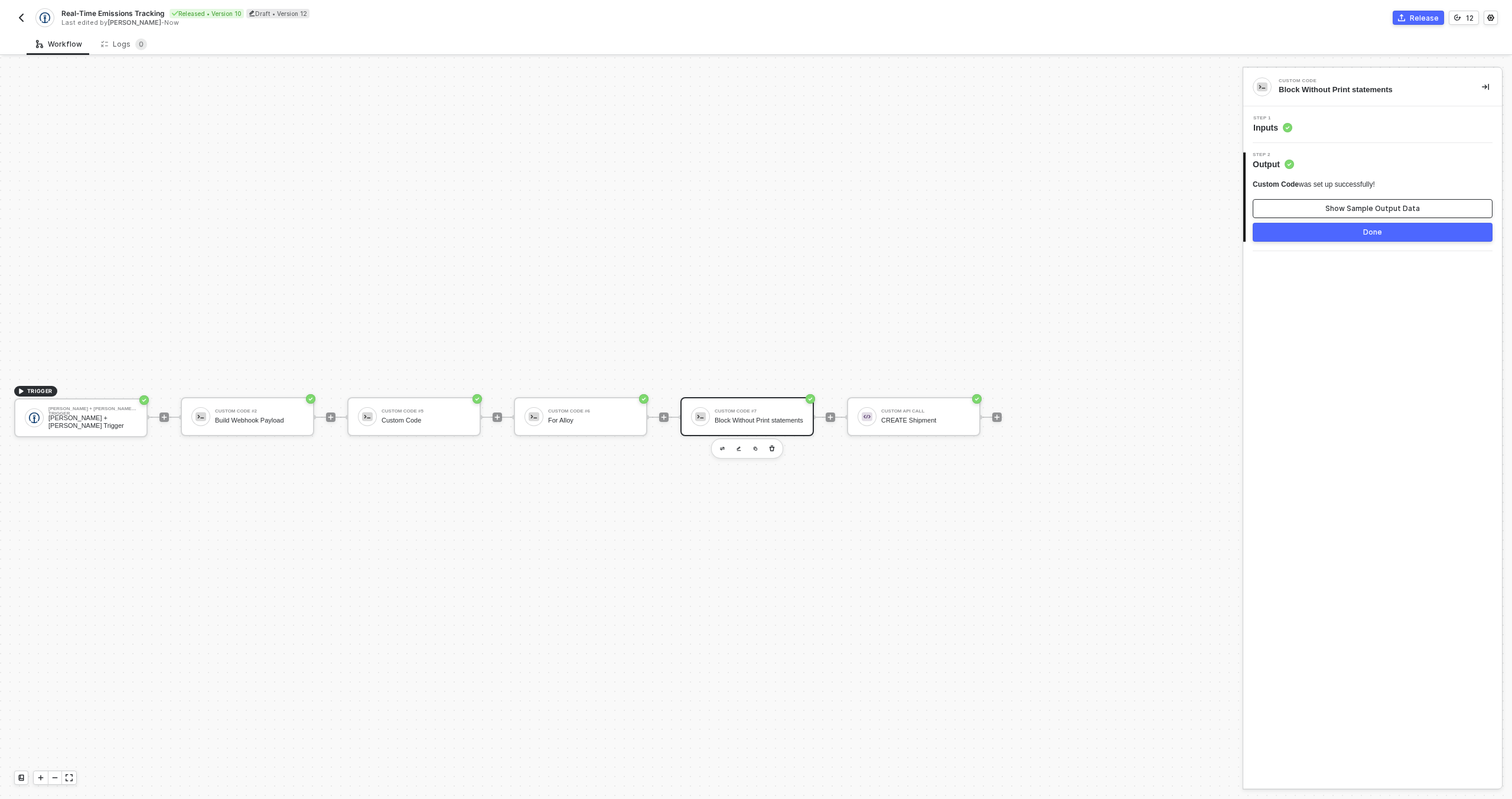
click at [1363, 207] on div "Show Sample Output Data" at bounding box center [1372, 208] width 95 height 9
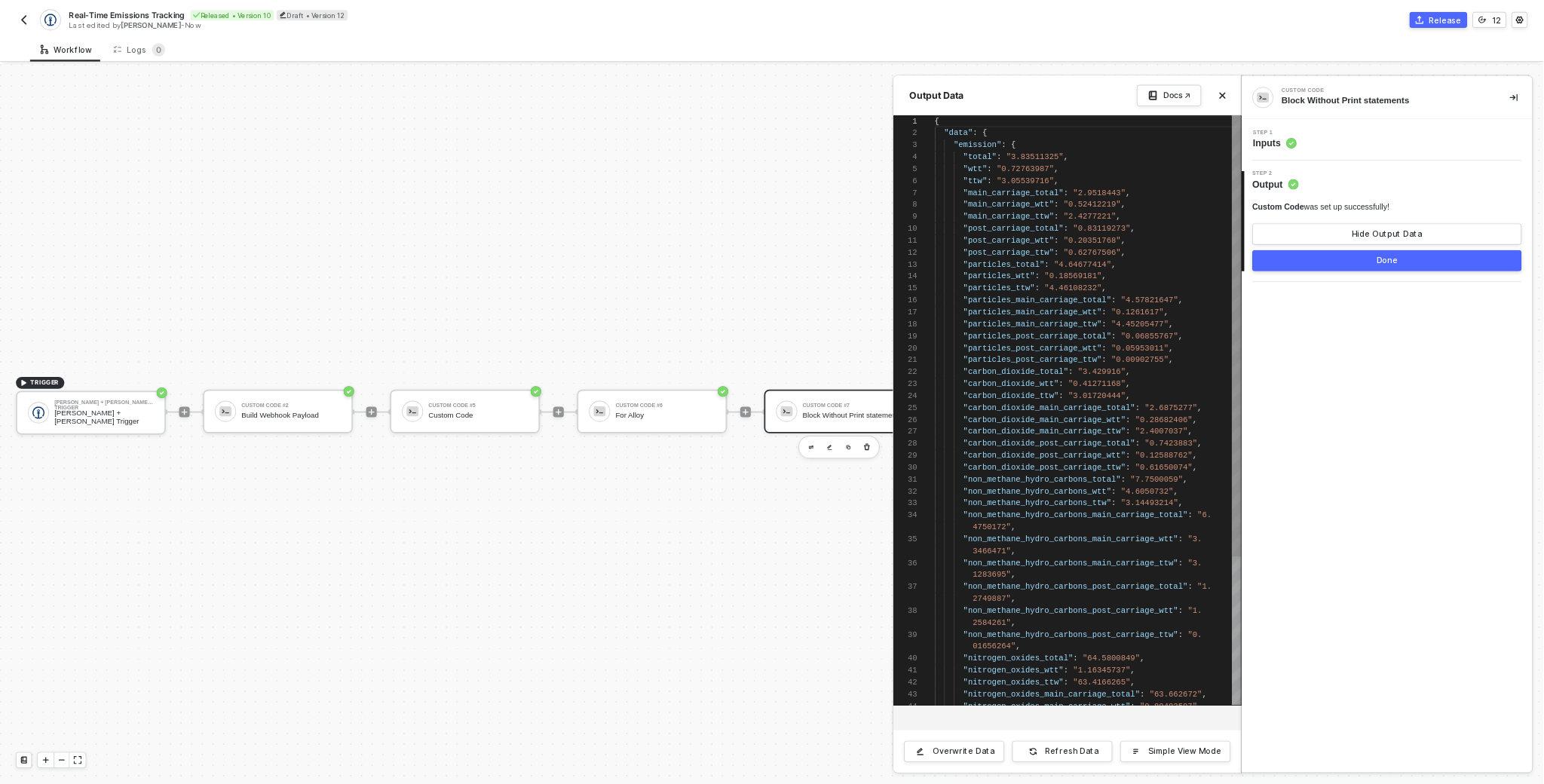
scroll to position [135, 0]
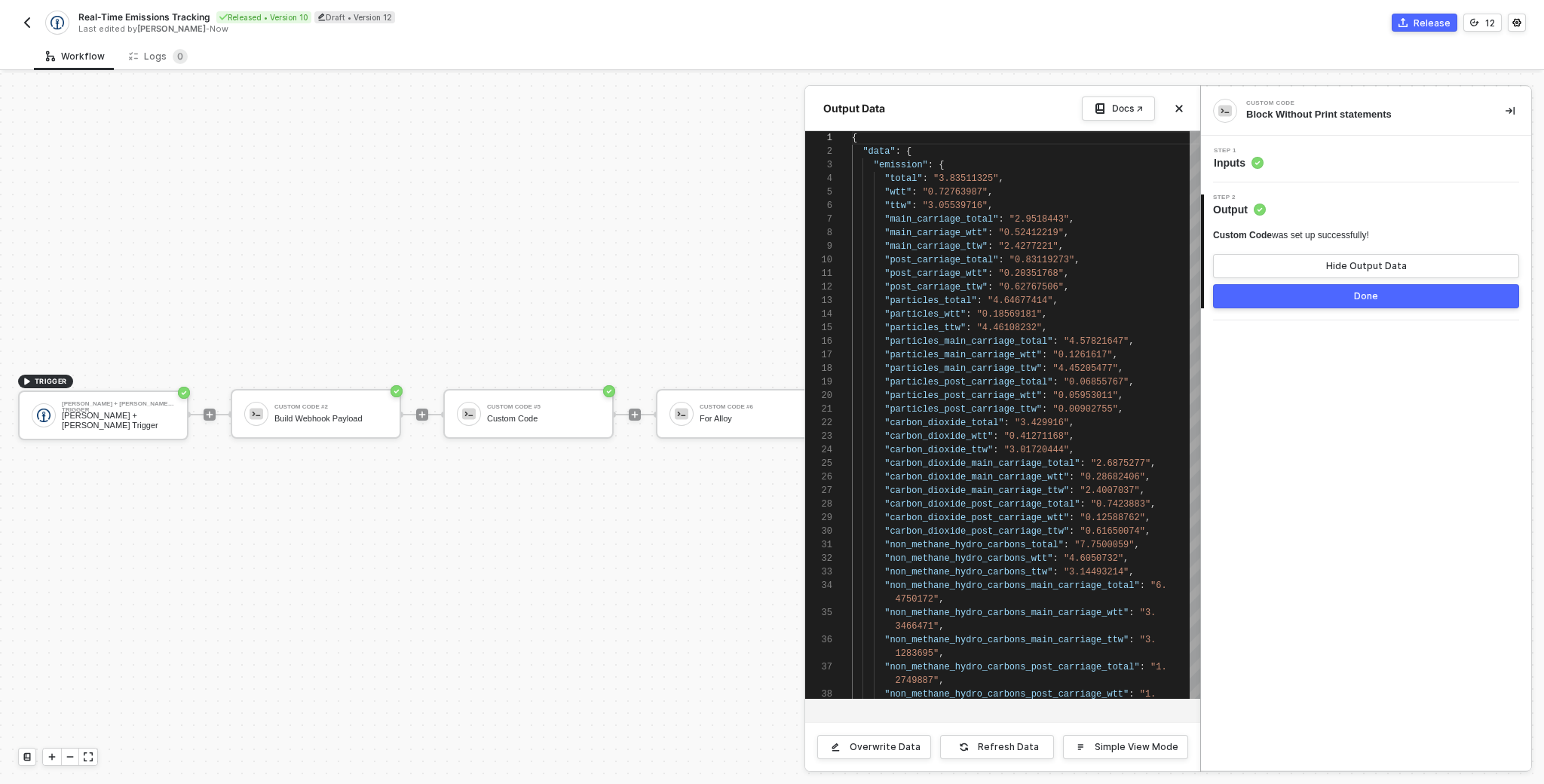
click at [1308, 241] on div "Custom Code was set up successfully!" at bounding box center [1291, 235] width 156 height 13
click at [1289, 153] on div "Step 1 Inputs" at bounding box center [1367, 159] width 327 height 22
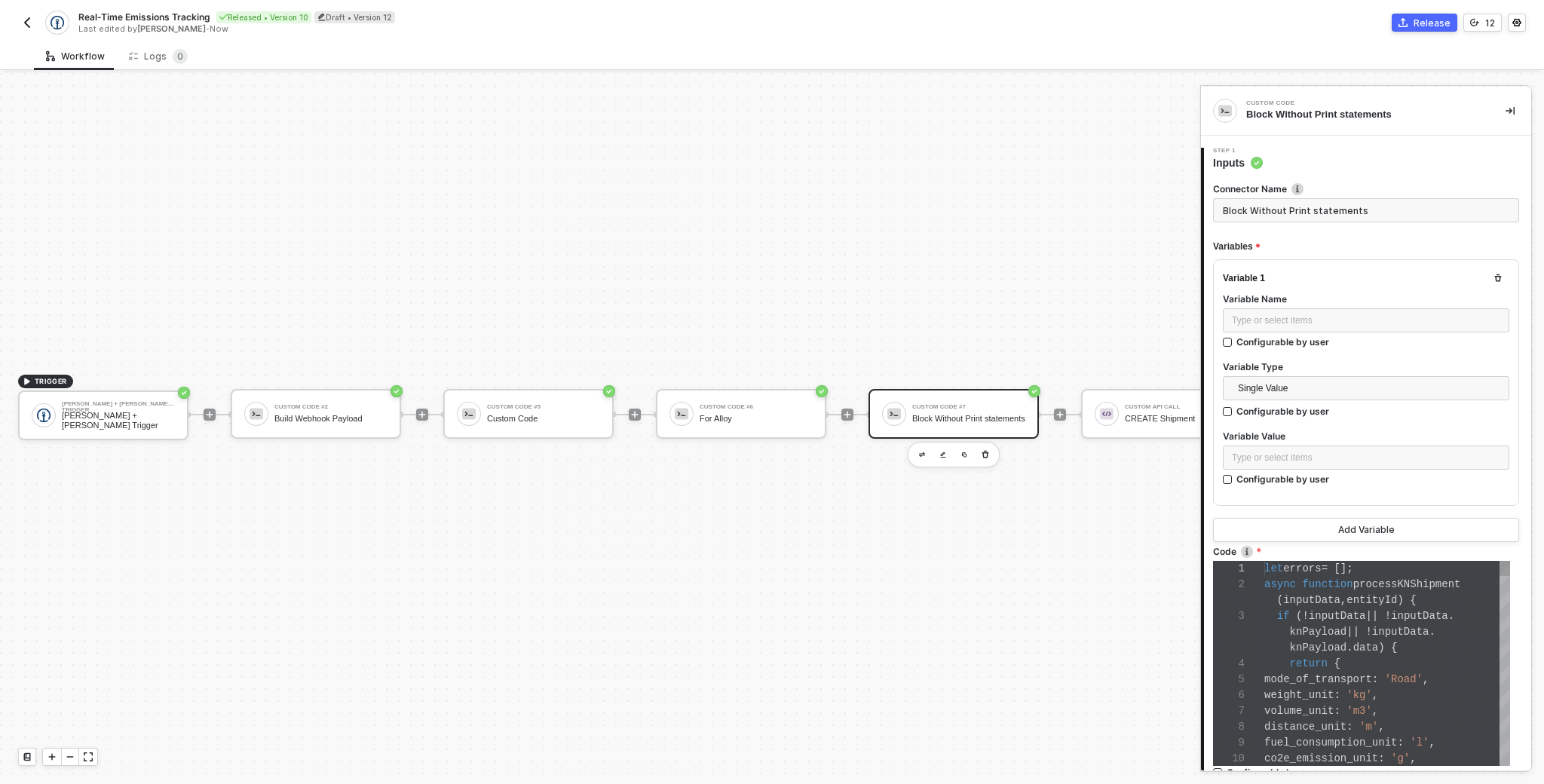
scroll to position [111, 0]
click at [310, 421] on div "Build Webhook Payload" at bounding box center [331, 418] width 113 height 9
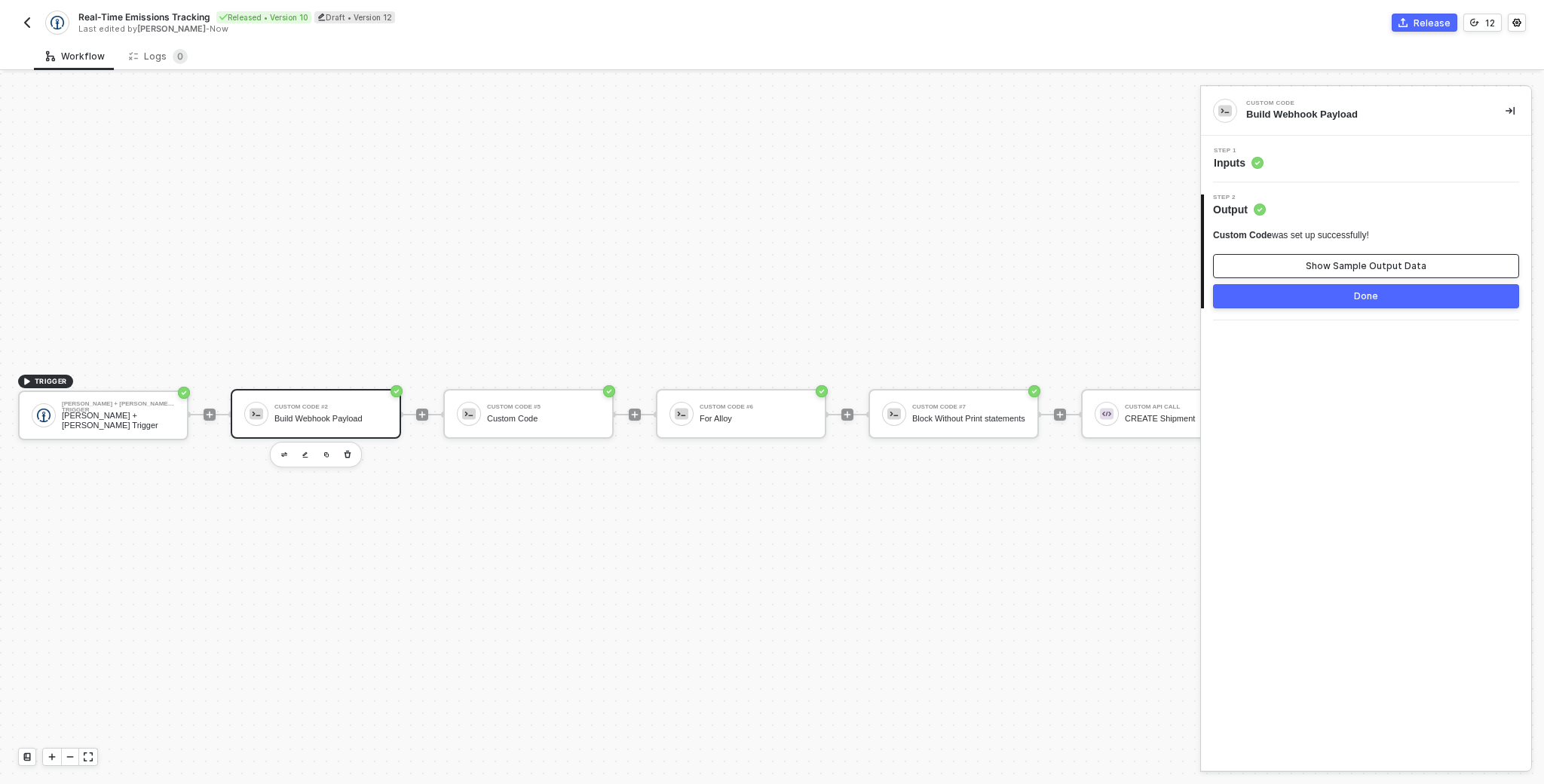
click at [1404, 266] on div "Show Sample Output Data" at bounding box center [1366, 266] width 121 height 12
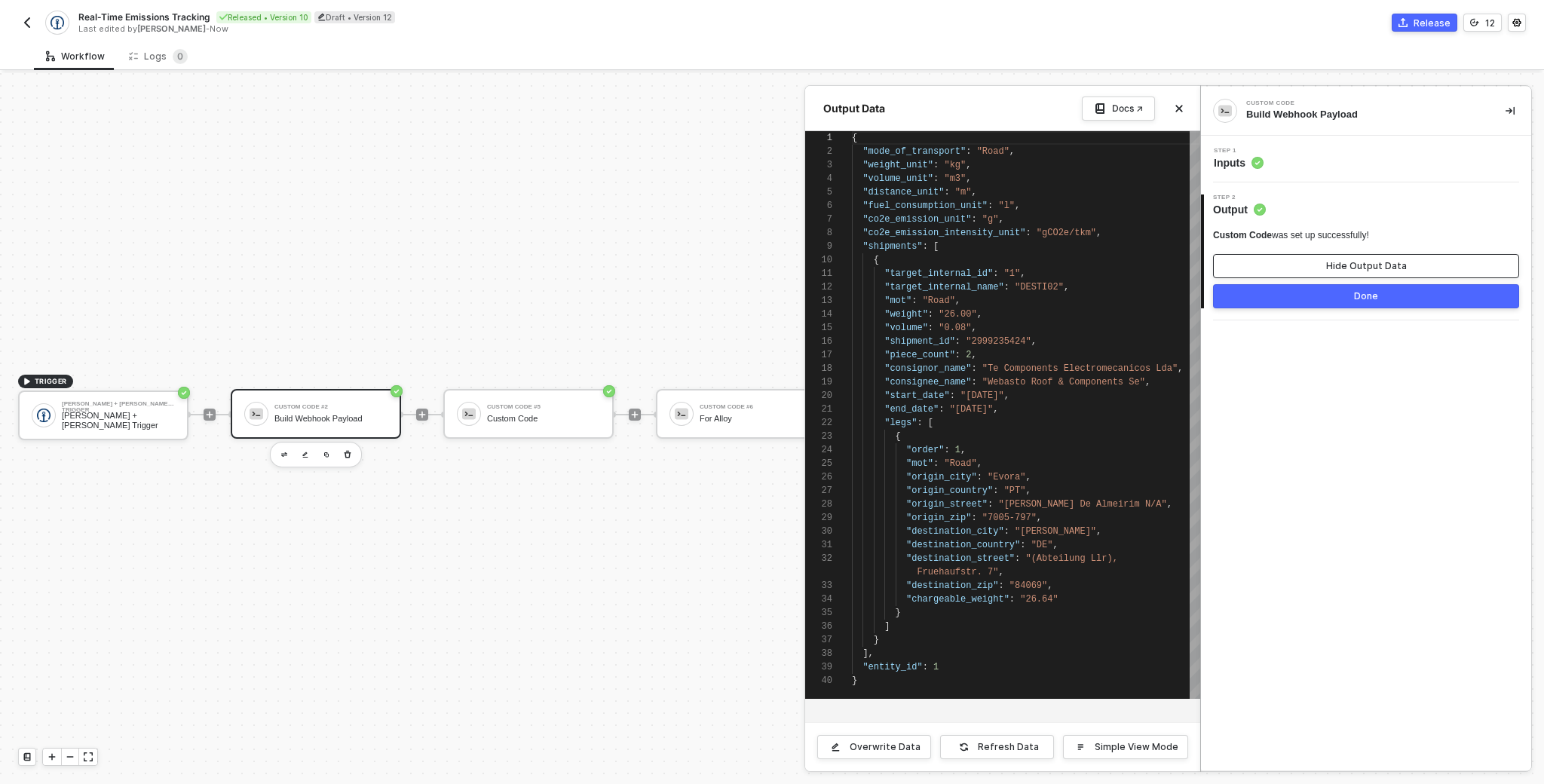
scroll to position [135, 0]
click at [550, 398] on div at bounding box center [772, 428] width 1544 height 710
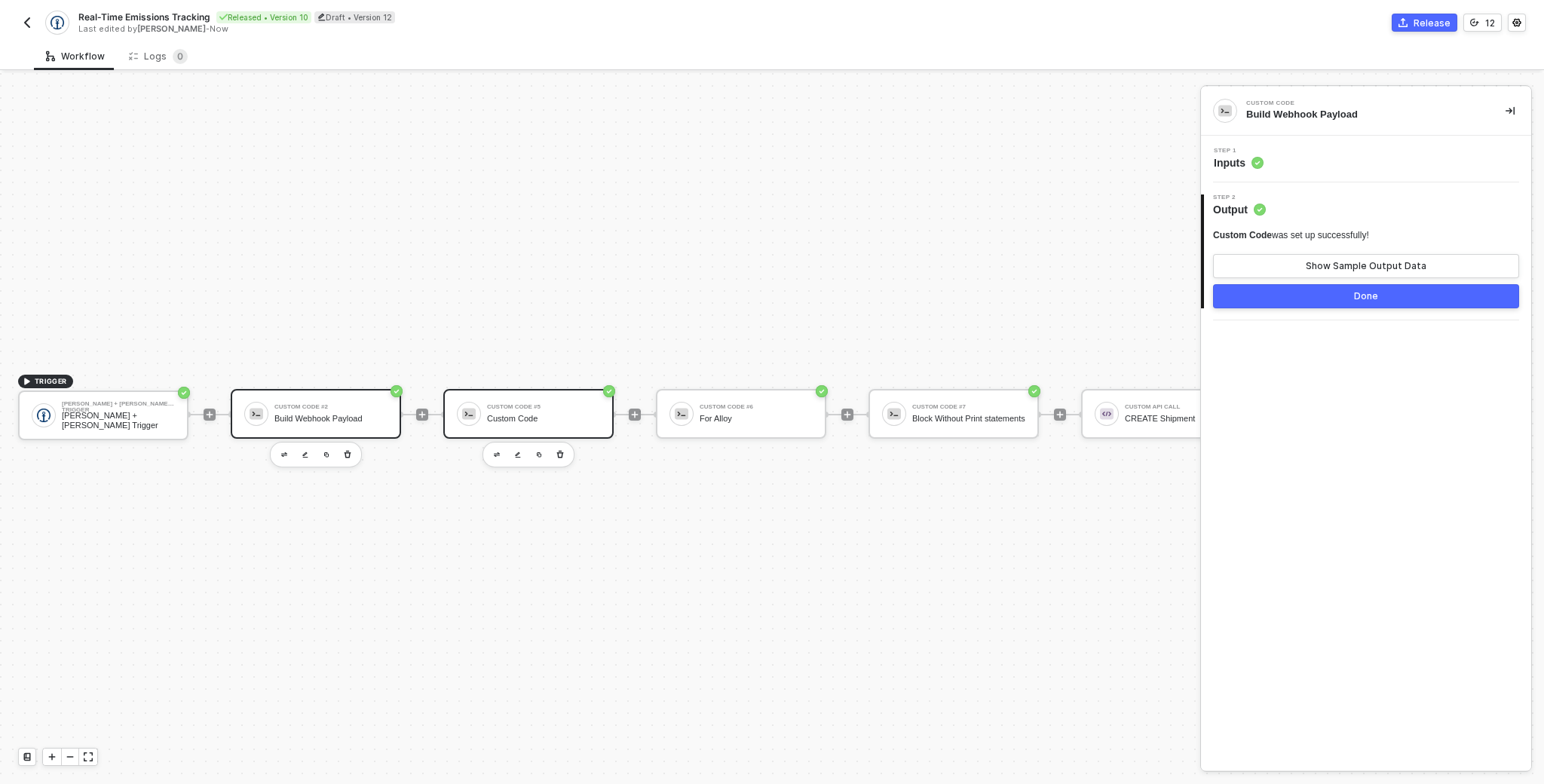
click at [496, 406] on div "Custom Code #5" at bounding box center [544, 406] width 113 height 6
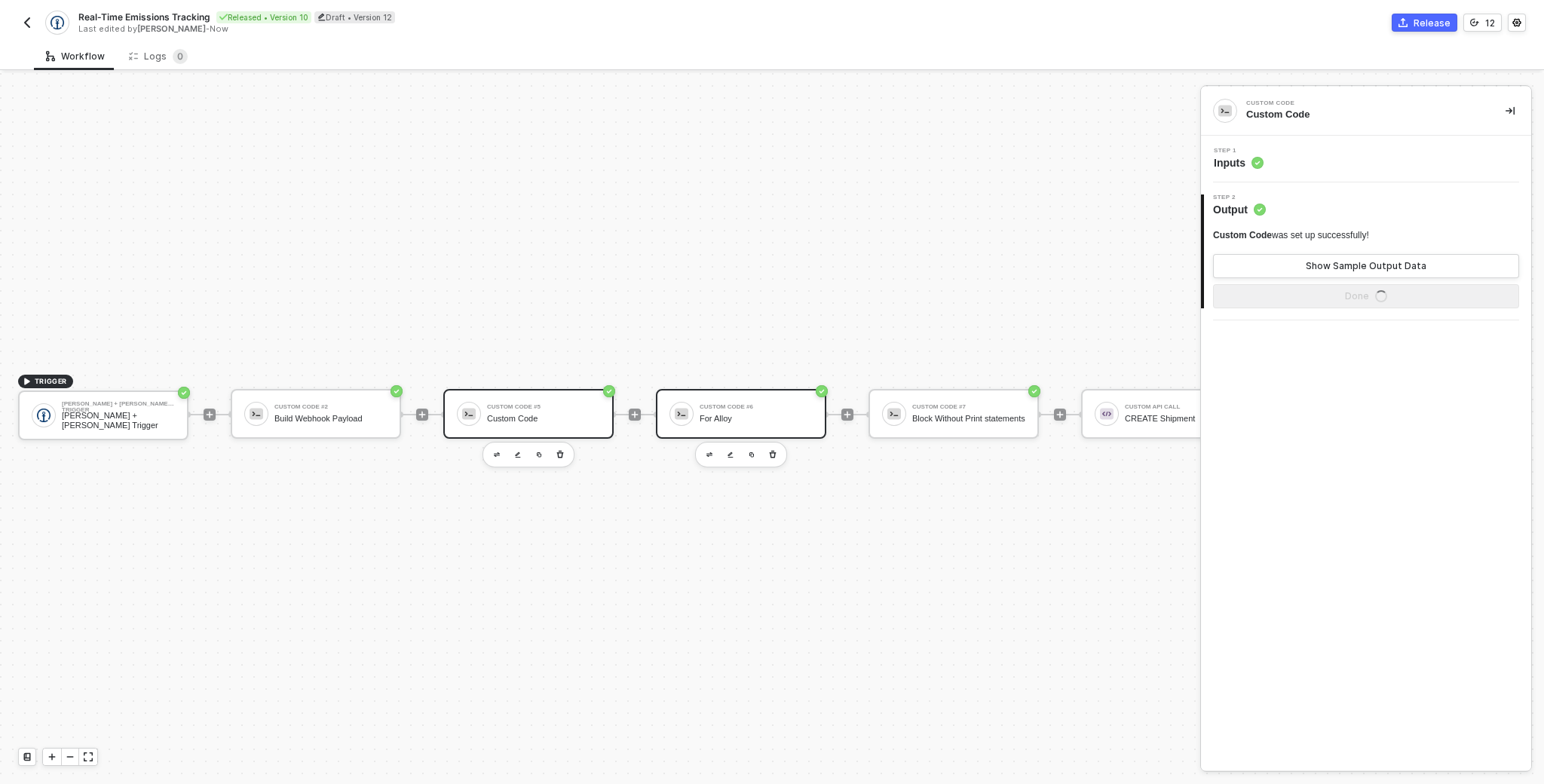
click at [815, 410] on div "Custom Code #6 For Alloy" at bounding box center [741, 414] width 171 height 50
click at [946, 414] on div "Block Without Print statements" at bounding box center [969, 418] width 113 height 9
click at [554, 416] on div "Custom Code" at bounding box center [544, 418] width 113 height 9
click at [936, 394] on div "Custom Code #7 Block Without Print statements" at bounding box center [953, 414] width 171 height 50
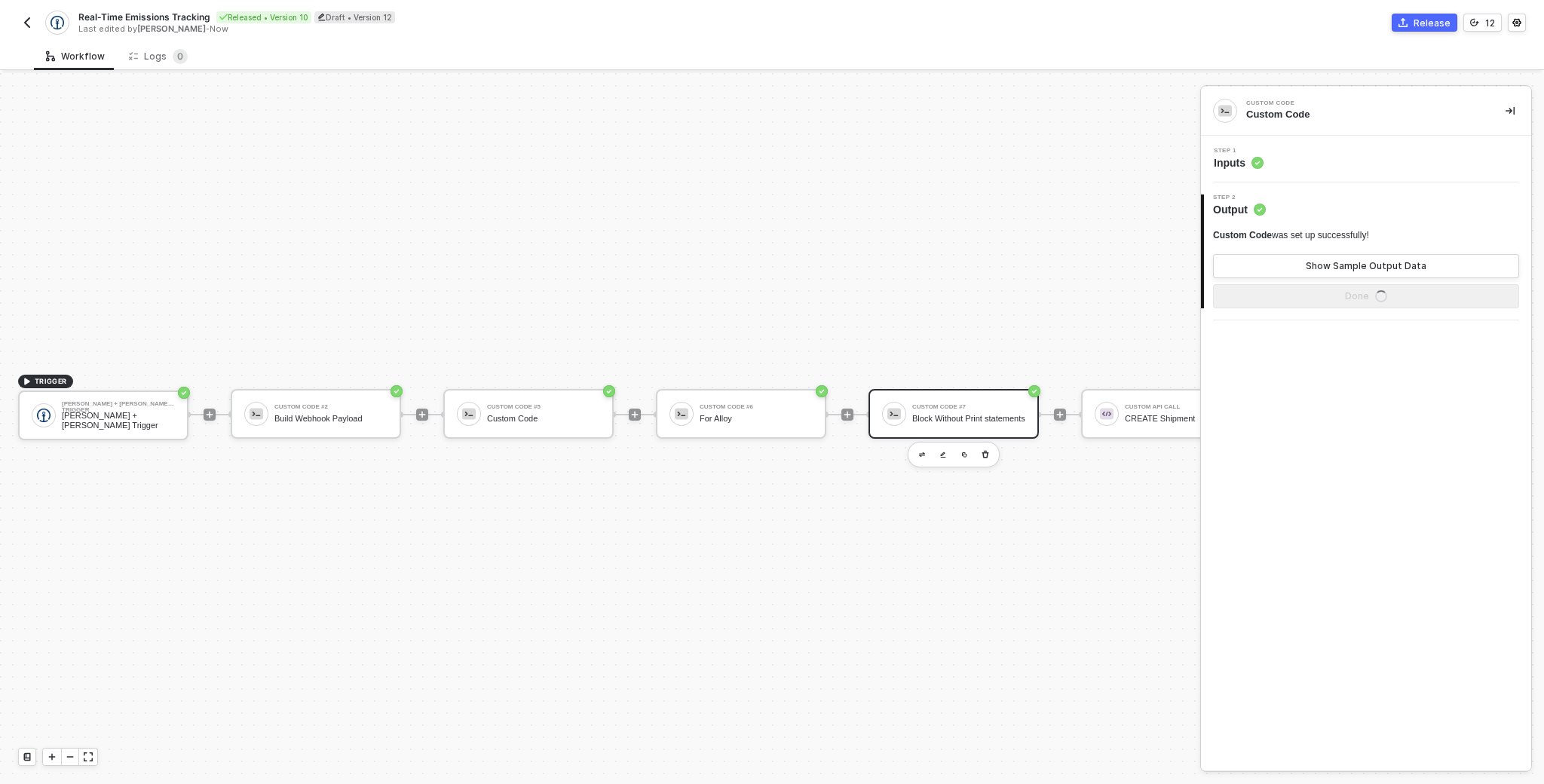
click at [1305, 163] on div "Step 1 Inputs" at bounding box center [1367, 159] width 327 height 22
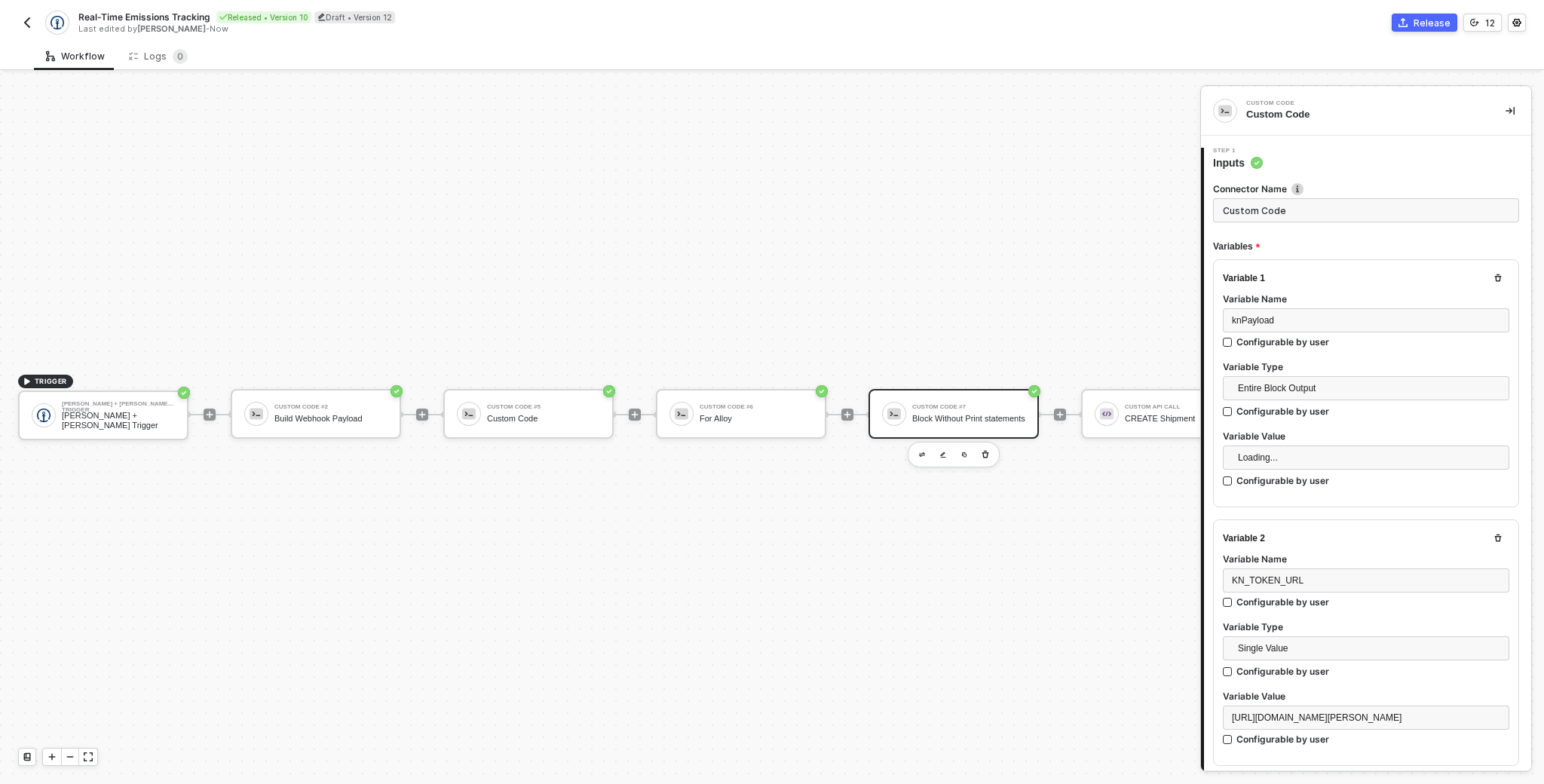
type input "Block Without Print statements"
type textarea "let errors = []; async function processKNShipment(inputData, entityId) { if (!i…"
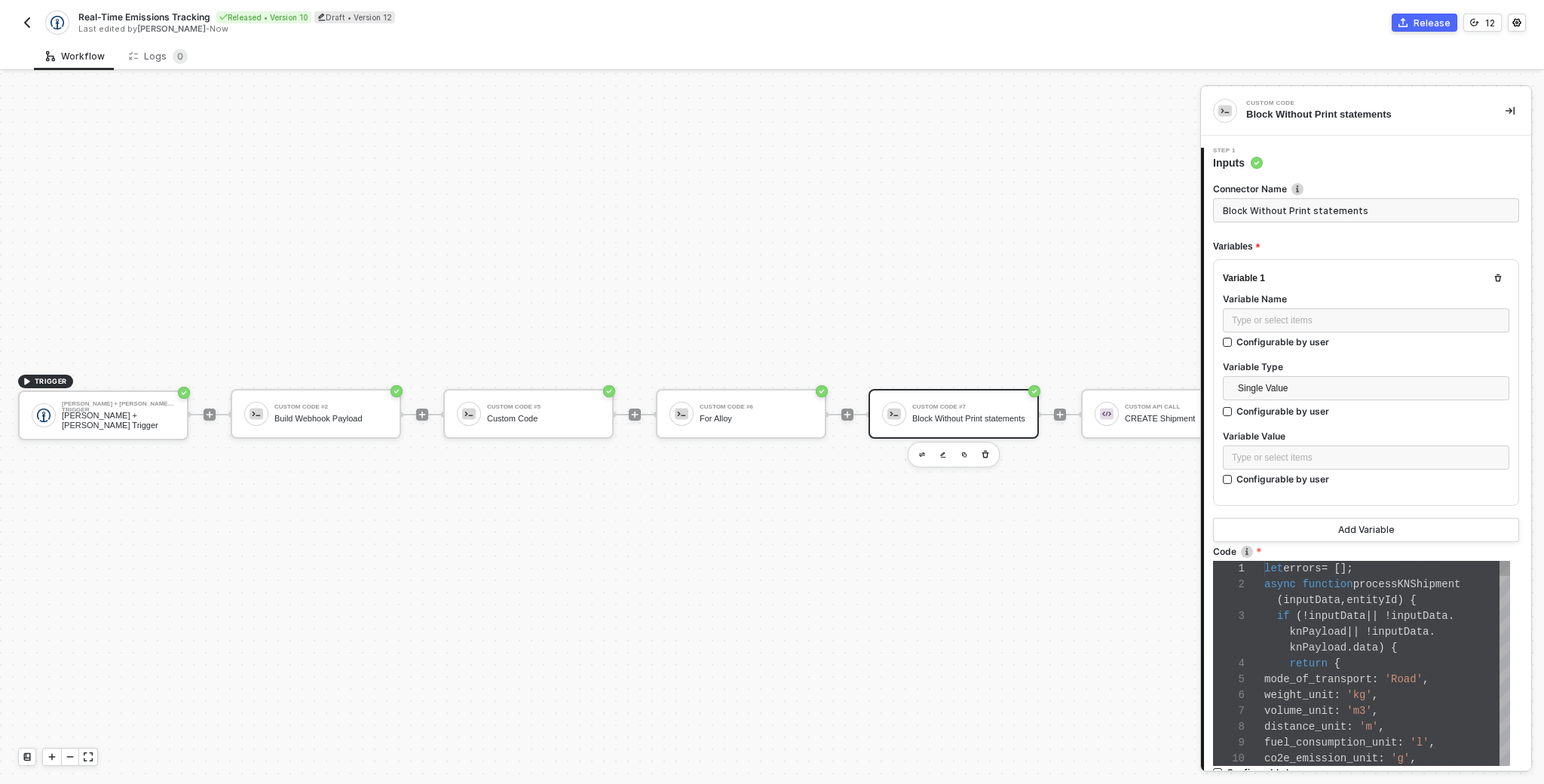
scroll to position [111, 0]
click at [531, 416] on div "Custom Code" at bounding box center [544, 418] width 113 height 9
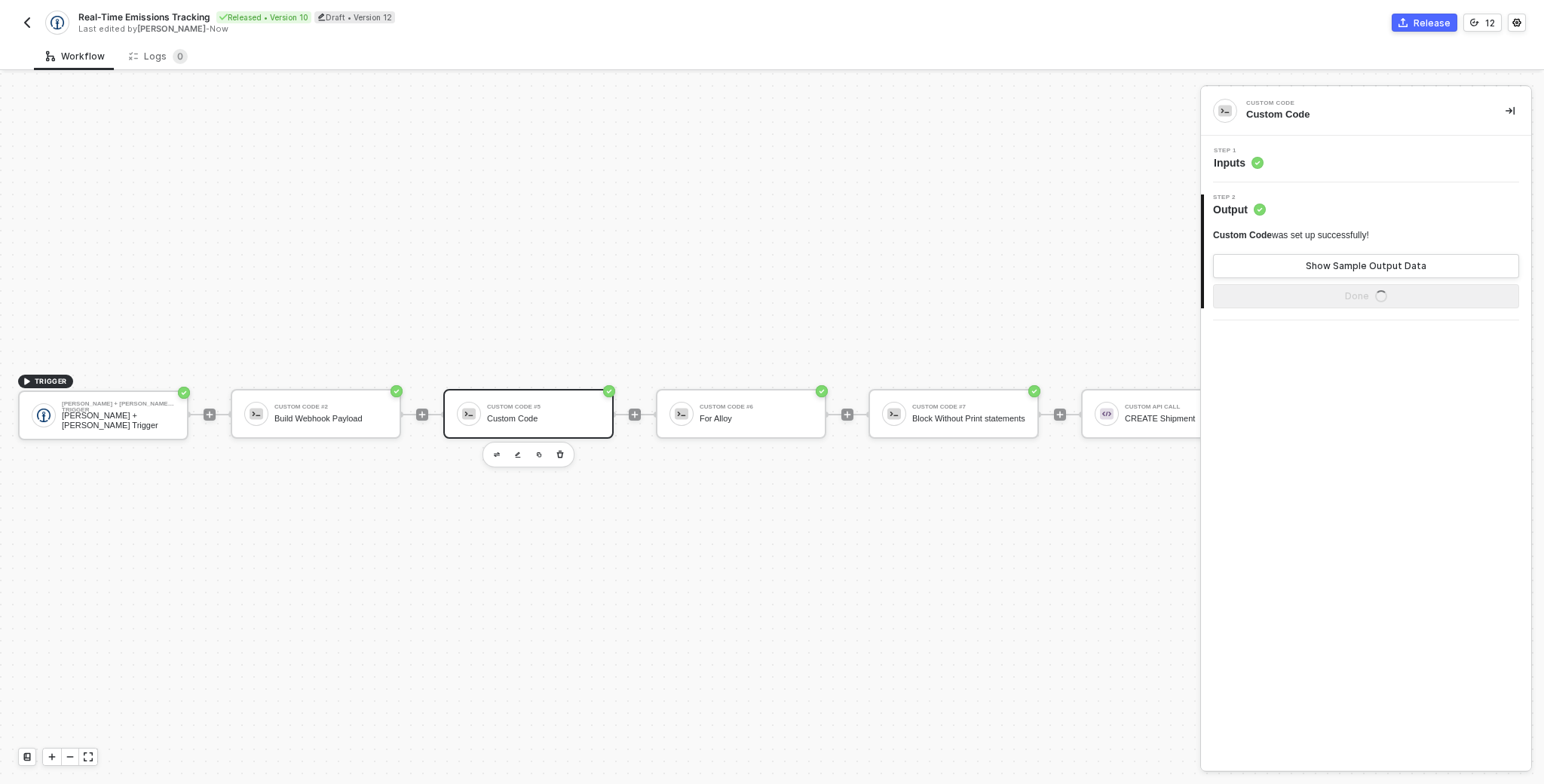
click at [1293, 153] on div "Step 1 Inputs" at bounding box center [1367, 159] width 327 height 22
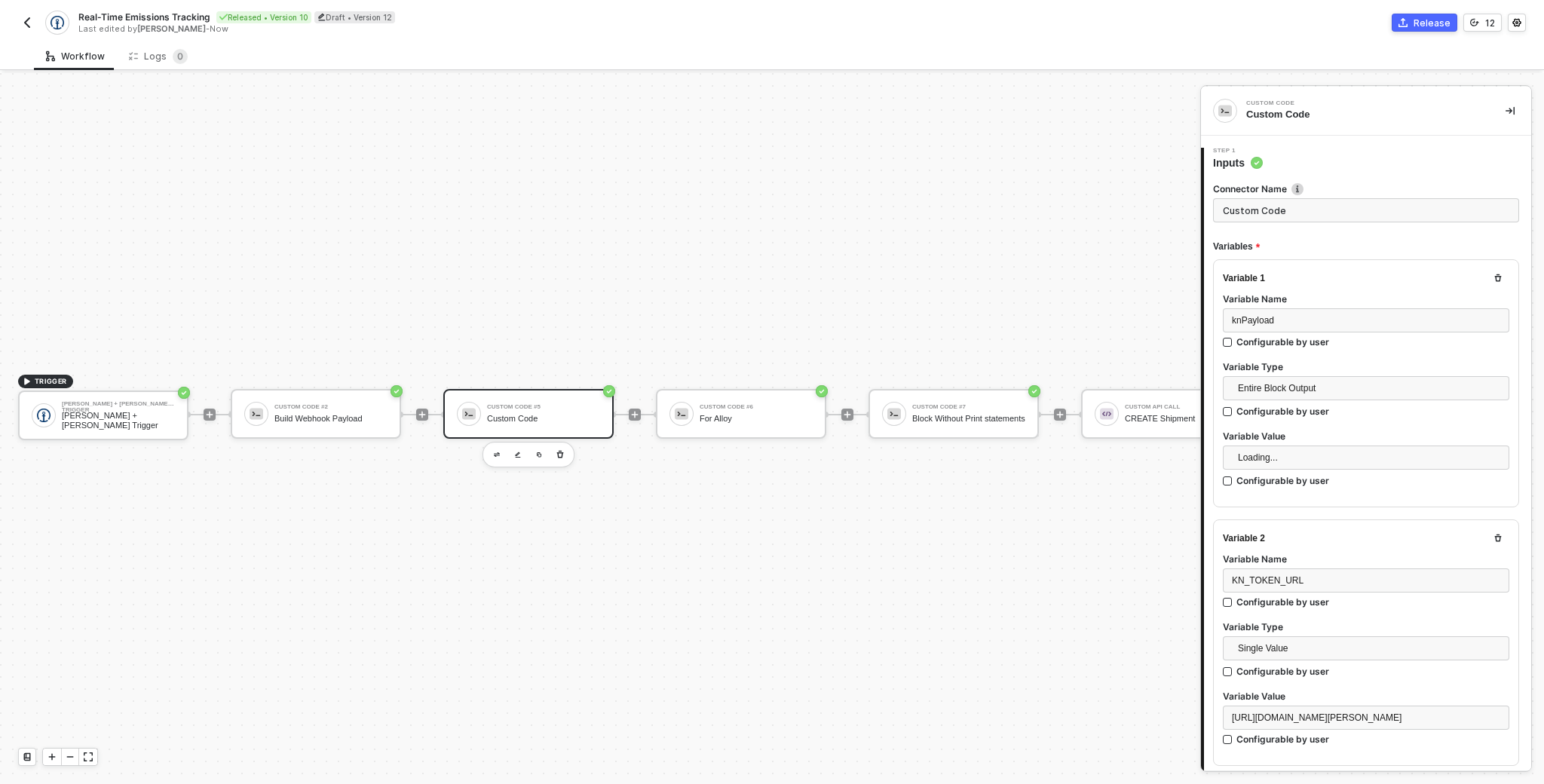
type textarea "let errors = []; async function processKNShipment(inputData, entityId) { if (!i…"
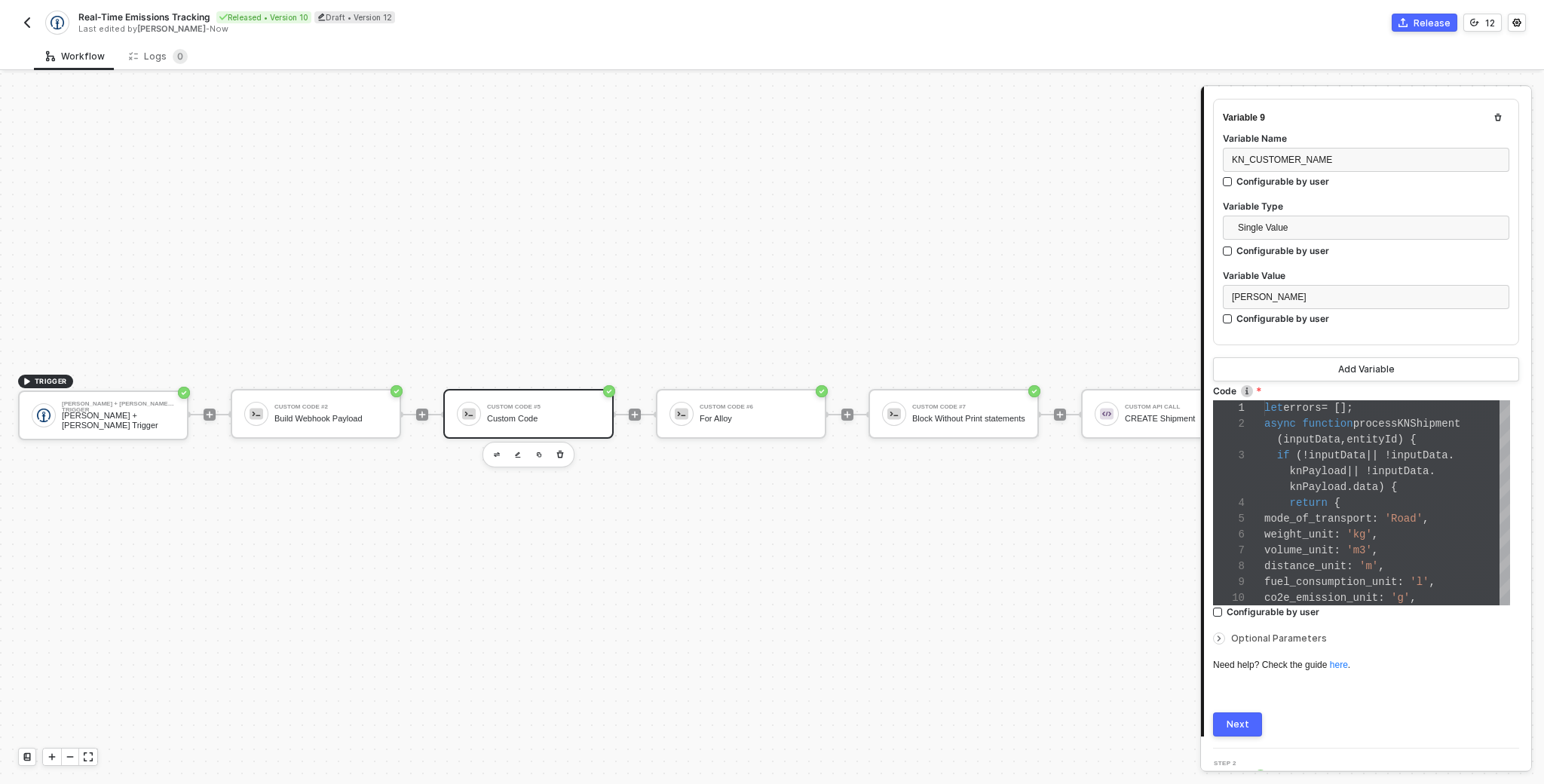
scroll to position [2258, 0]
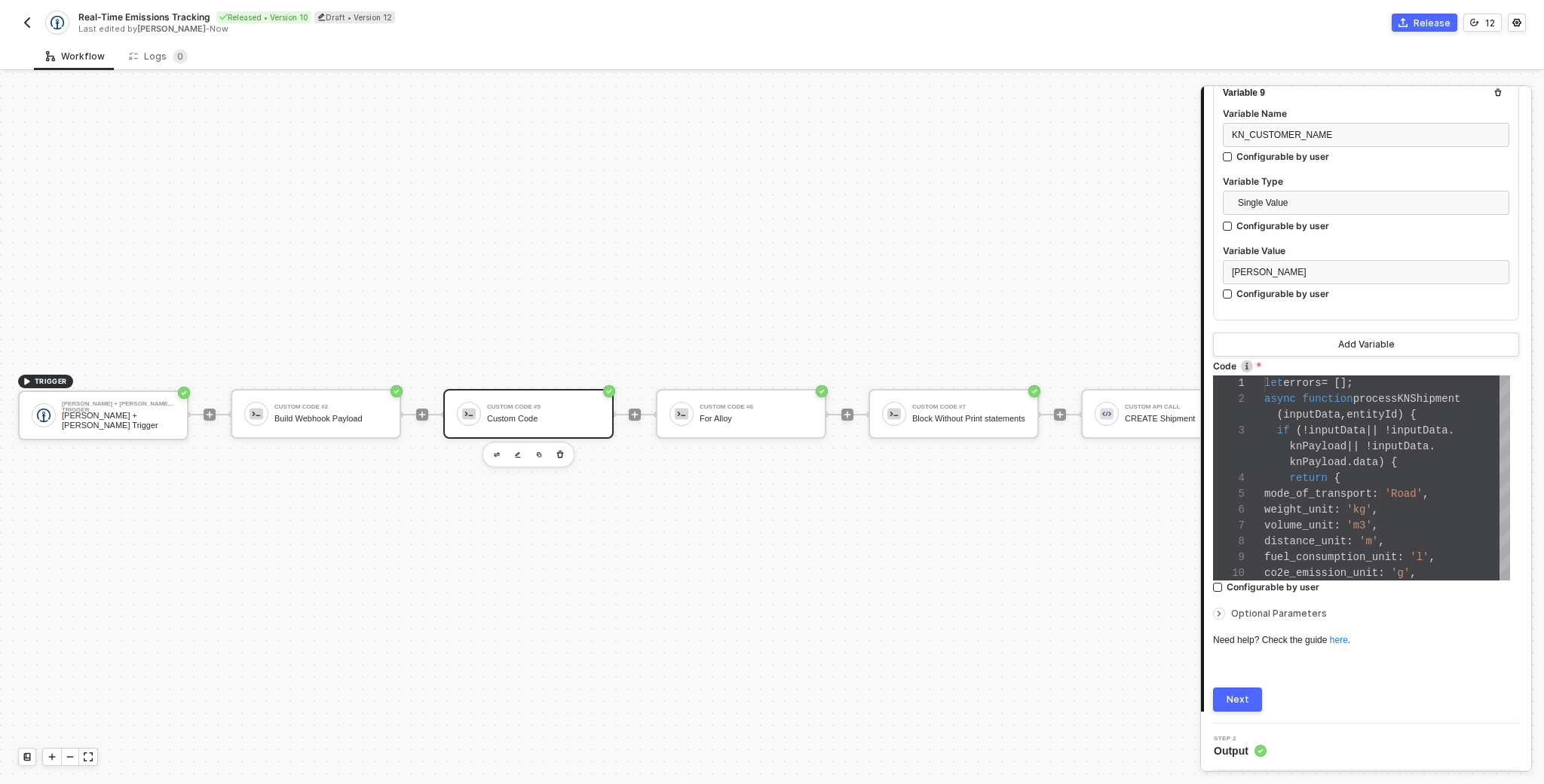
click at [1353, 497] on div "1 2 3 4 5 6 7 8 9 10 let errors = []; async function processKNShipment ( inputD…" at bounding box center [1361, 477] width 297 height 205
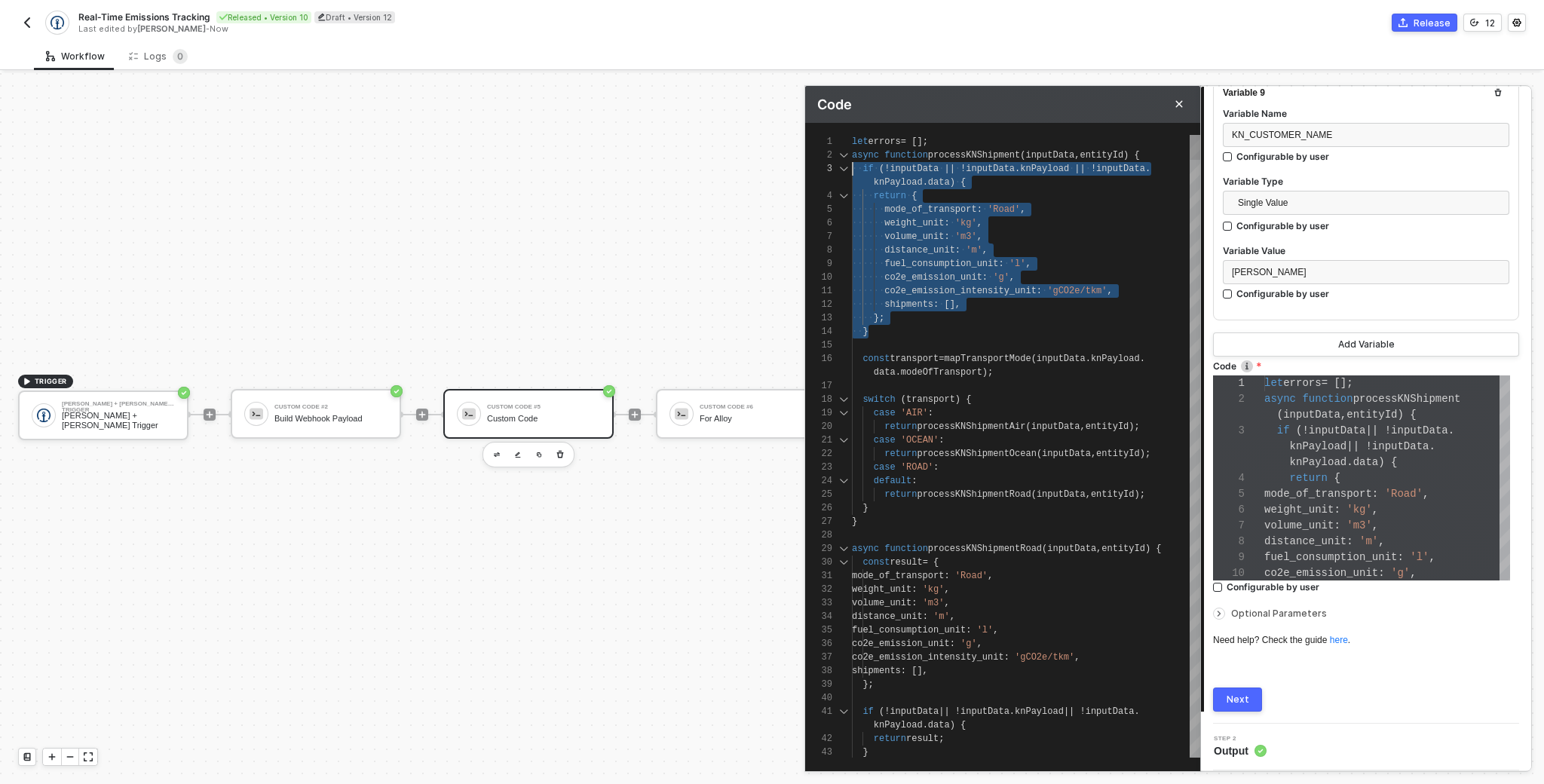
scroll to position [14, 0]
drag, startPoint x: 880, startPoint y: 335, endPoint x: 845, endPoint y: 146, distance: 192.2
click at [968, 151] on span "processKNShipment" at bounding box center [979, 155] width 92 height 10
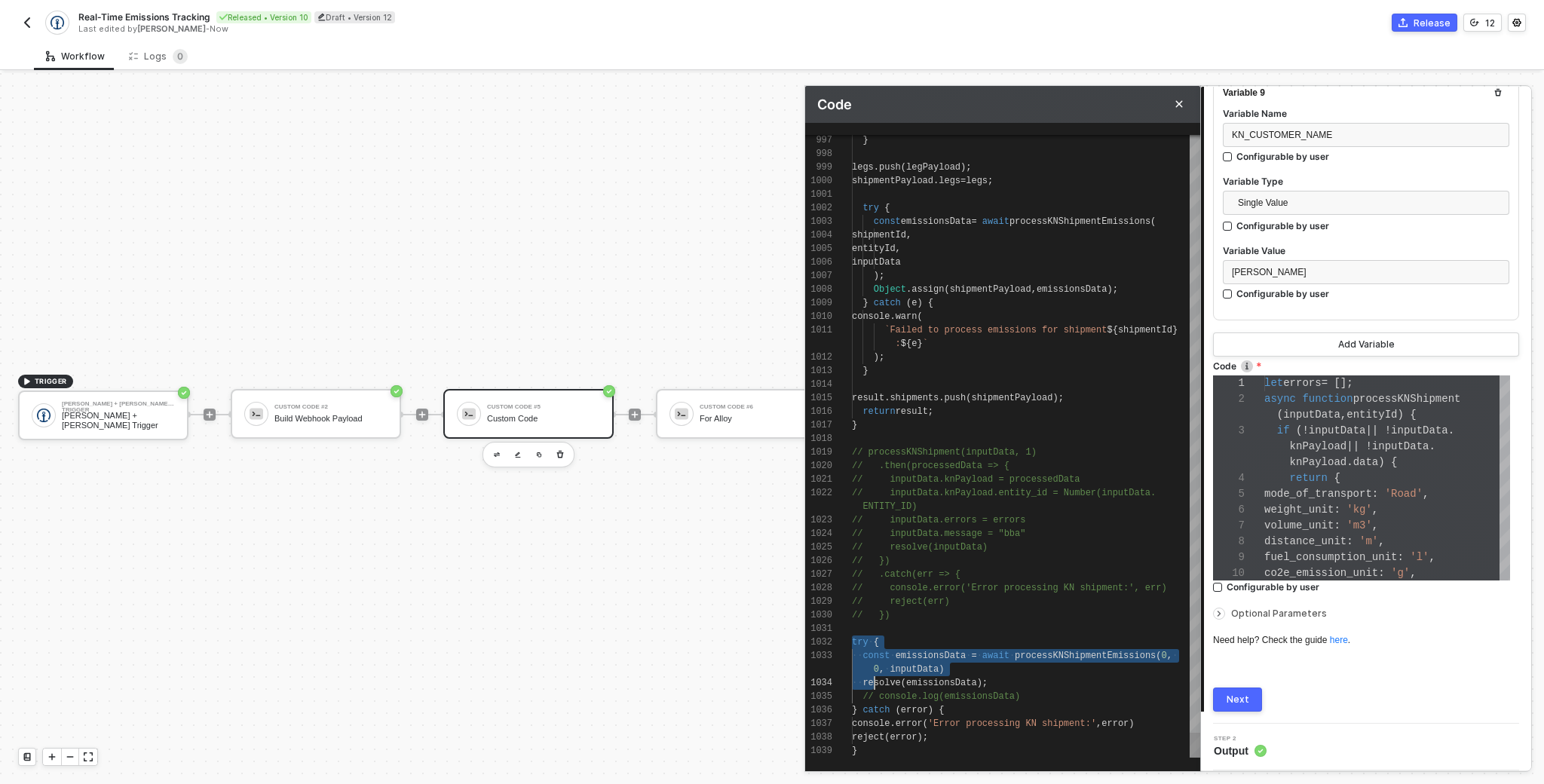
scroll to position [0, 5]
drag, startPoint x: 852, startPoint y: 643, endPoint x: 869, endPoint y: 778, distance: 136.1
click at [926, 603] on span "// reject(err)" at bounding box center [901, 601] width 98 height 10
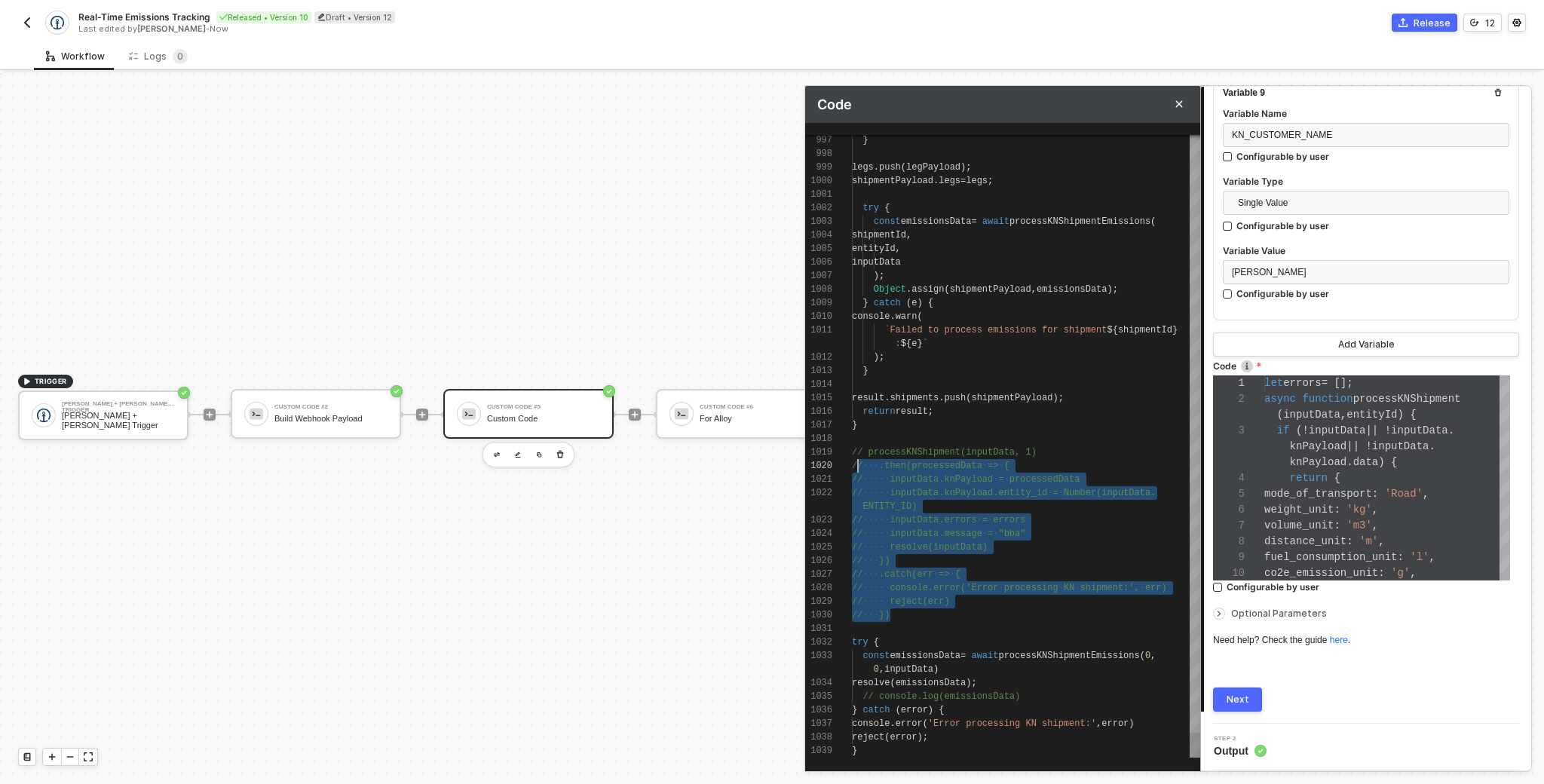
scroll to position [81, 5]
drag, startPoint x: 919, startPoint y: 612, endPoint x: 856, endPoint y: 440, distance: 183.2
click at [926, 460] on span ".then(processedData" at bounding box center [930, 465] width 103 height 10
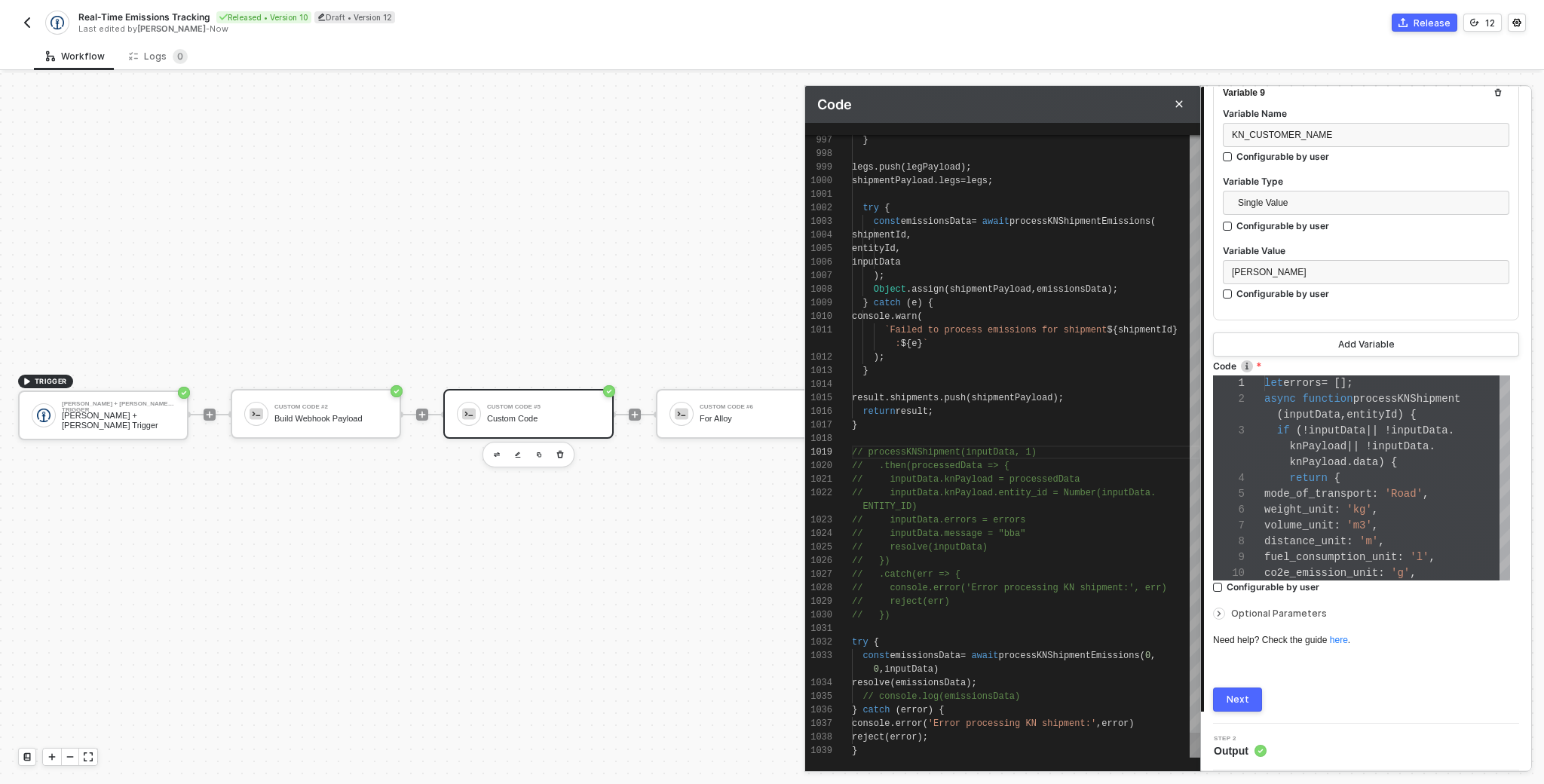
click at [890, 471] on div "997 998 999 1000 1001 1002 1003 1004 1005 1006 1007 1008 1009 1010 1011 1012 10…" at bounding box center [1002, 446] width 395 height 622
click at [891, 472] on div "// inputData.knPayload = processedData" at bounding box center [1026, 479] width 348 height 14
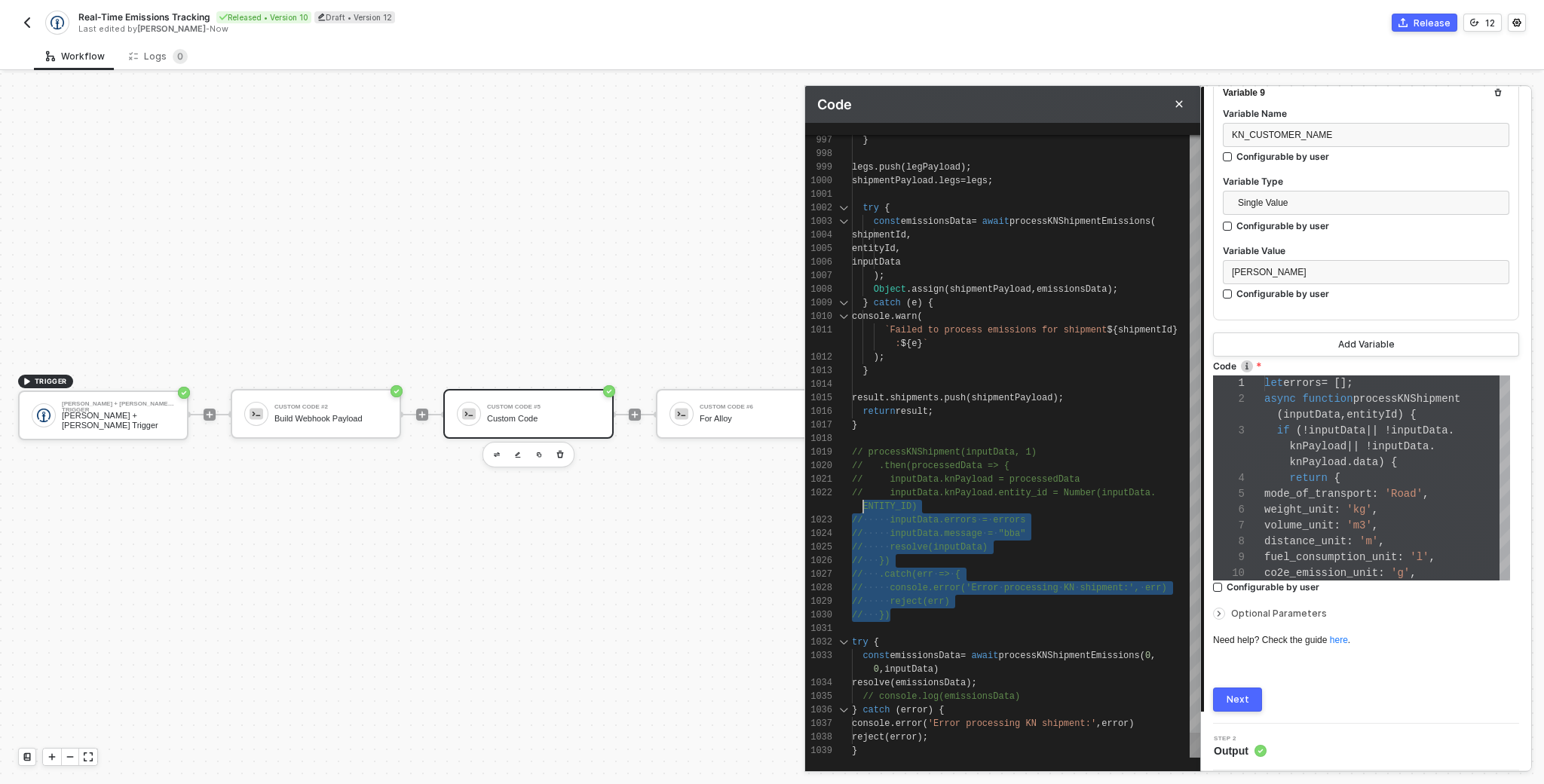
scroll to position [54, 0]
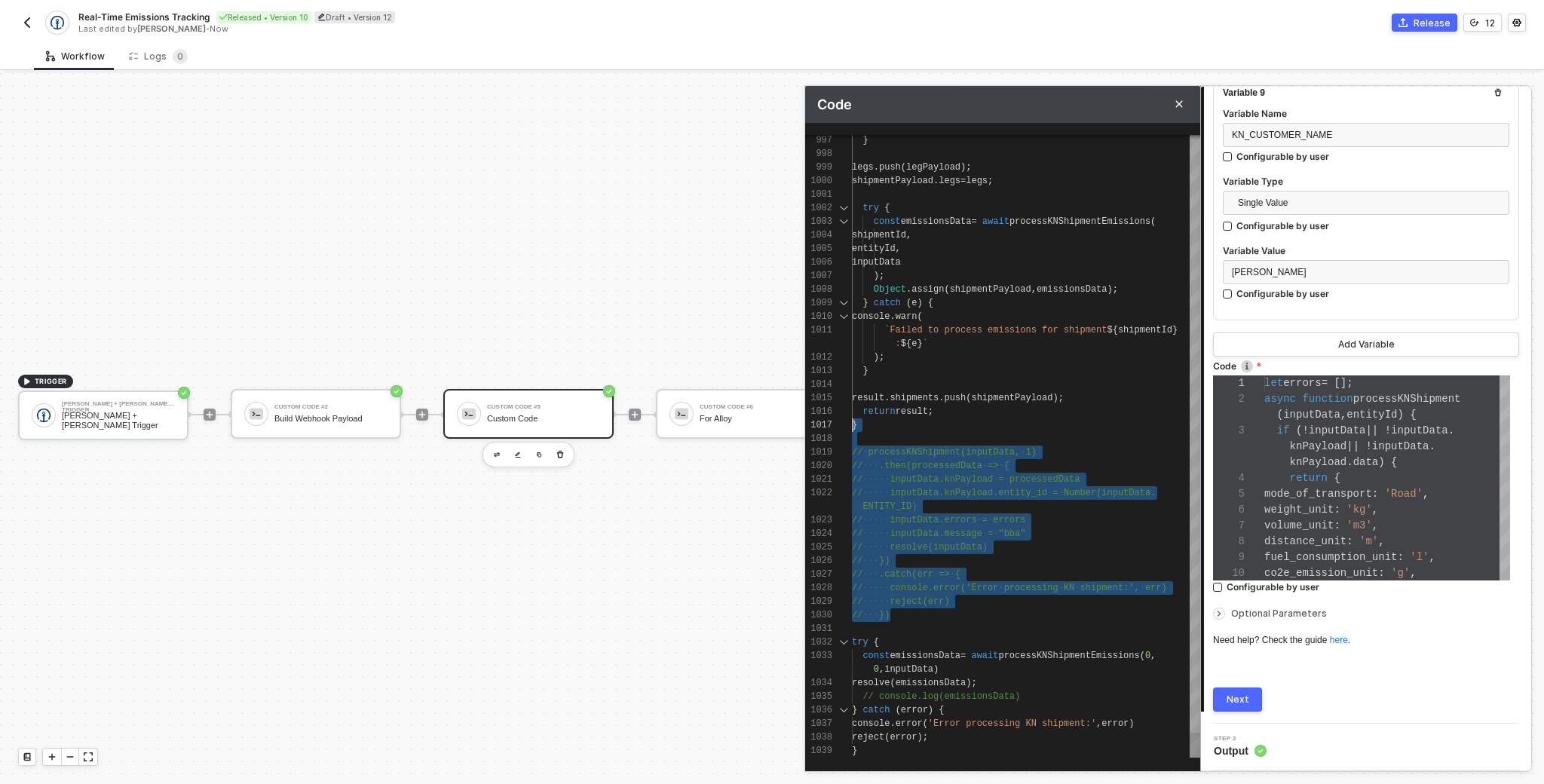
drag, startPoint x: 892, startPoint y: 616, endPoint x: 838, endPoint y: 419, distance: 204.3
click at [906, 532] on span "inputData.message" at bounding box center [935, 533] width 92 height 10
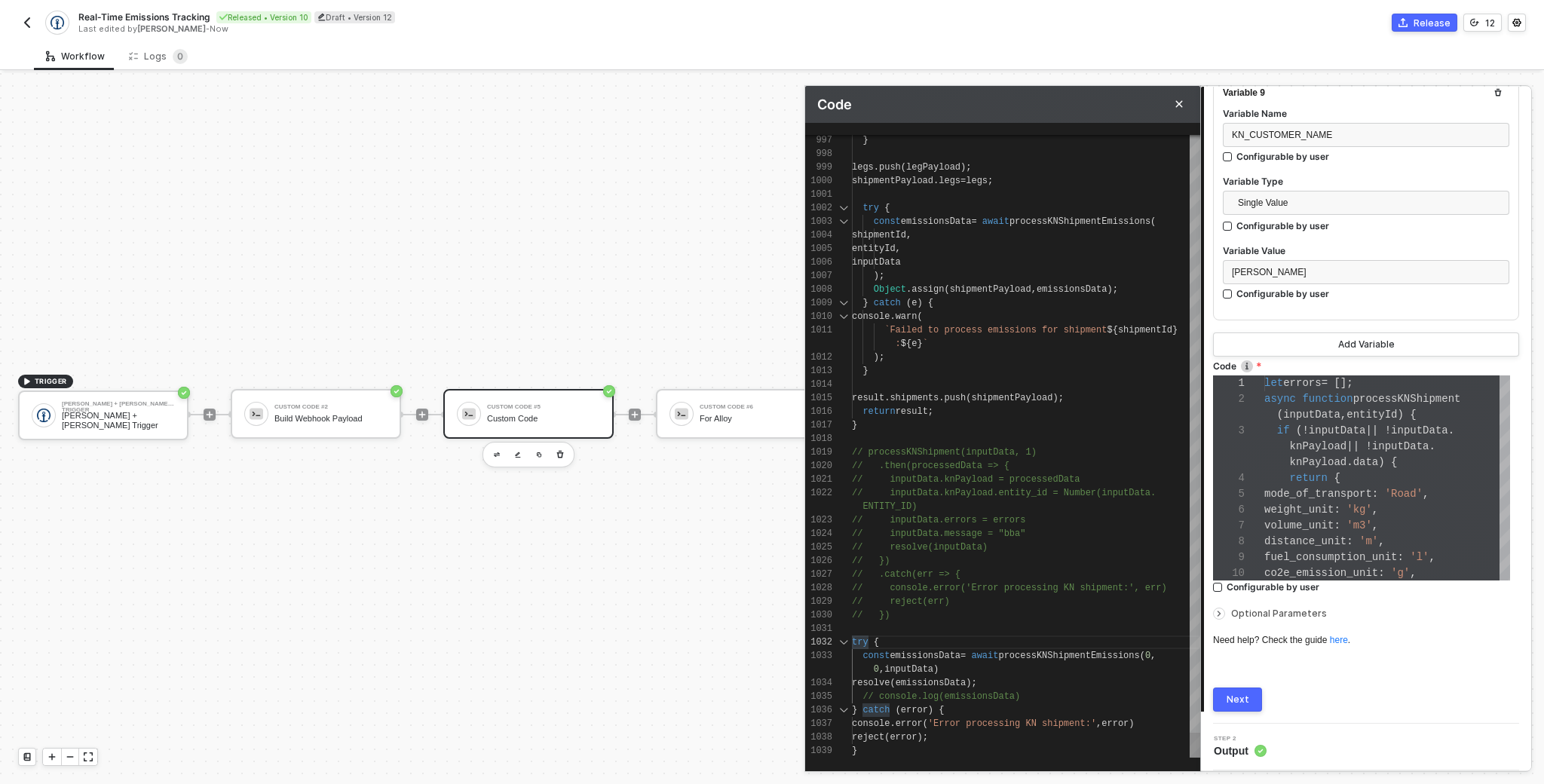
click at [859, 637] on span "try" at bounding box center [860, 642] width 16 height 10
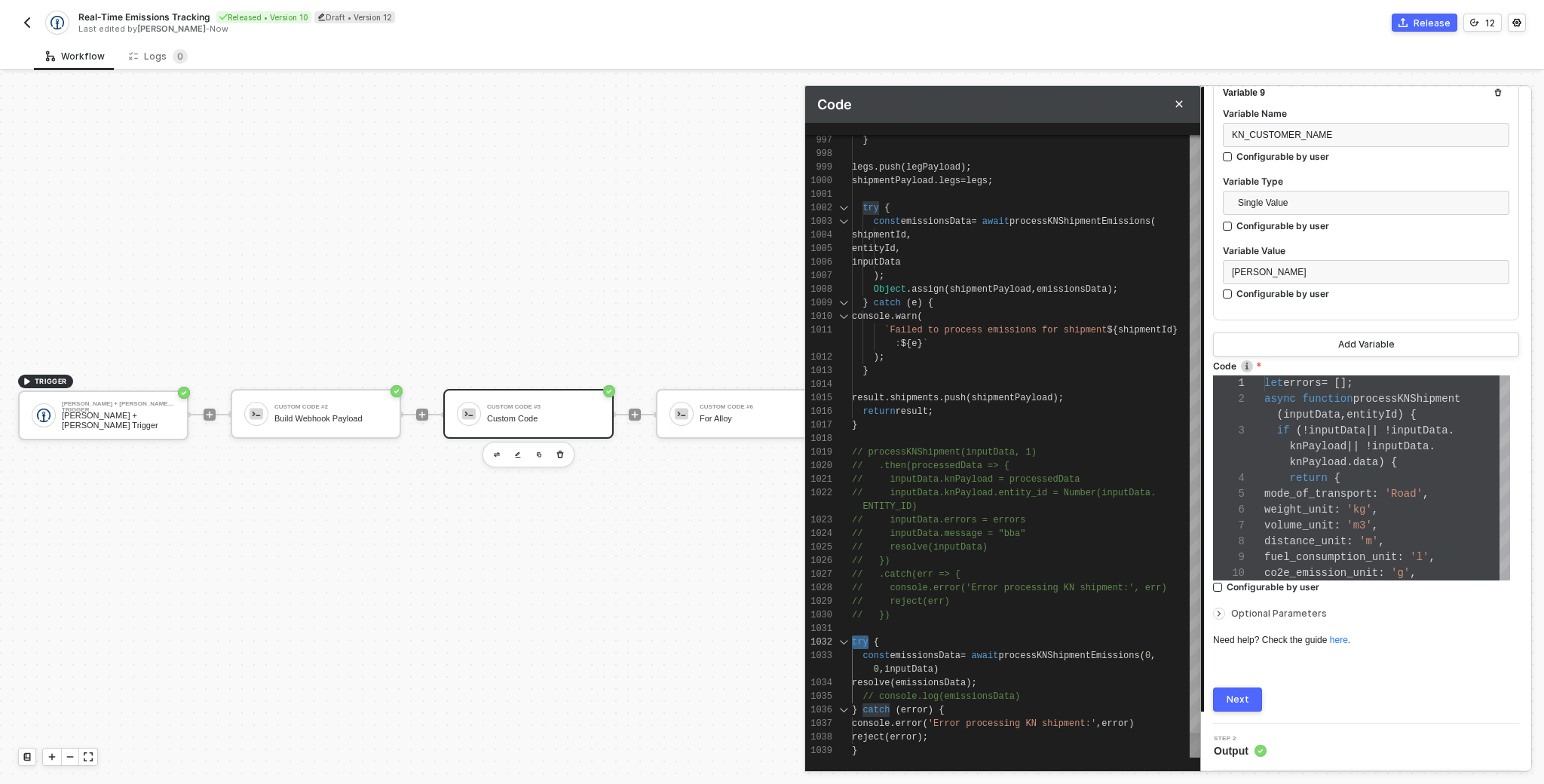
click at [889, 662] on div "0 , inputData )" at bounding box center [1026, 669] width 348 height 14
click at [859, 642] on span "try" at bounding box center [860, 642] width 16 height 10
click at [916, 659] on span "emissionsData" at bounding box center [925, 655] width 71 height 10
click at [886, 680] on span "resolve" at bounding box center [871, 683] width 38 height 10
drag, startPoint x: 886, startPoint y: 680, endPoint x: 915, endPoint y: 683, distance: 29.2
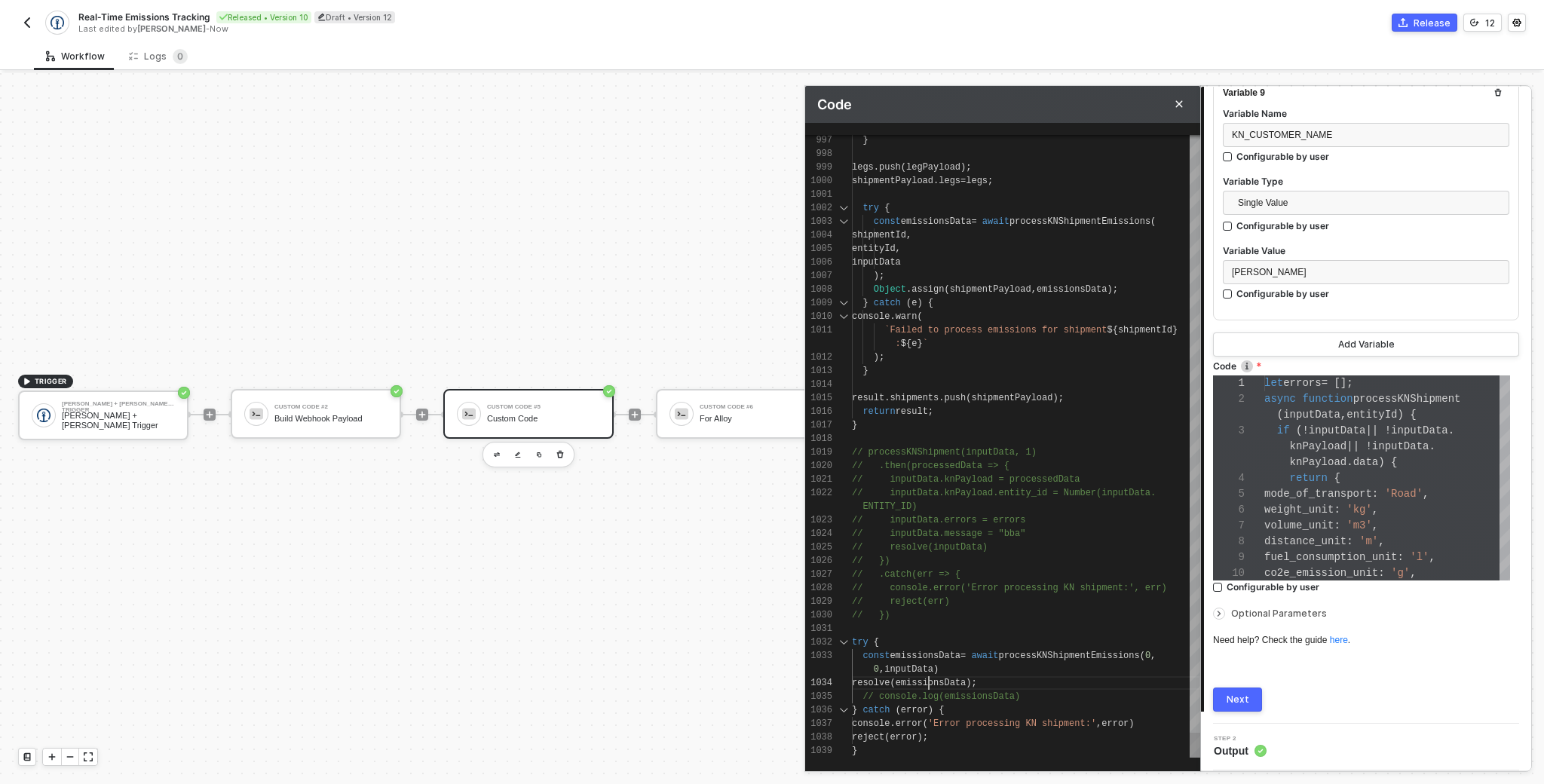
scroll to position [27, 125]
click at [863, 706] on span "catch" at bounding box center [876, 709] width 27 height 10
click at [863, 708] on span "catch" at bounding box center [876, 709] width 27 height 10
click at [869, 734] on span "reject" at bounding box center [868, 737] width 33 height 10
click at [900, 464] on div "997 998 999 1000 1001 1002 1003 1004 1005 1006 1007 1008 1009 1010 1011 1012 10…" at bounding box center [1002, 446] width 395 height 622
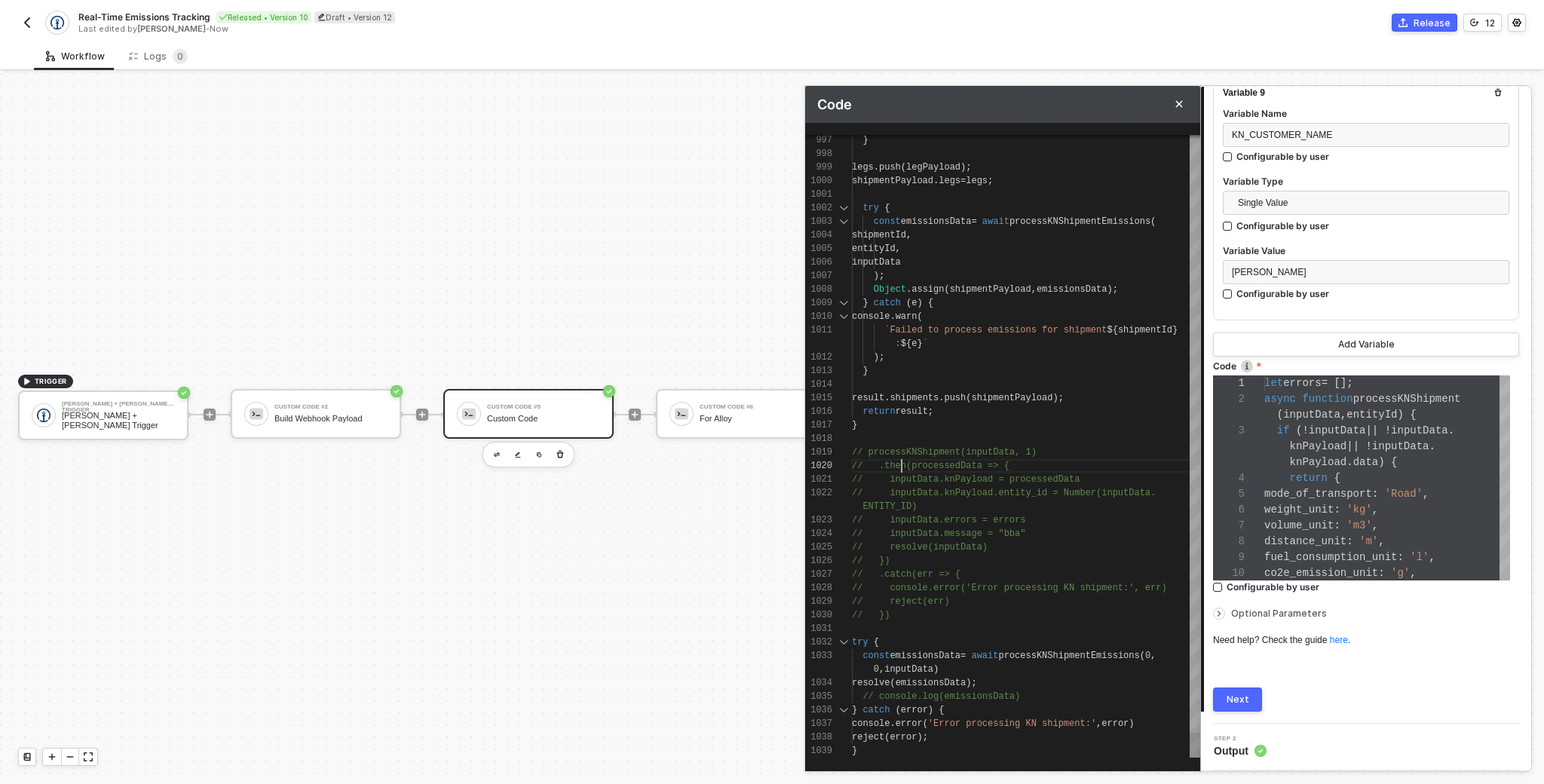
click at [900, 464] on div "997 998 999 1000 1001 1002 1003 1004 1005 1006 1007 1008 1009 1010 1011 1012 10…" at bounding box center [1002, 446] width 395 height 622
click at [892, 576] on span "// .catch(err => {" at bounding box center [906, 574] width 109 height 10
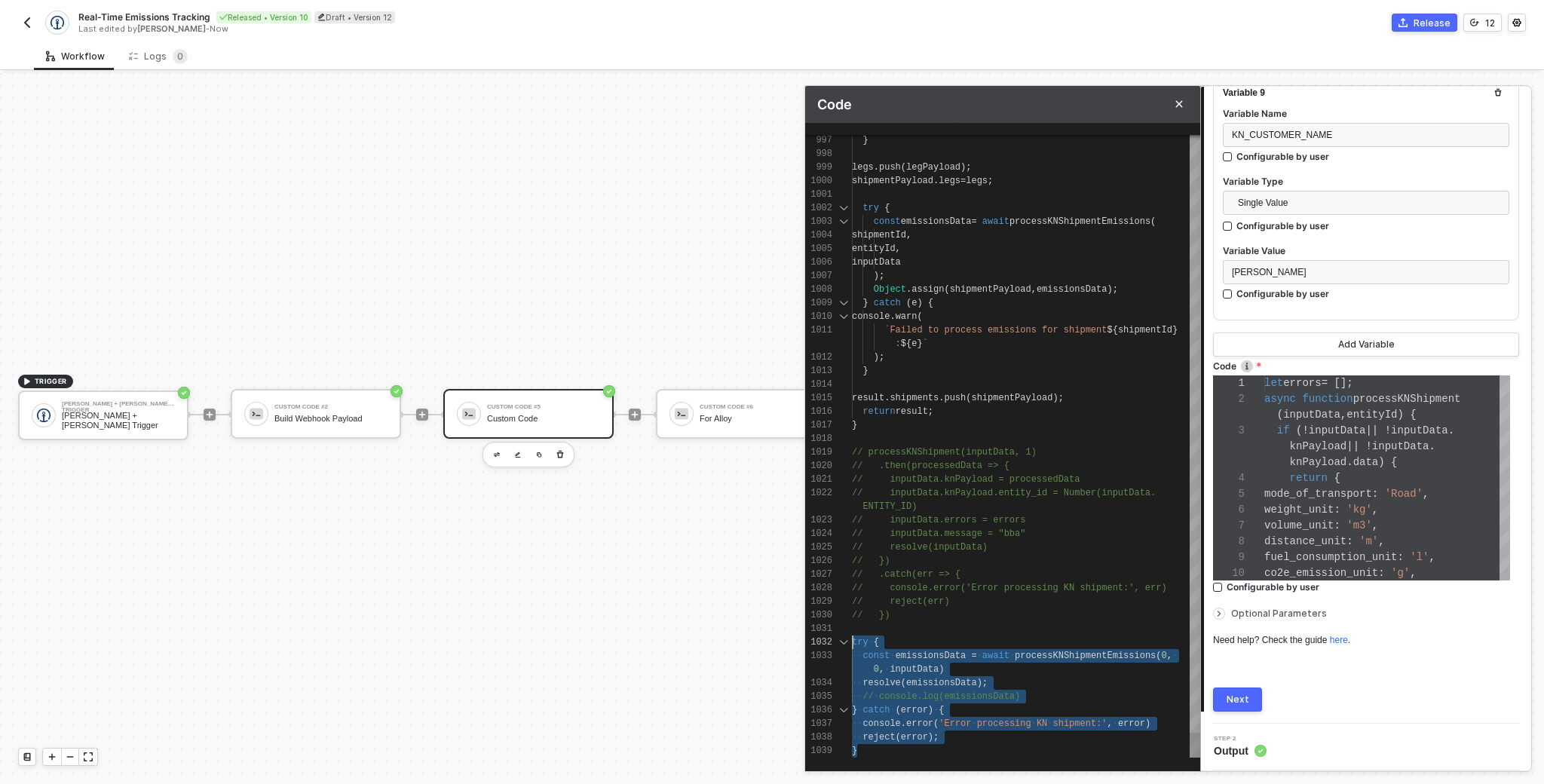
drag, startPoint x: 879, startPoint y: 752, endPoint x: 828, endPoint y: 626, distance: 135.9
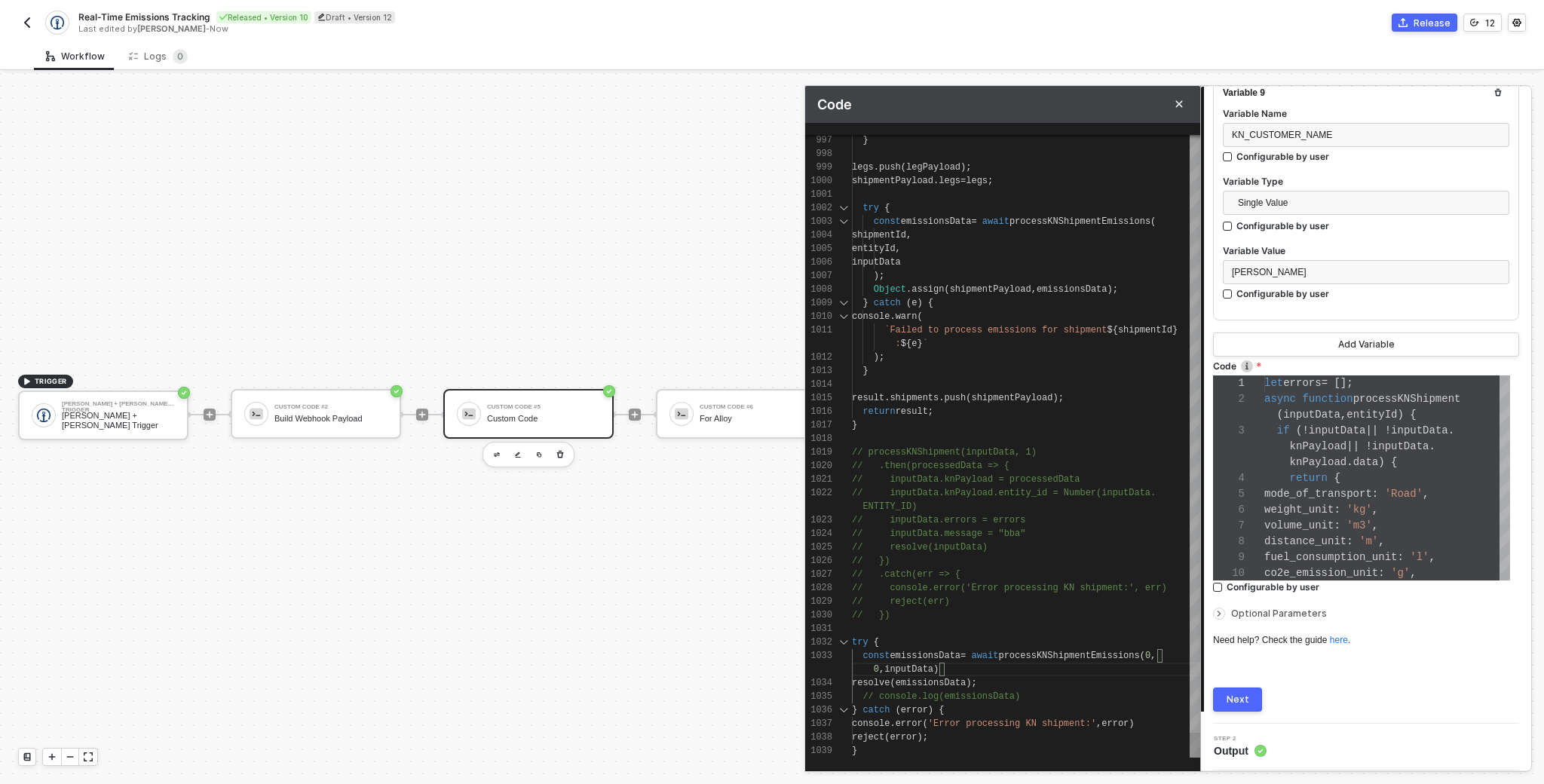
scroll to position [27, 135]
click at [995, 678] on div "resolve ( emissionsData );" at bounding box center [1026, 683] width 348 height 14
click at [895, 719] on span "." at bounding box center [892, 723] width 5 height 10
type textarea "try { const emissionsData = await processKNShipmentEmissions(0, 0, inputData) r…"
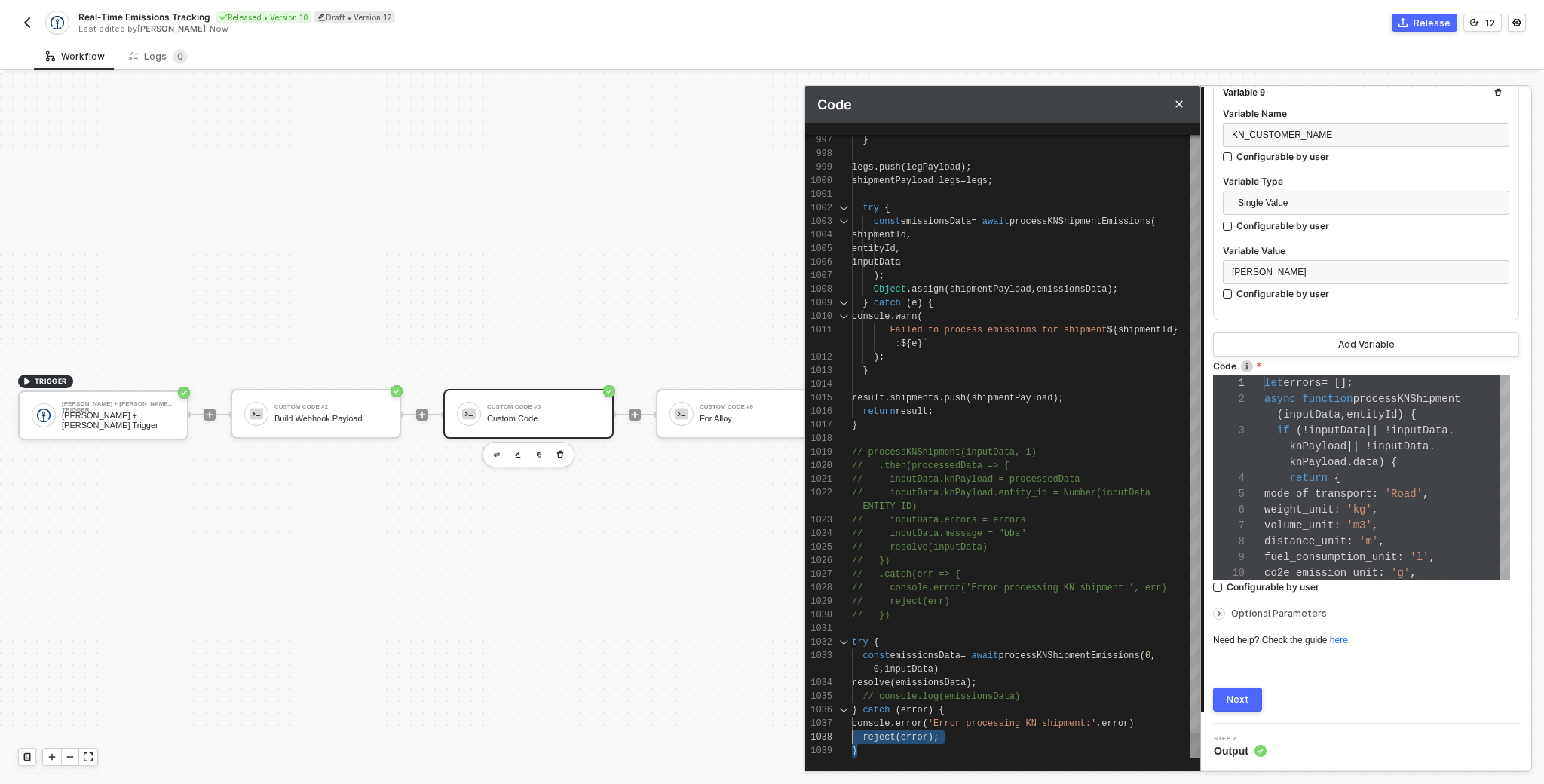
drag, startPoint x: 851, startPoint y: 752, endPoint x: 838, endPoint y: 718, distance: 36.4
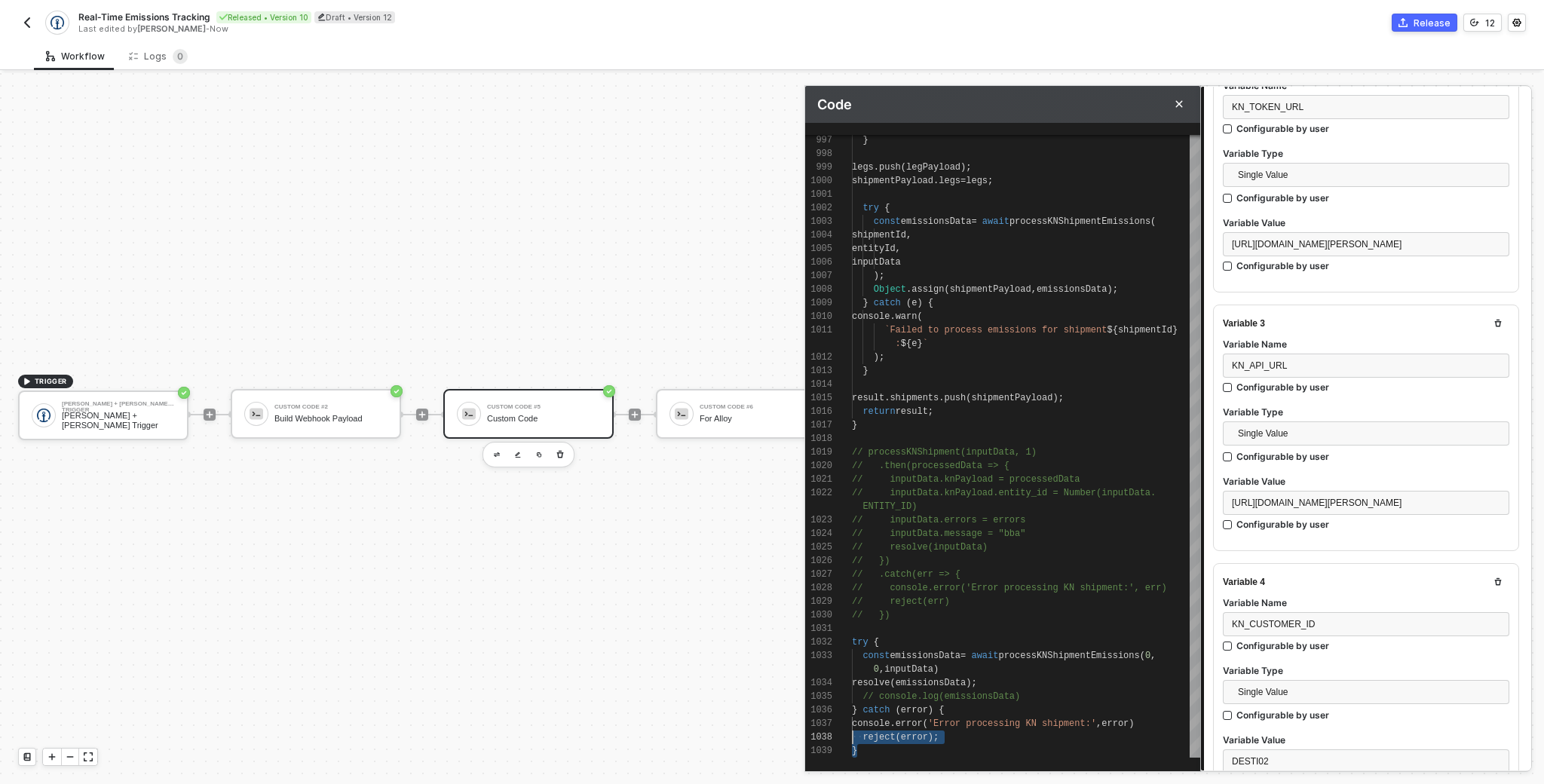
scroll to position [0, 0]
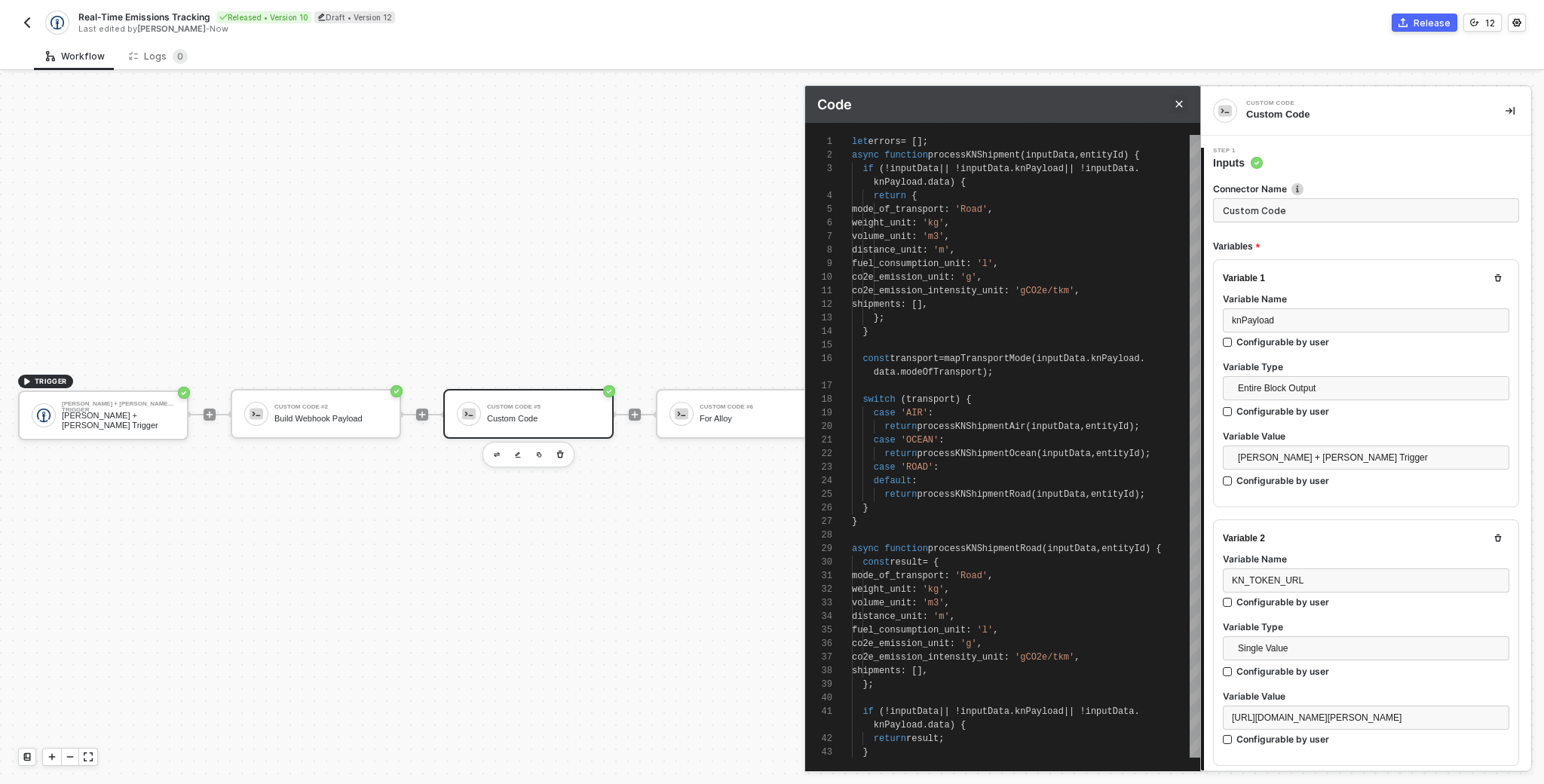
click at [1178, 99] on icon "Close" at bounding box center [1179, 104] width 9 height 9
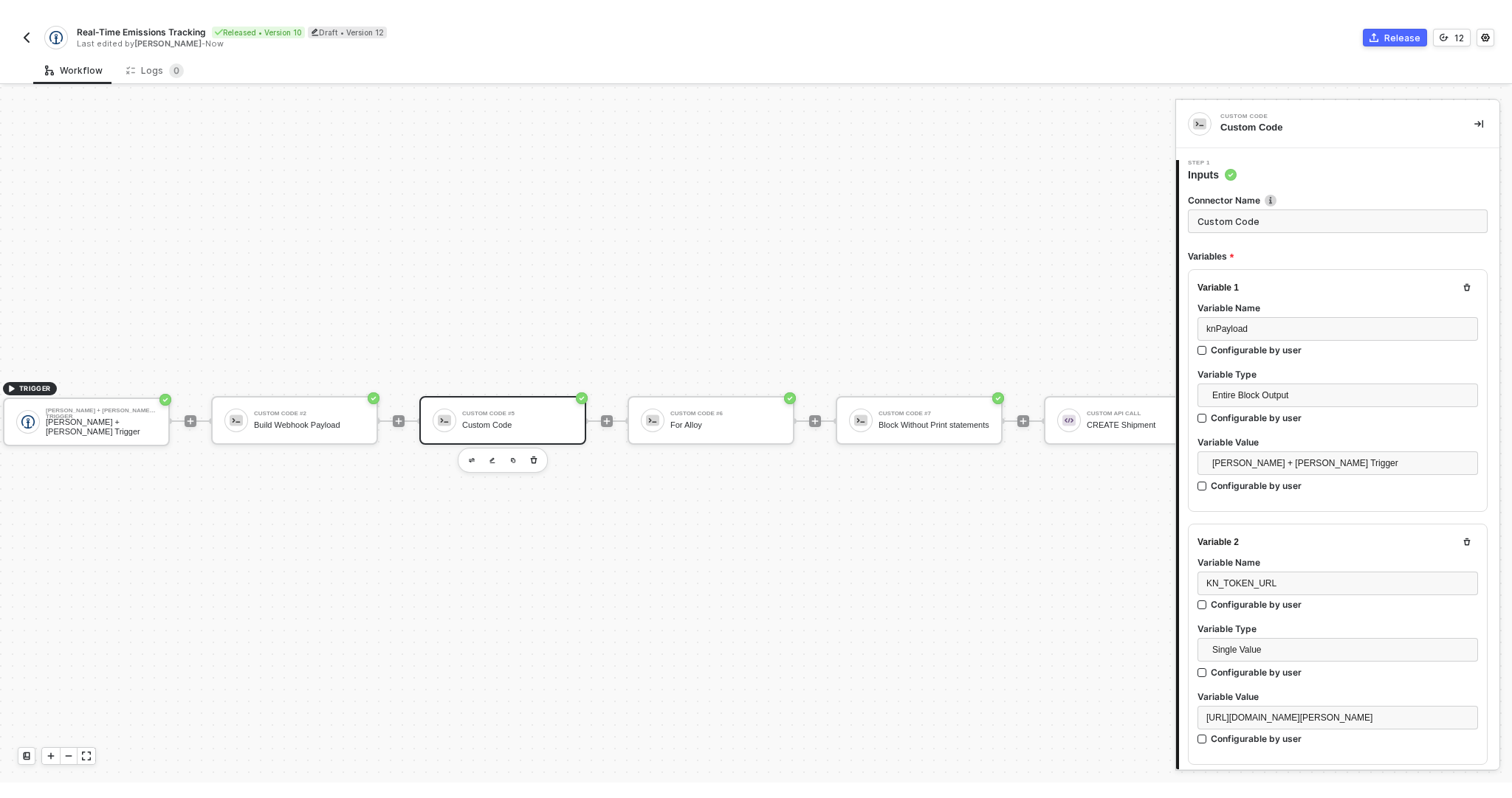
scroll to position [28, 0]
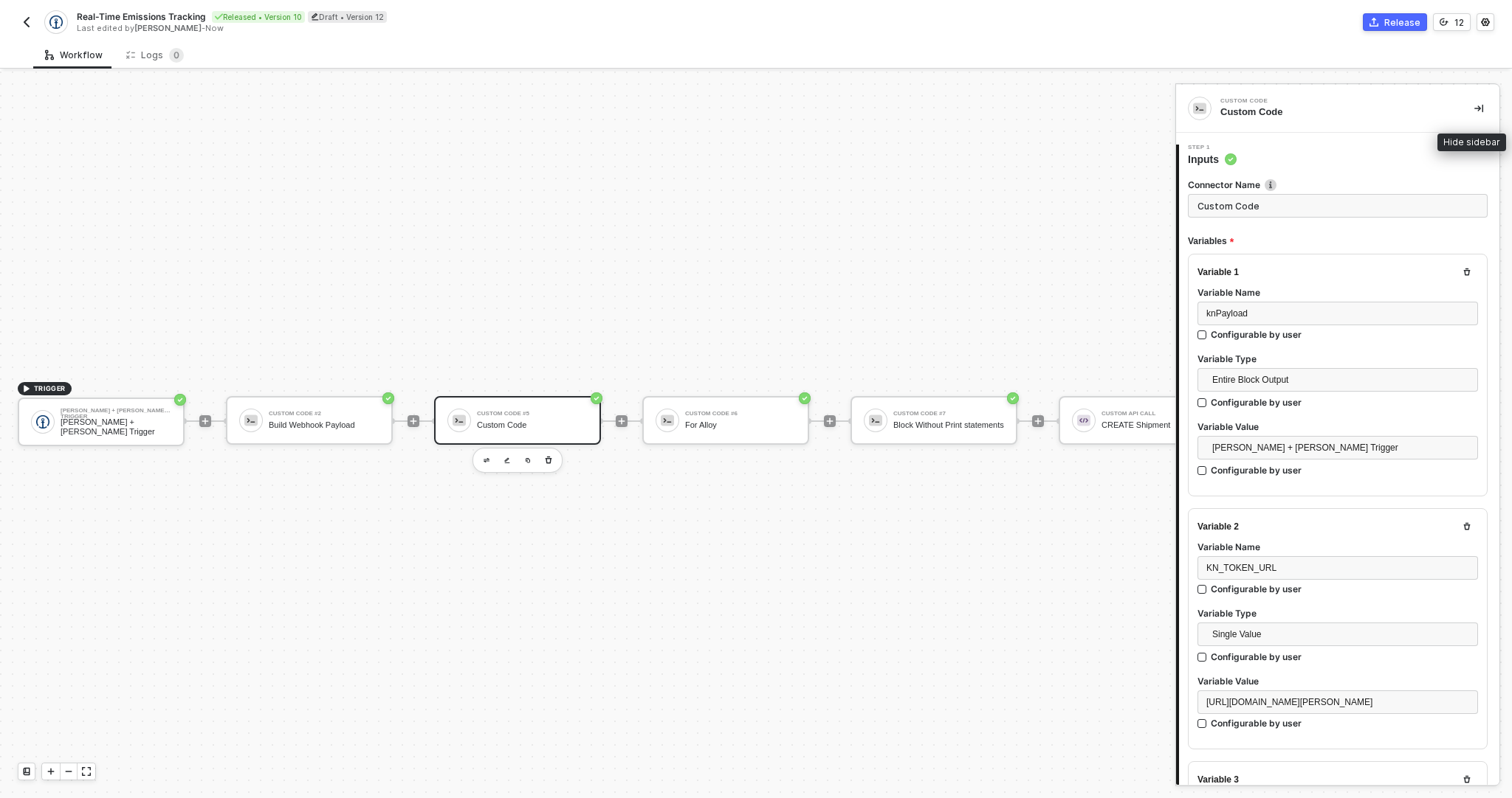
click at [1474, 107] on icon "icon-collapse-right" at bounding box center [1478, 109] width 9 height 8
